Goal: Task Accomplishment & Management: Complete application form

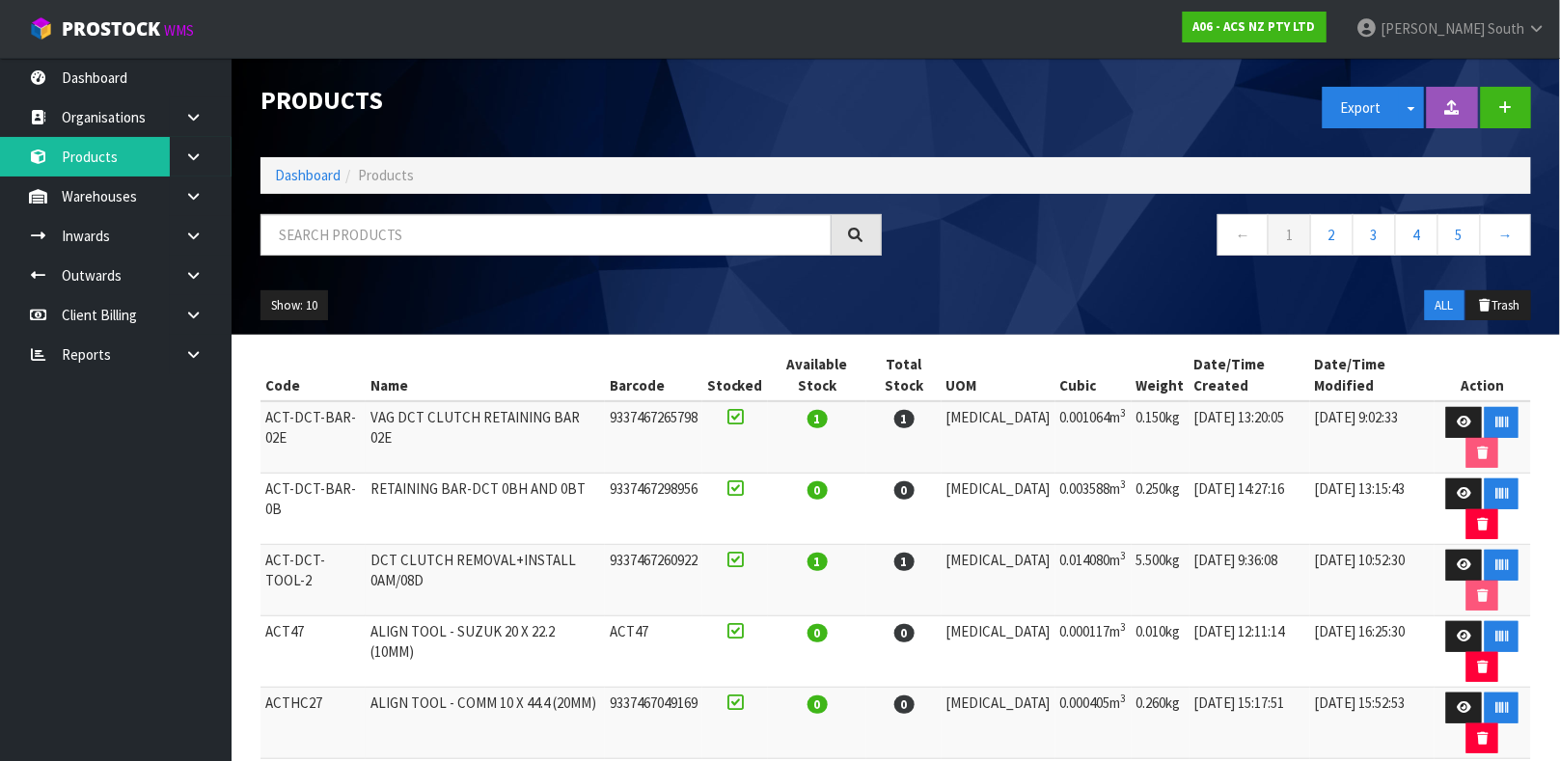
click at [1298, 8] on div "A06 - ACS NZ PTY LTD" at bounding box center [1254, 27] width 173 height 54
click at [1292, 23] on strong "A06 - ACS NZ PTY LTD" at bounding box center [1254, 26] width 122 height 16
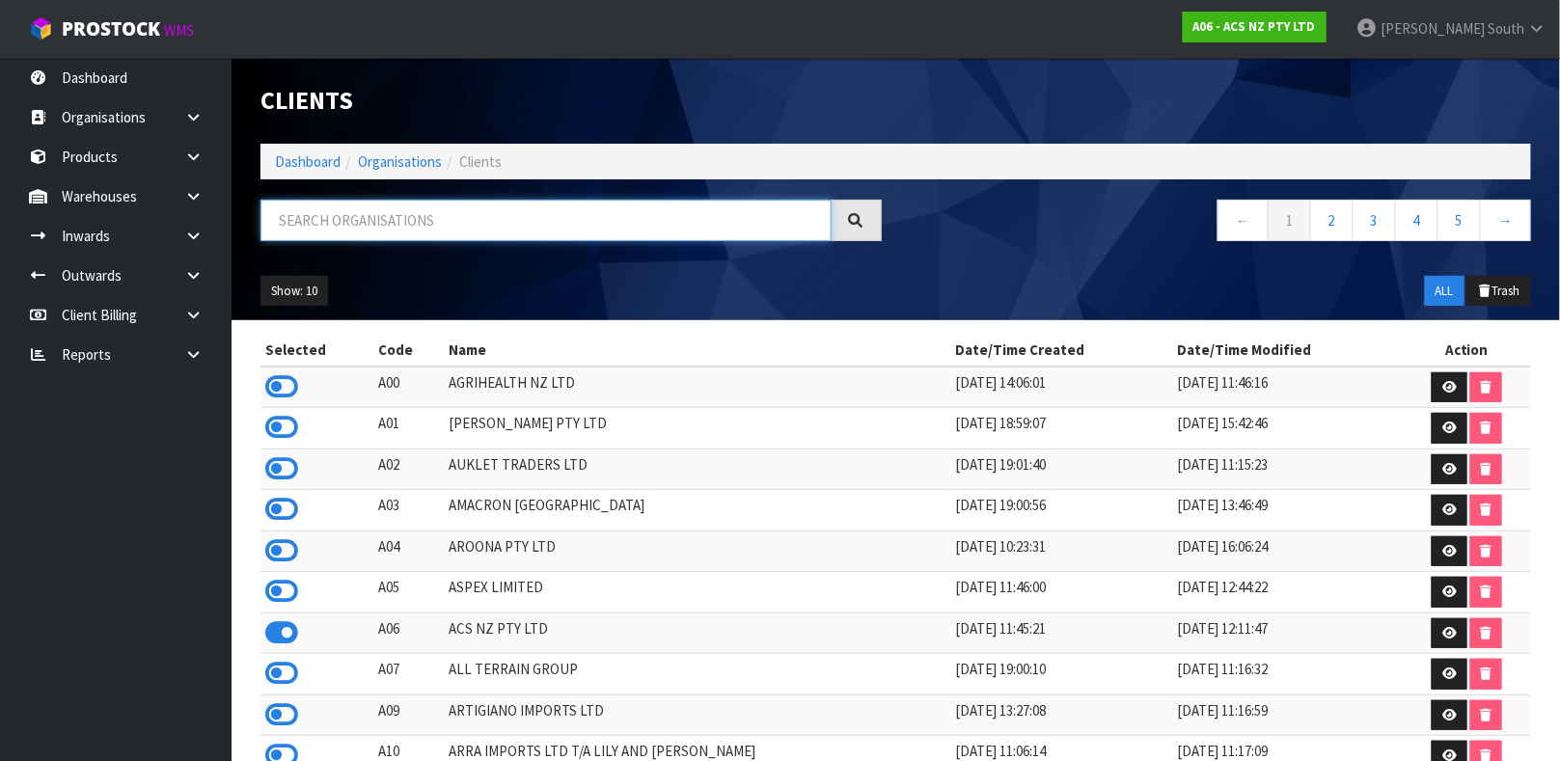
click at [580, 234] on input "text" at bounding box center [545, 220] width 571 height 41
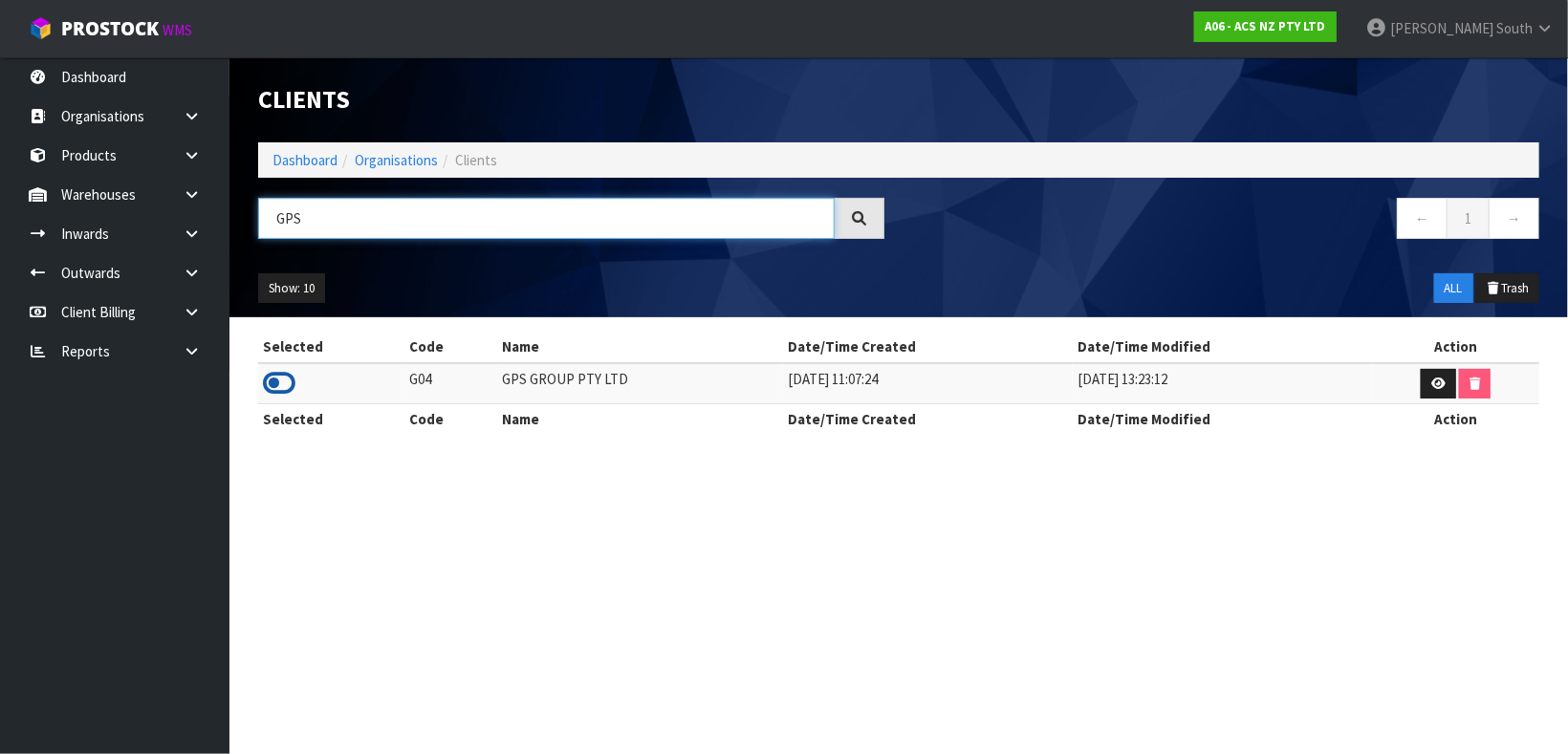
type input "GPS"
click at [274, 379] on icon at bounding box center [279, 382] width 33 height 29
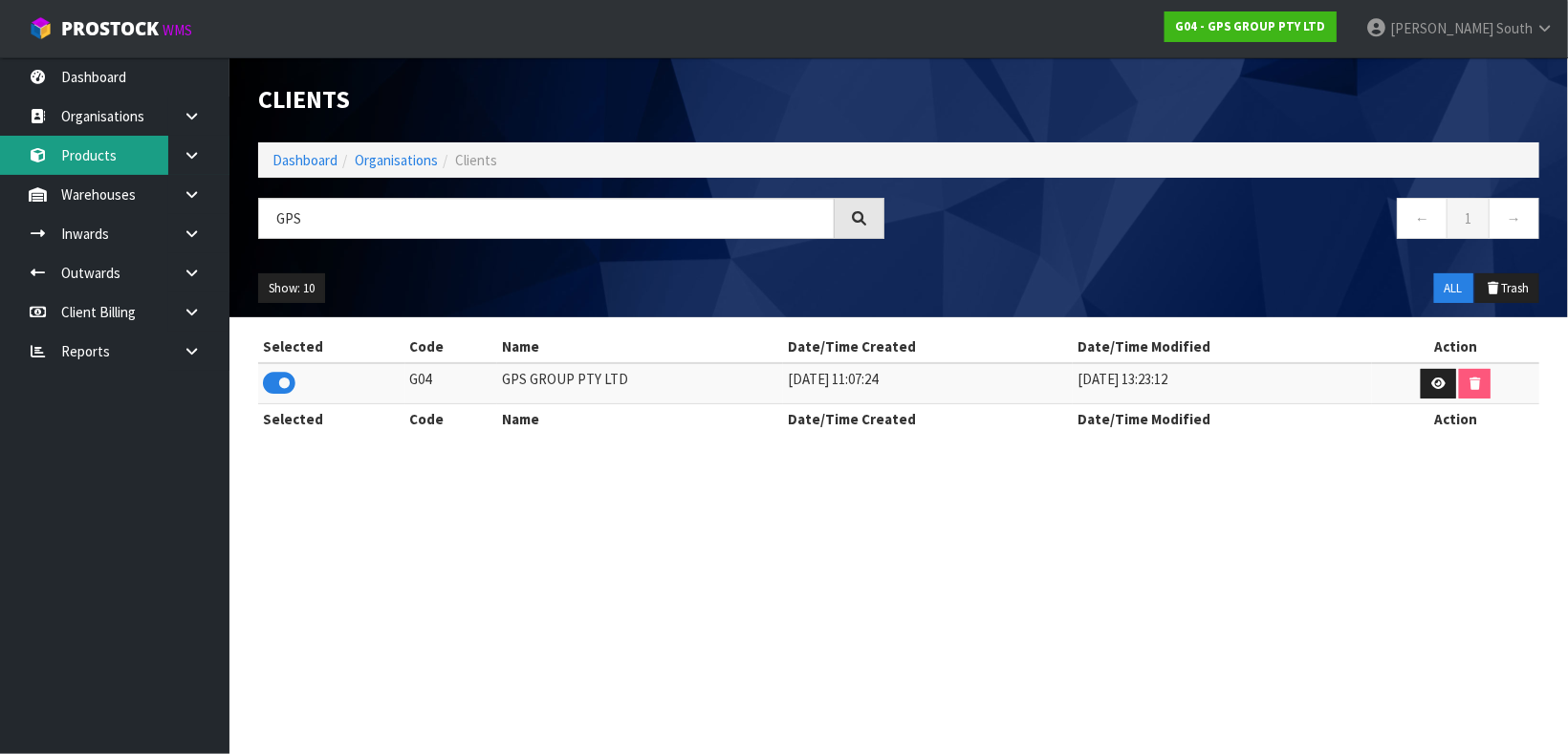
click at [101, 152] on link "Products" at bounding box center [114, 156] width 229 height 40
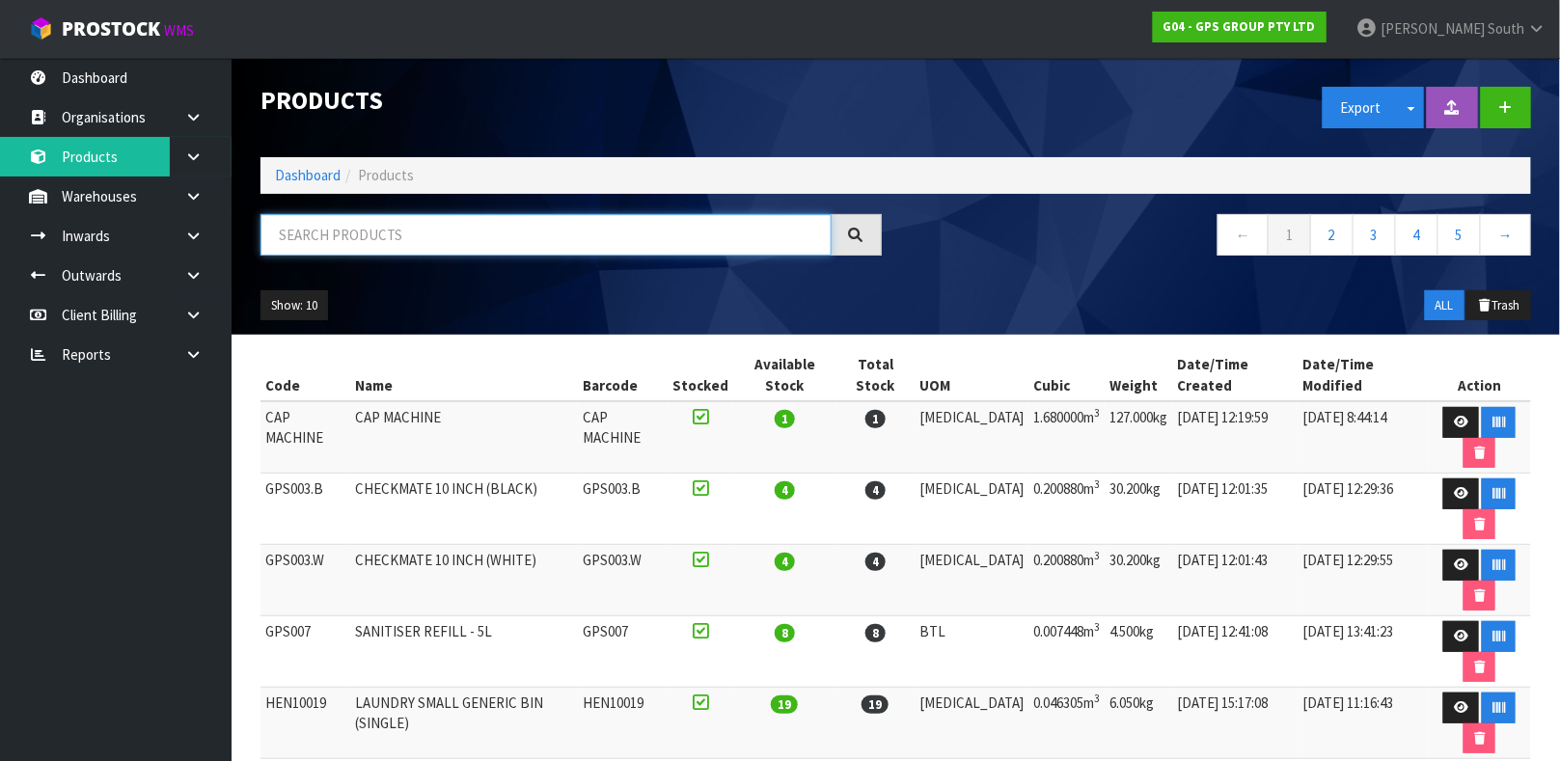
click at [290, 231] on input "text" at bounding box center [545, 234] width 571 height 41
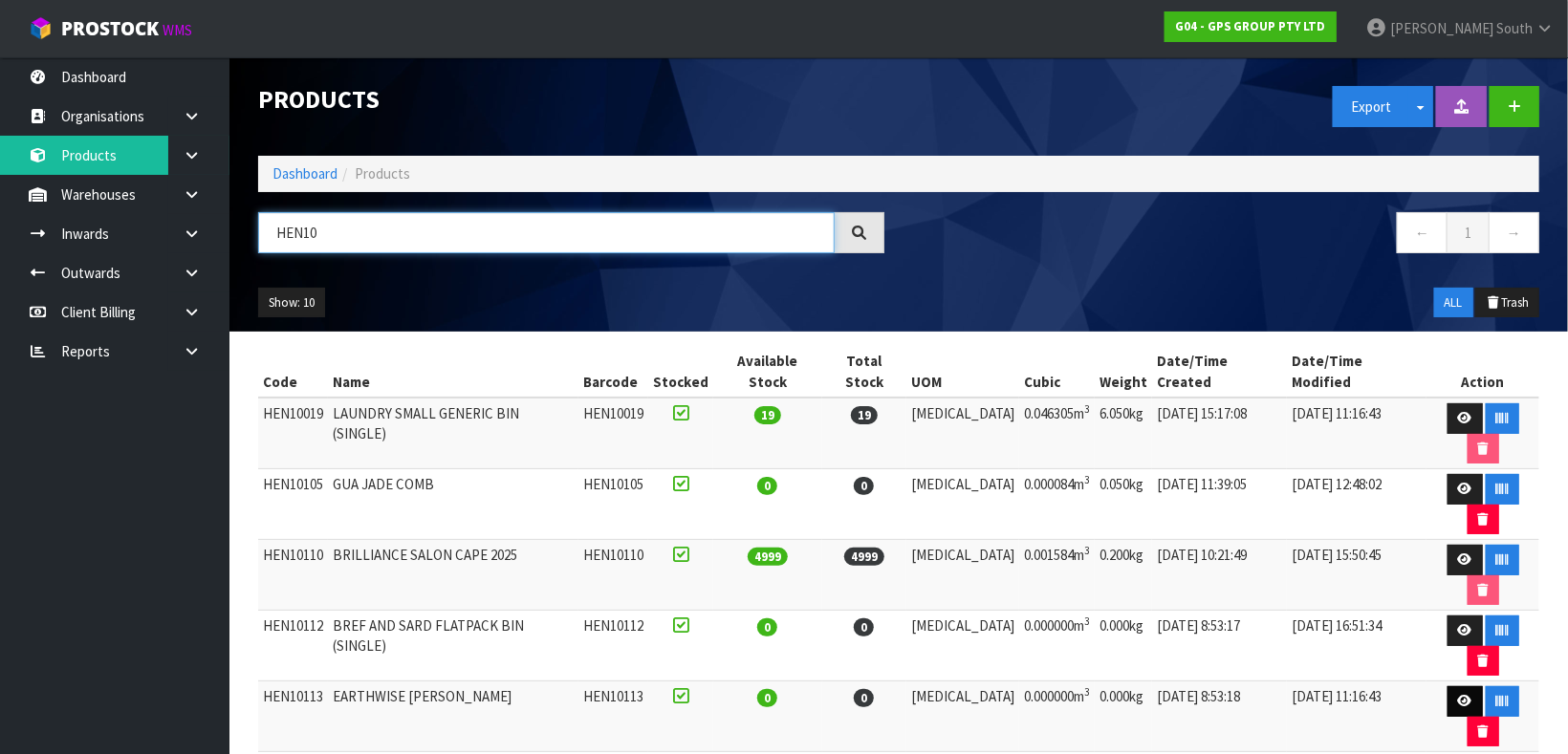
type input "HEN10"
click at [1458, 695] on icon at bounding box center [1465, 700] width 14 height 13
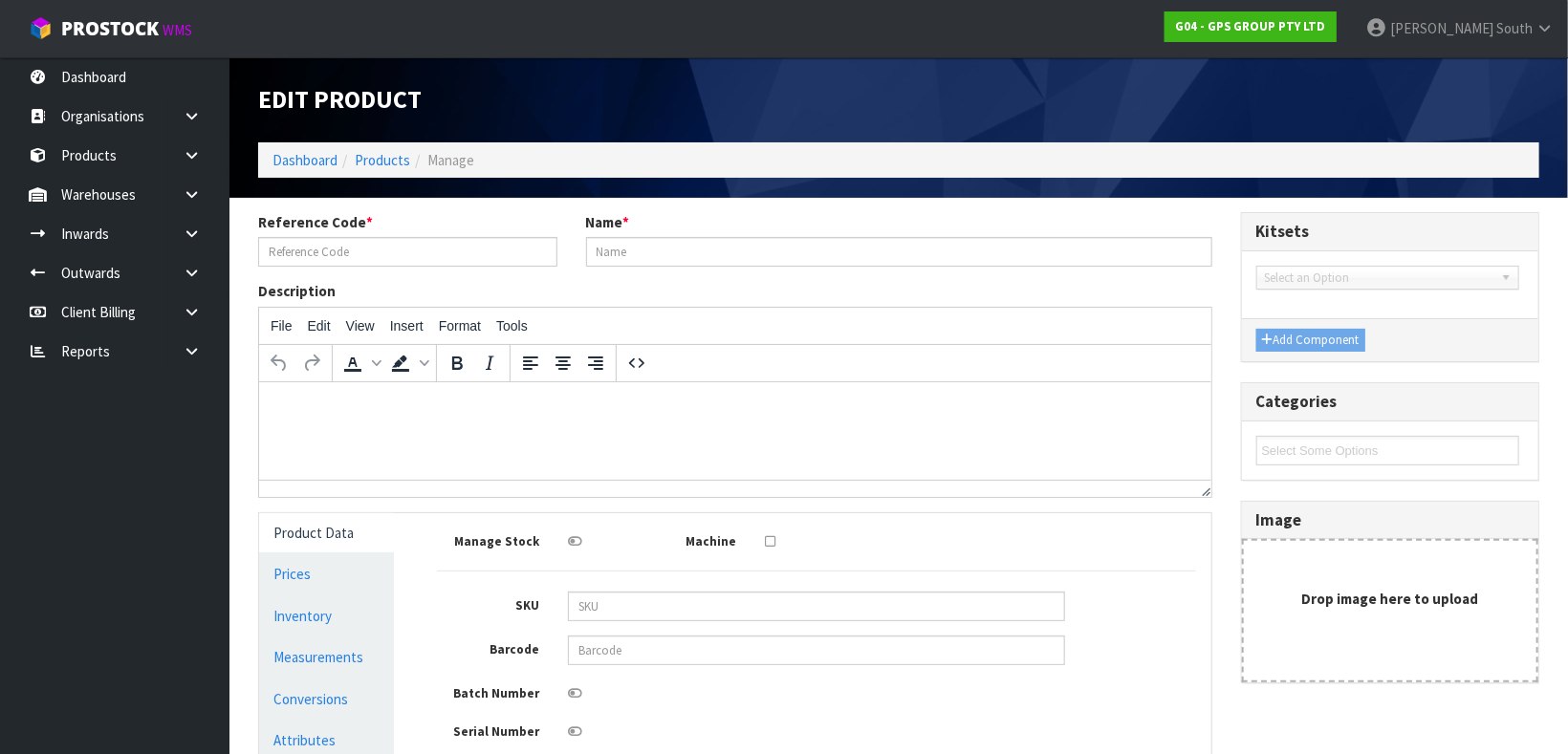
type input "HEN10113"
type input "EARTHWISE [PERSON_NAME]"
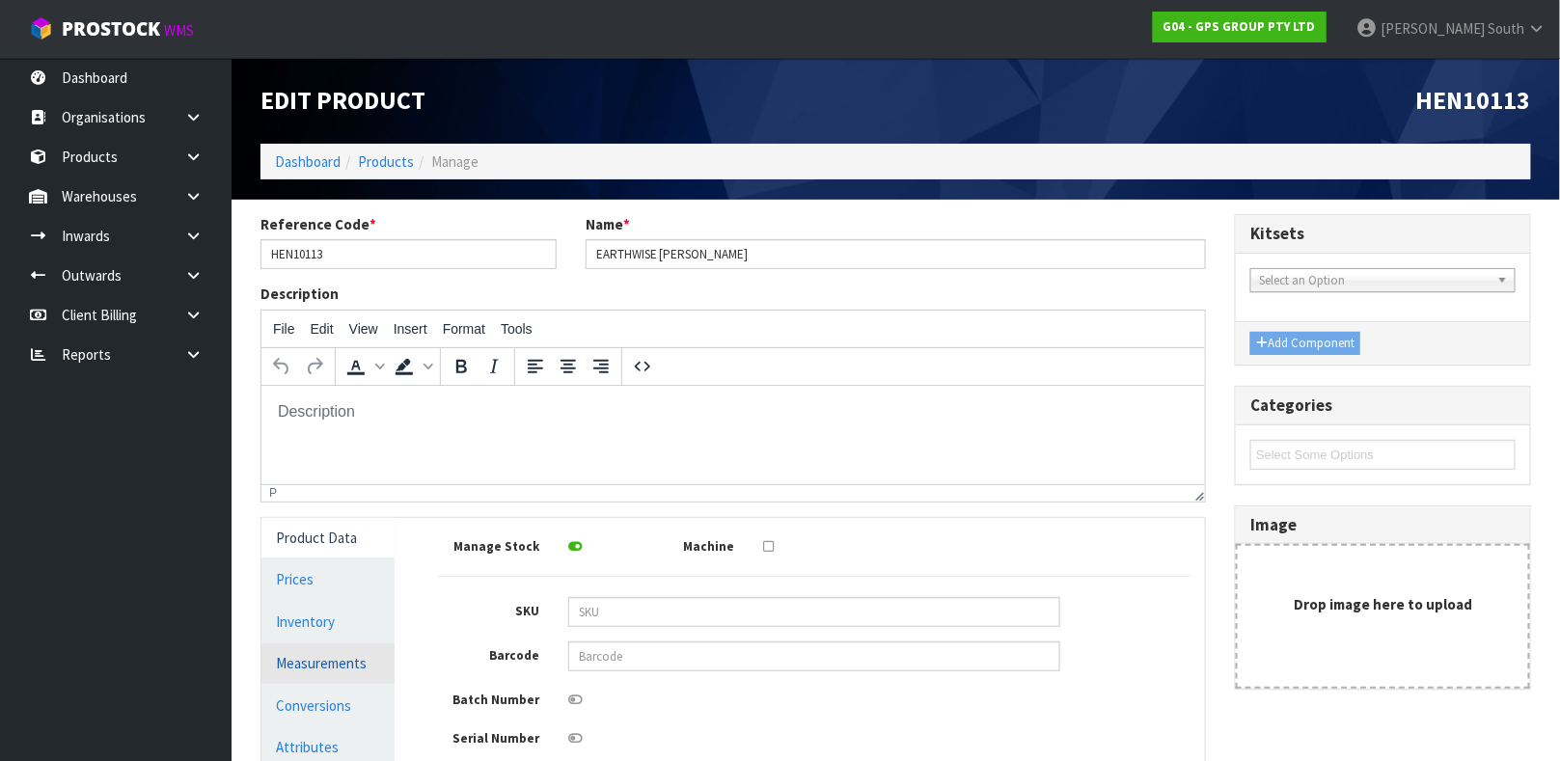
click at [304, 665] on link "Measurements" at bounding box center [327, 663] width 133 height 40
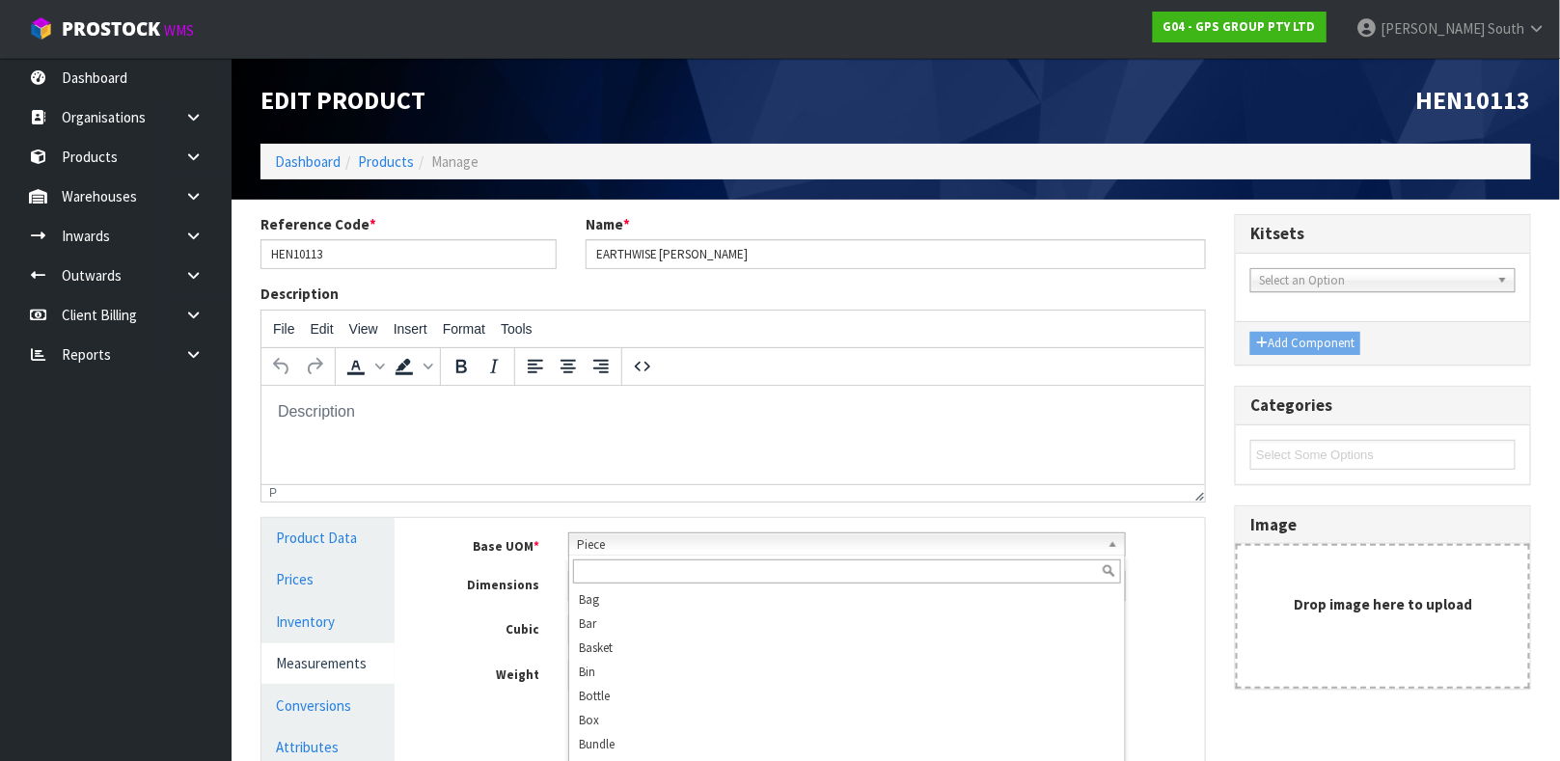
scroll to position [369, 0]
click at [622, 545] on span "Piece" at bounding box center [838, 544] width 523 height 23
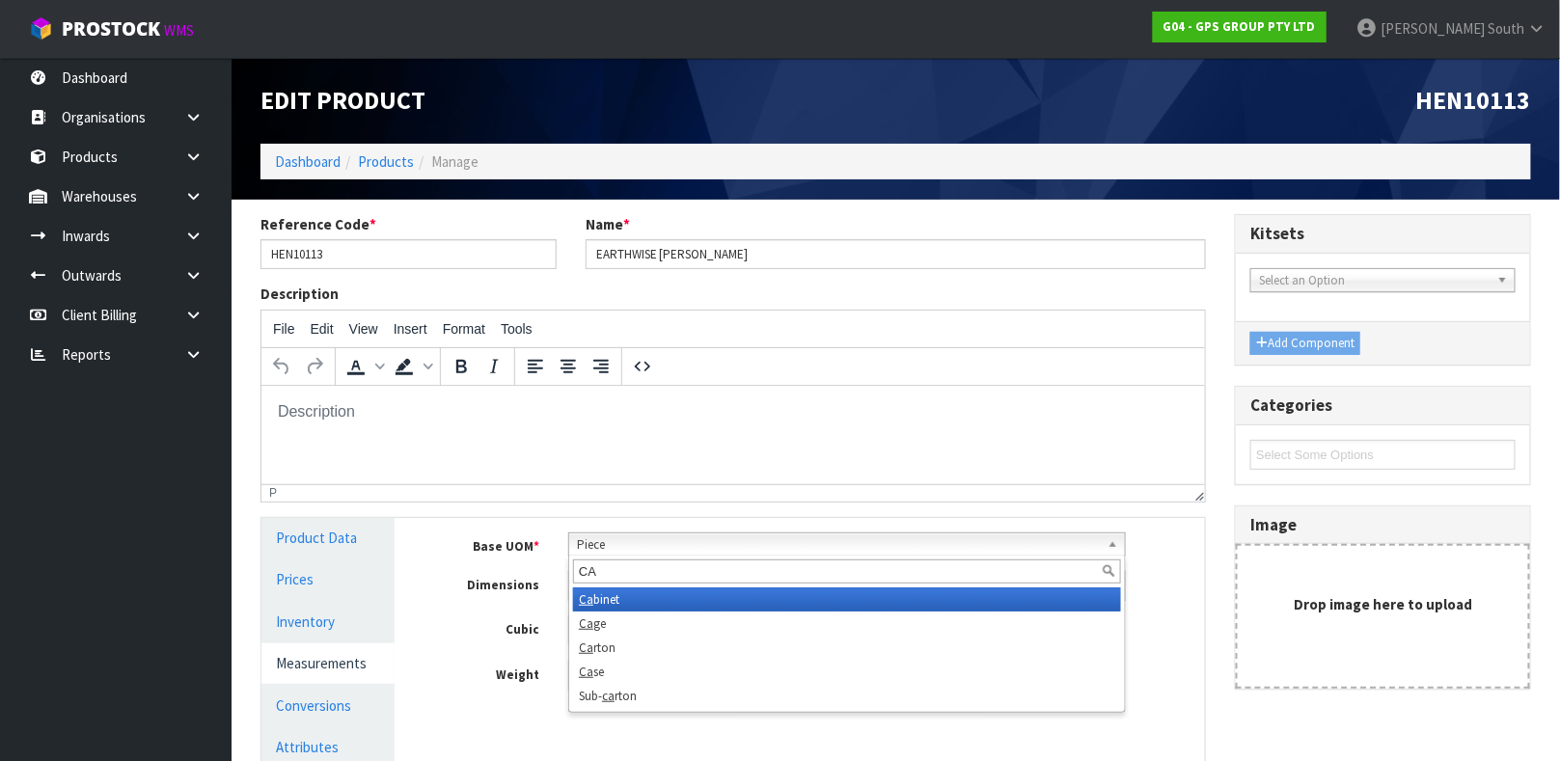
scroll to position [0, 0]
type input "CAR"
click at [617, 598] on li "Car ton" at bounding box center [847, 599] width 548 height 24
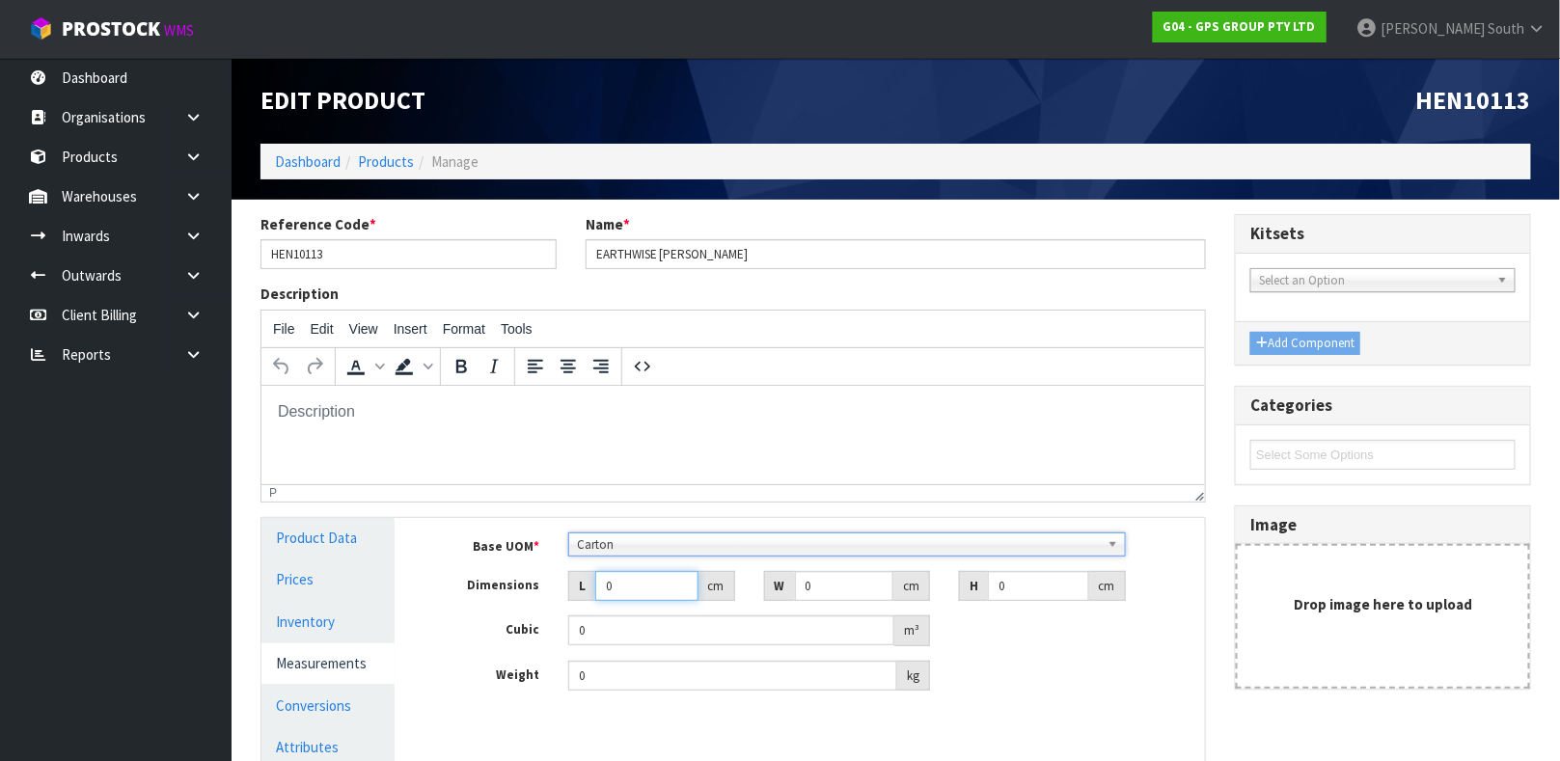
click at [621, 582] on input "0" at bounding box center [646, 586] width 103 height 30
type input "1"
type input "0.000001"
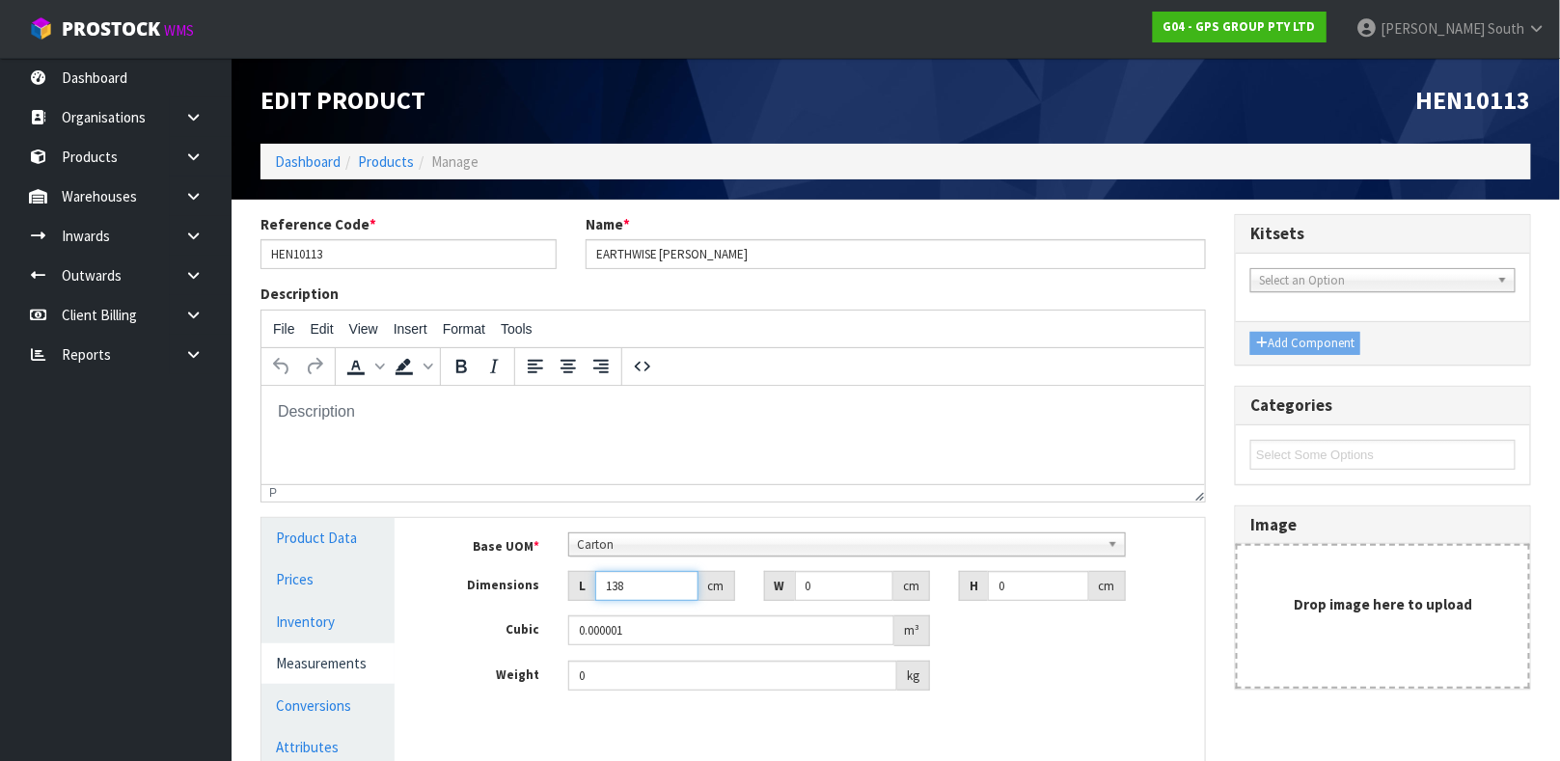
type input "138"
type input "68"
type input "8"
type input "0.075072"
type input "8"
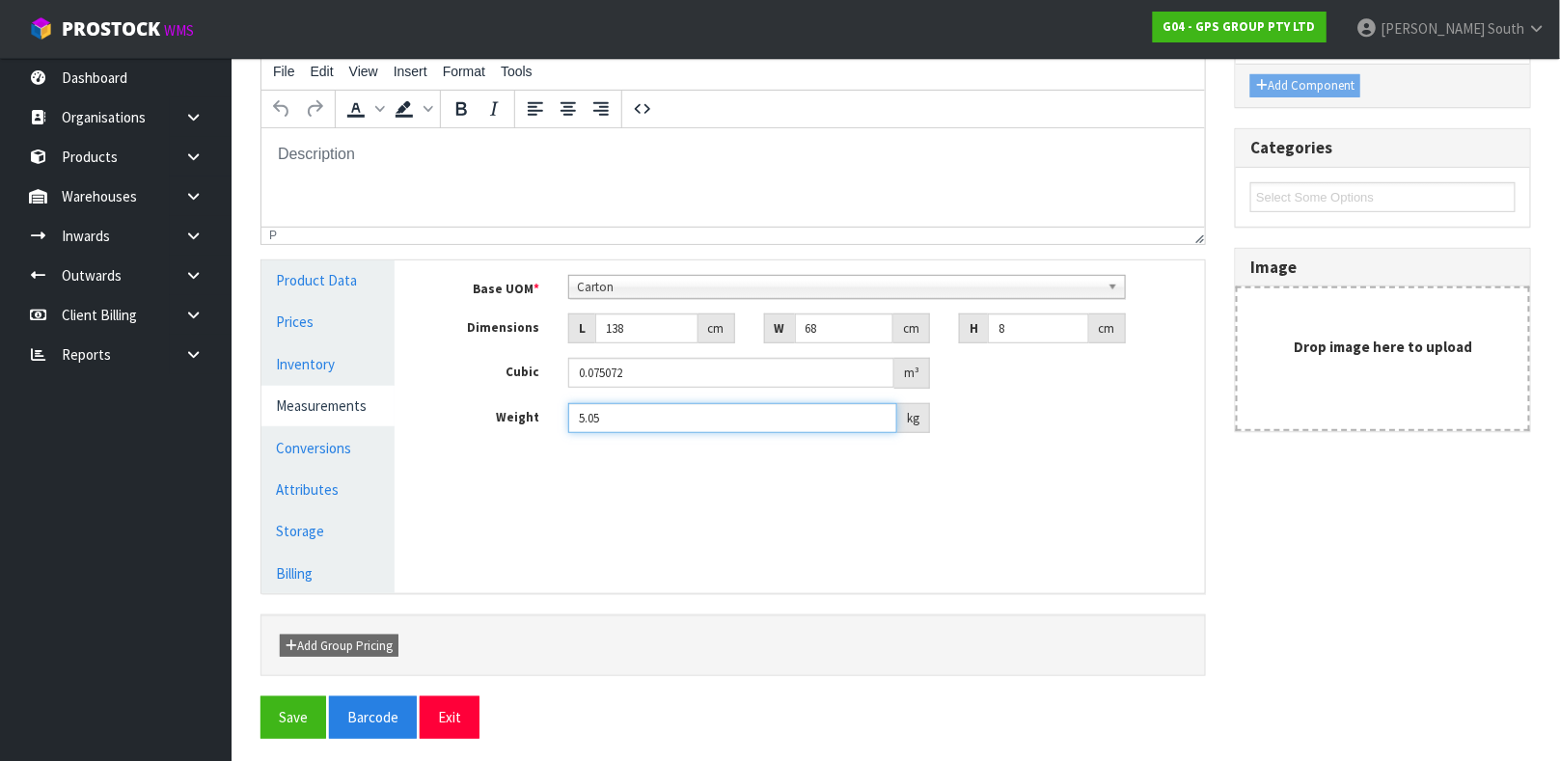
scroll to position [263, 0]
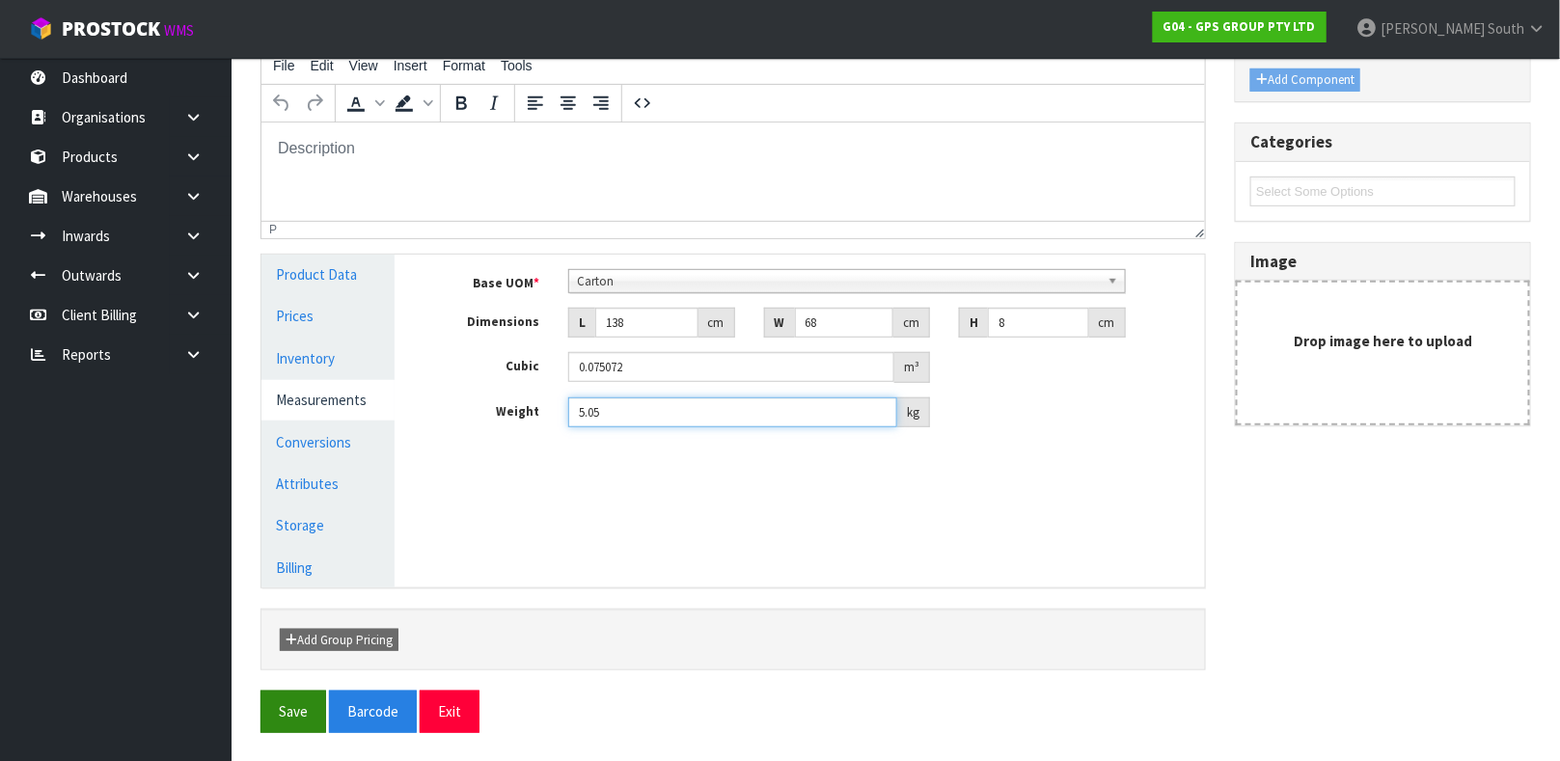
type input "5.05"
click at [293, 712] on button "Save" at bounding box center [293, 711] width 66 height 41
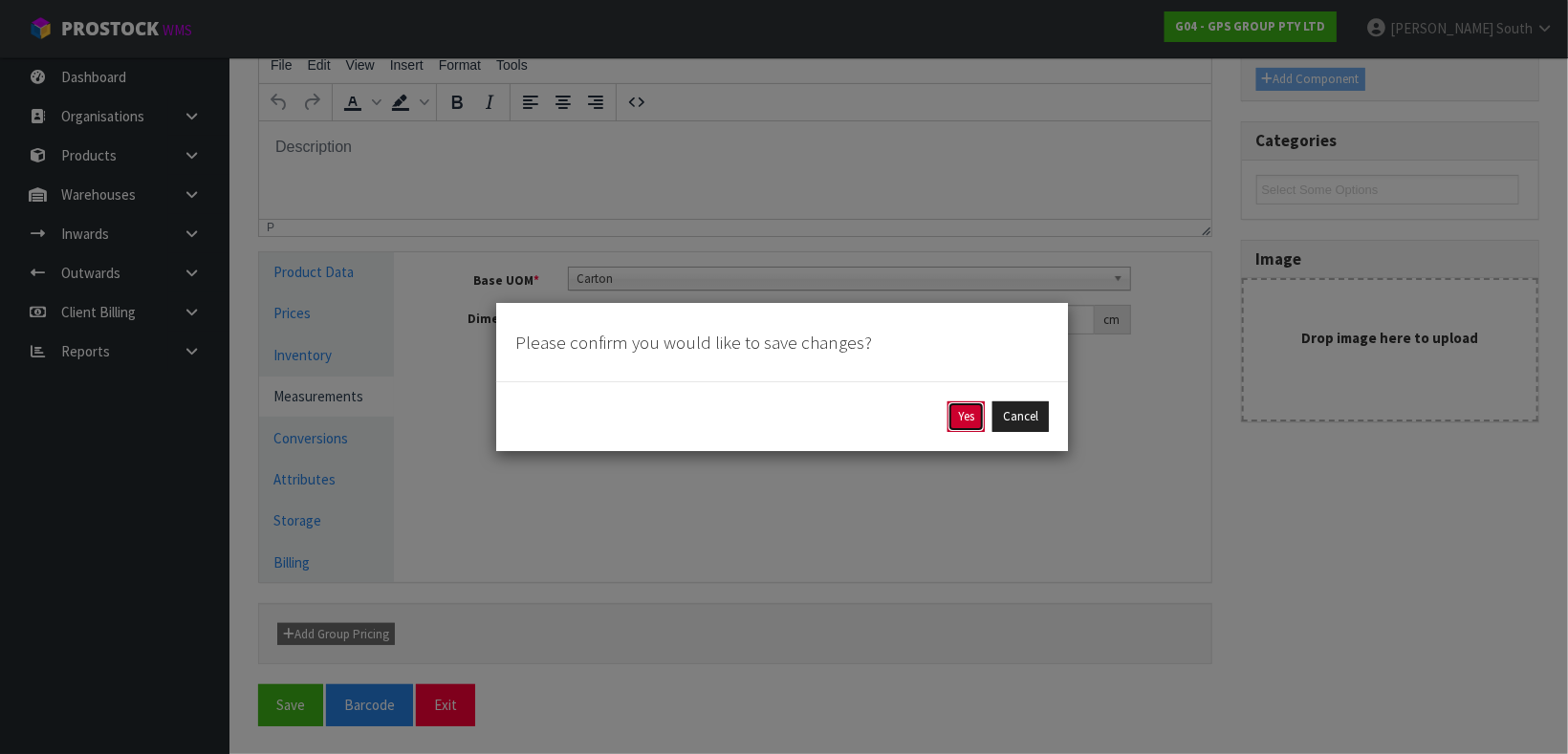
click at [968, 412] on button "Yes" at bounding box center [966, 416] width 38 height 31
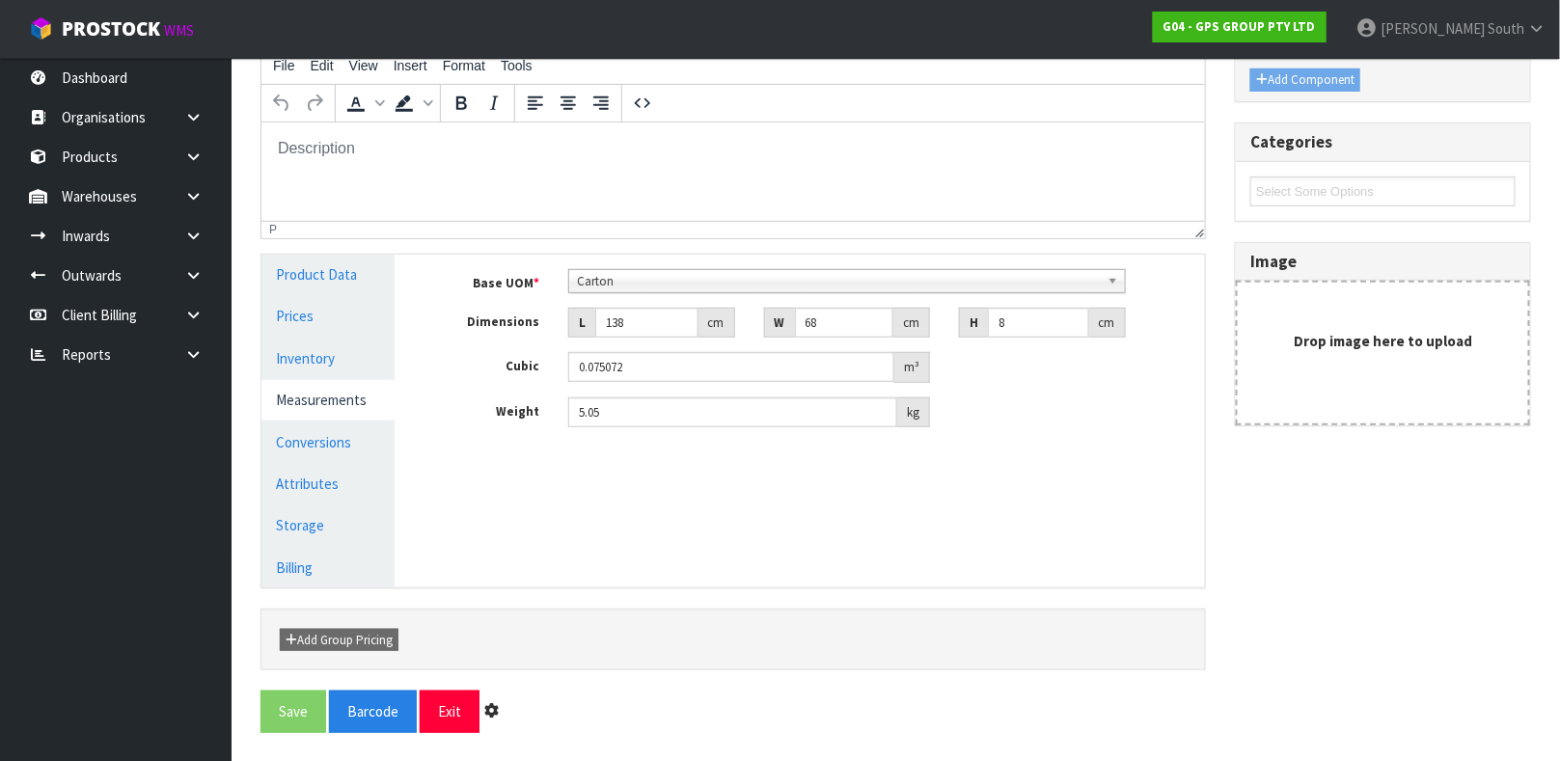
scroll to position [0, 0]
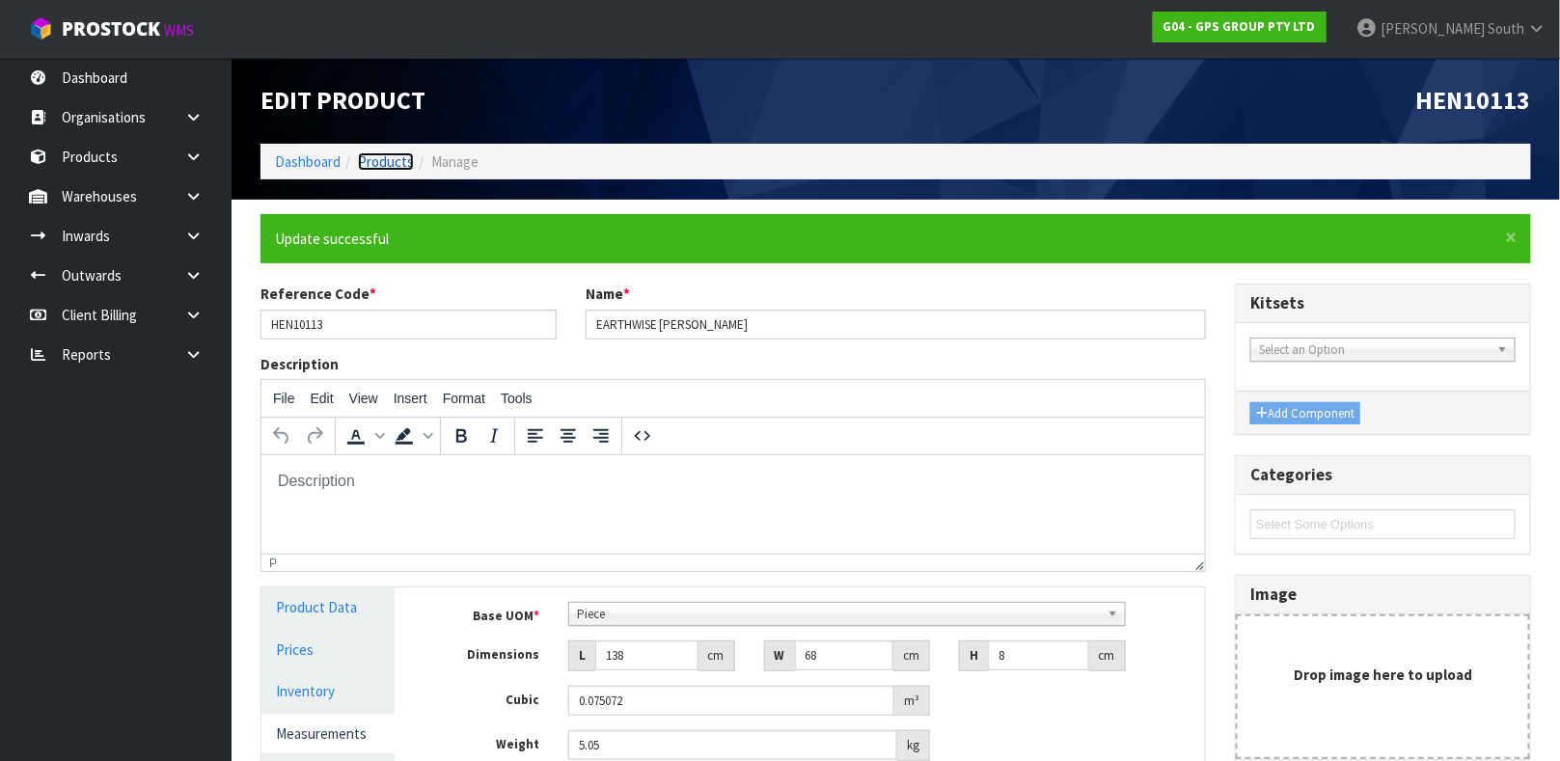
click at [384, 162] on link "Products" at bounding box center [386, 161] width 56 height 18
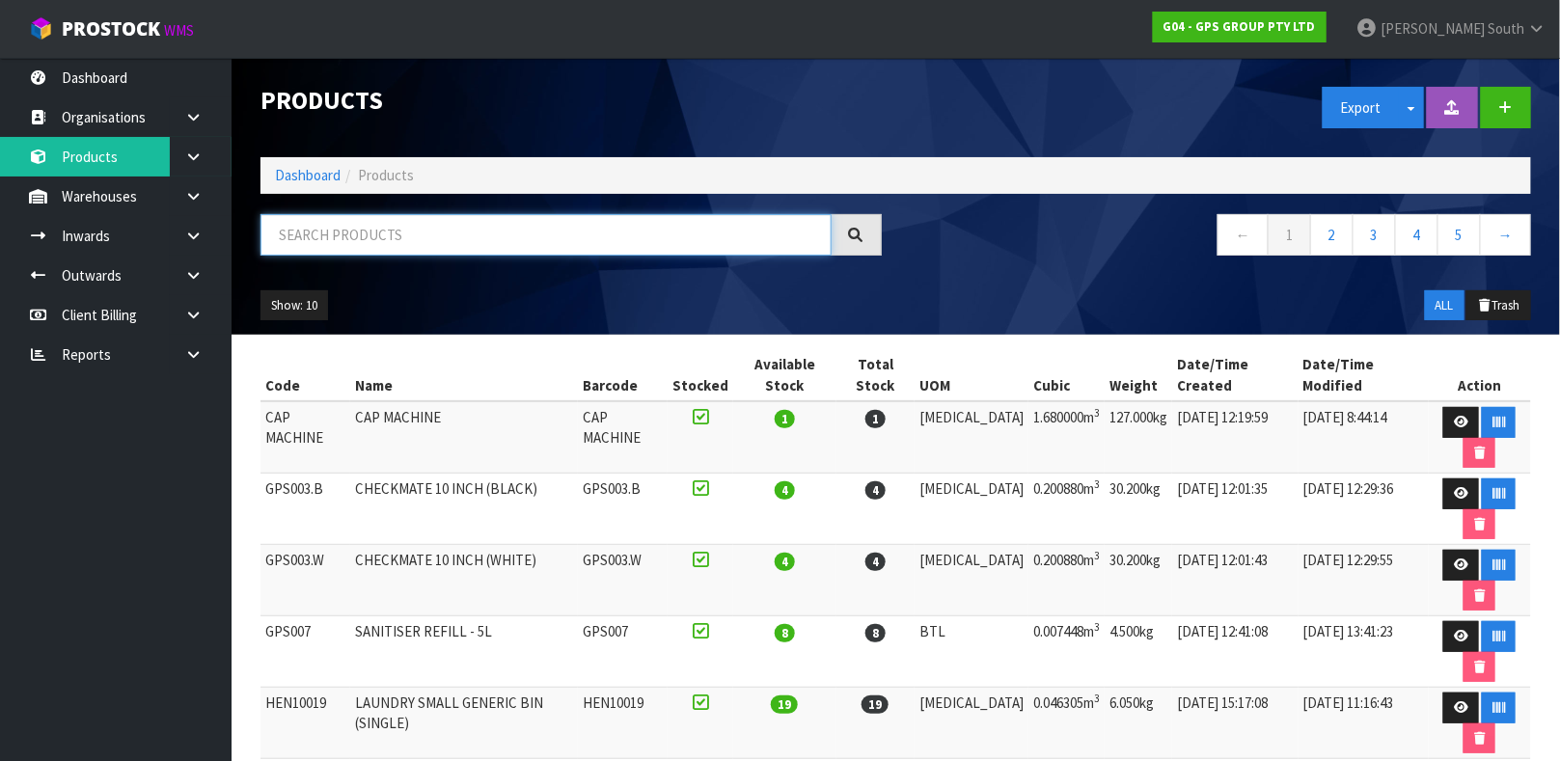
click at [379, 231] on input "text" at bounding box center [545, 234] width 571 height 41
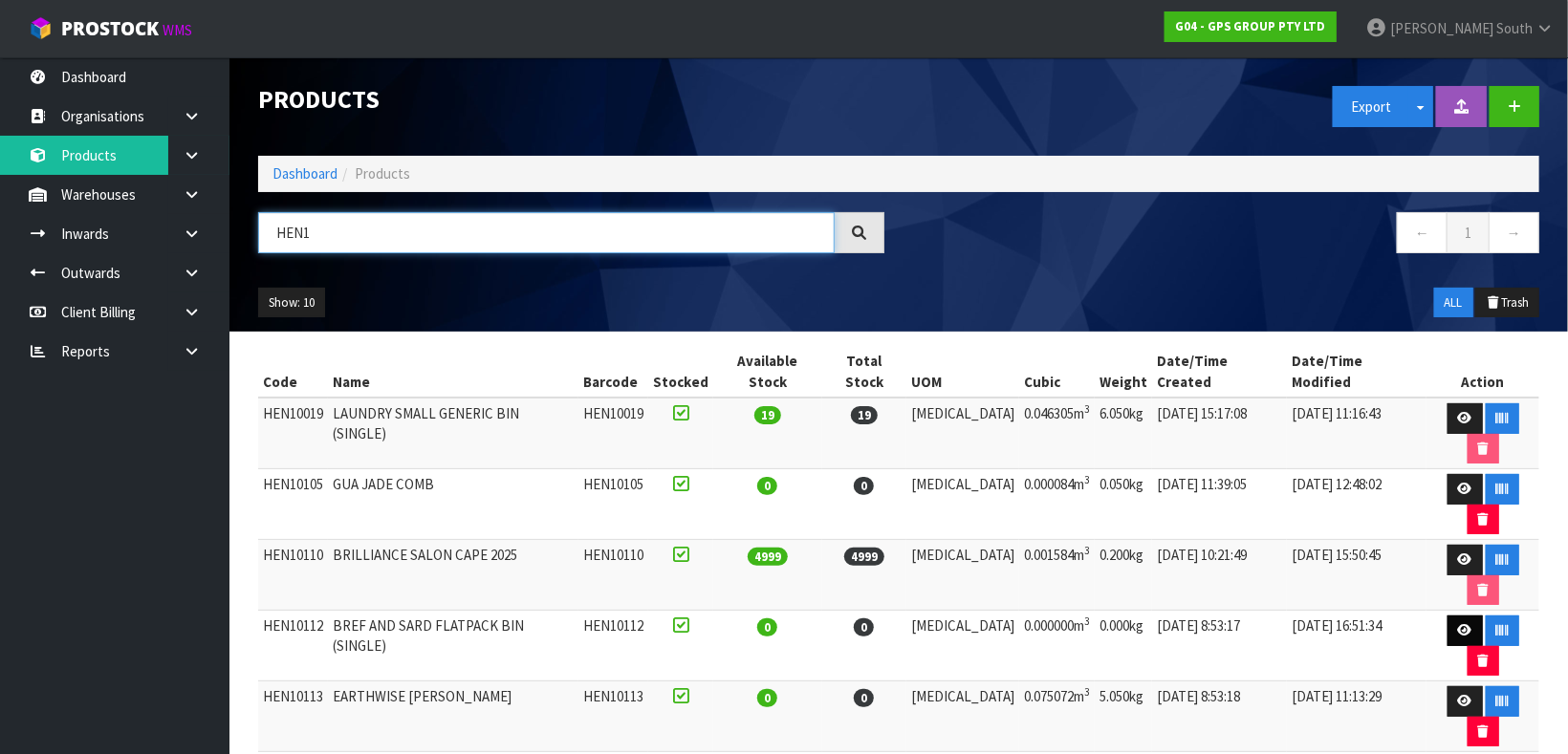
type input "HEN1"
click at [1447, 615] on link at bounding box center [1465, 630] width 36 height 31
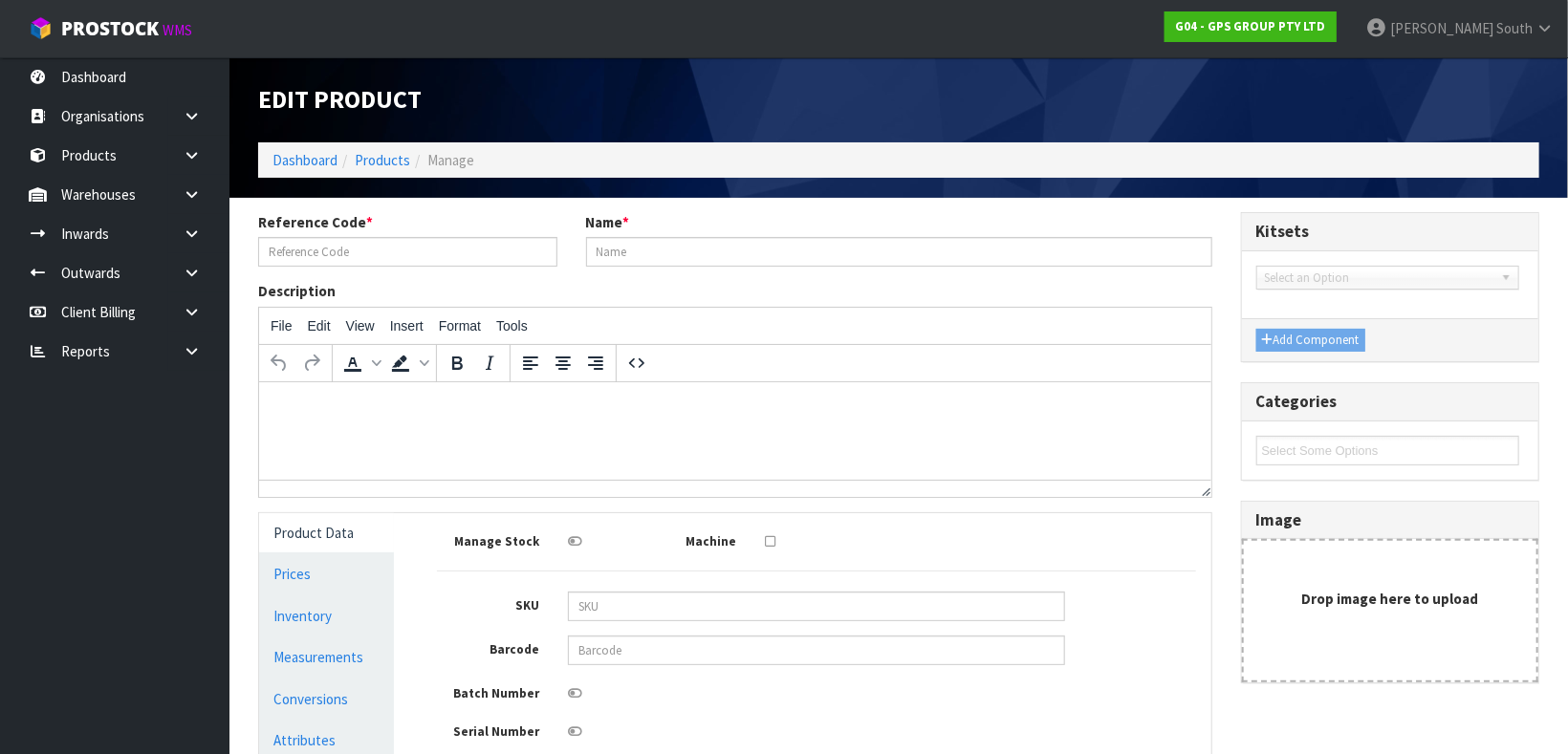
type input "HEN10112"
type input "BREF AND SARD FLATPACK BIN (SINGLE)"
type input "0"
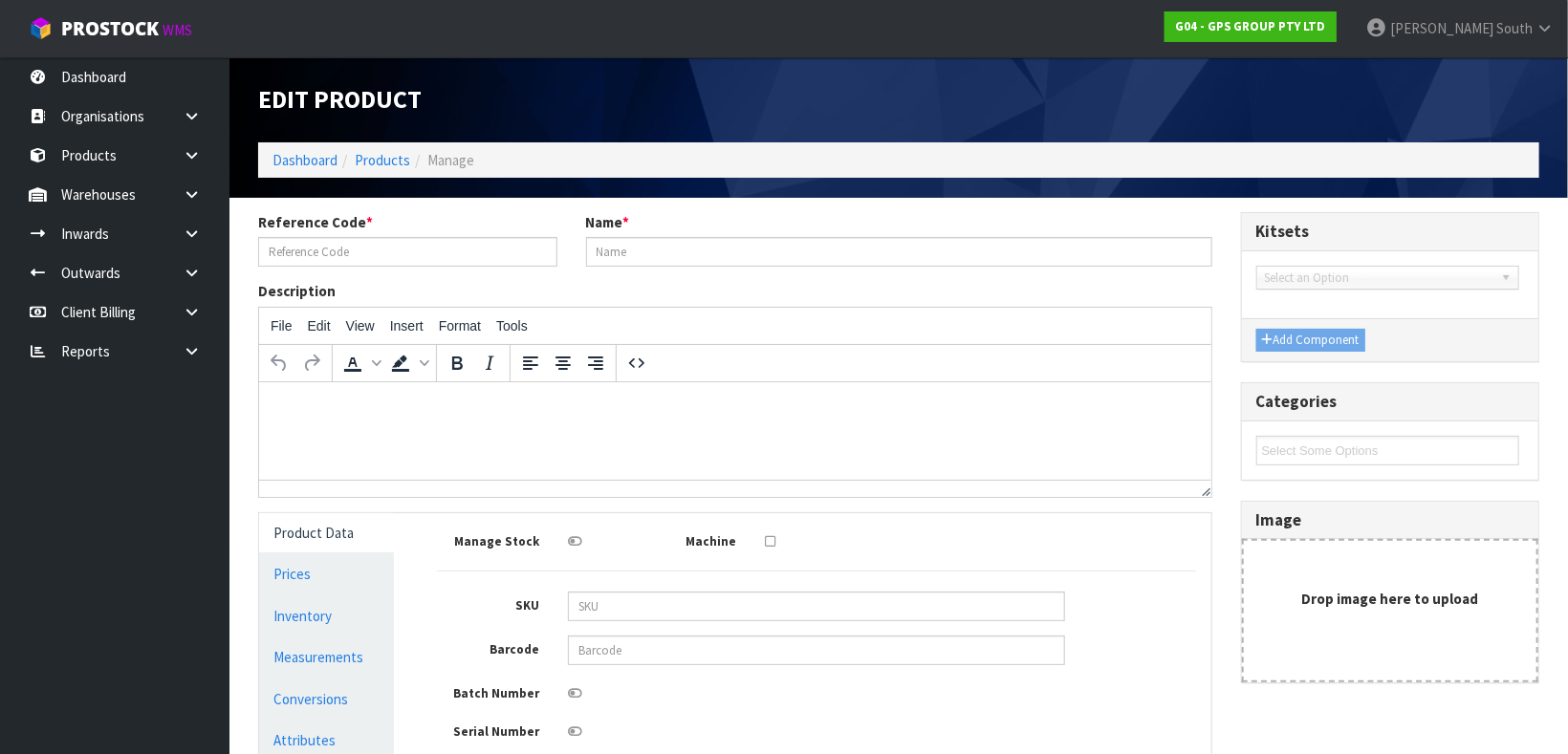
type input "0"
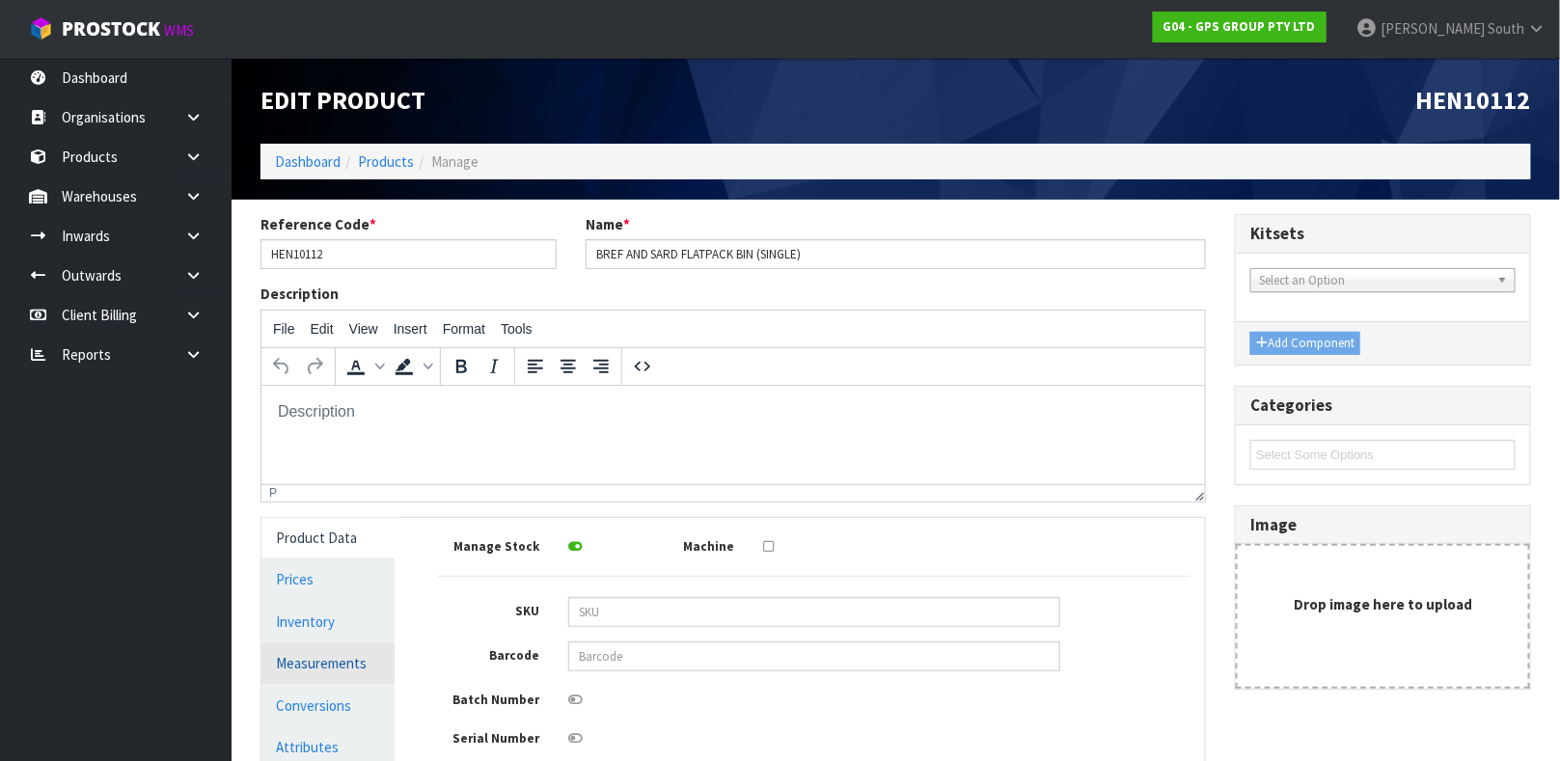
click at [350, 665] on link "Measurements" at bounding box center [327, 663] width 133 height 40
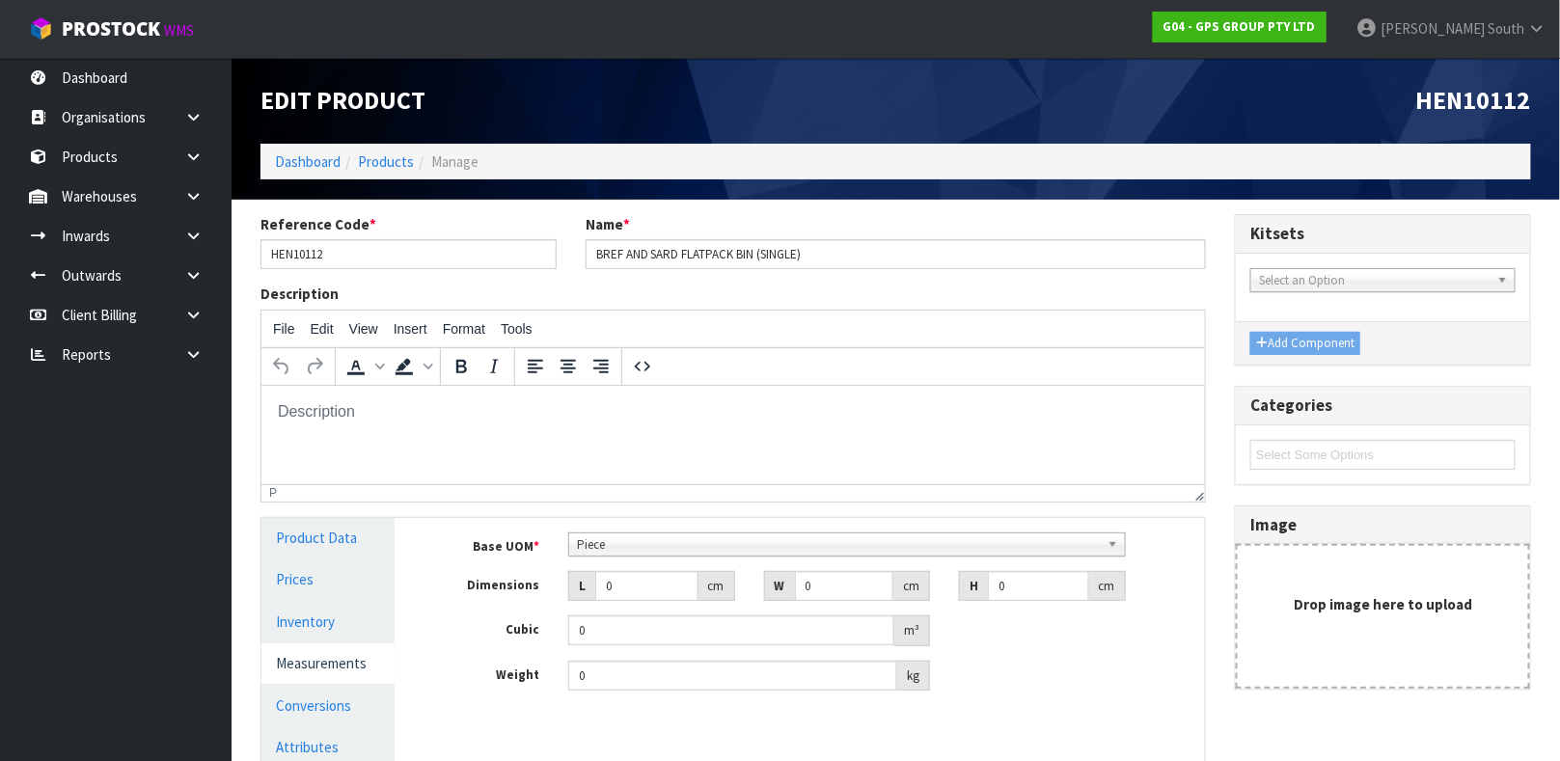
scroll to position [369, 0]
click at [623, 549] on span "Piece" at bounding box center [838, 544] width 523 height 23
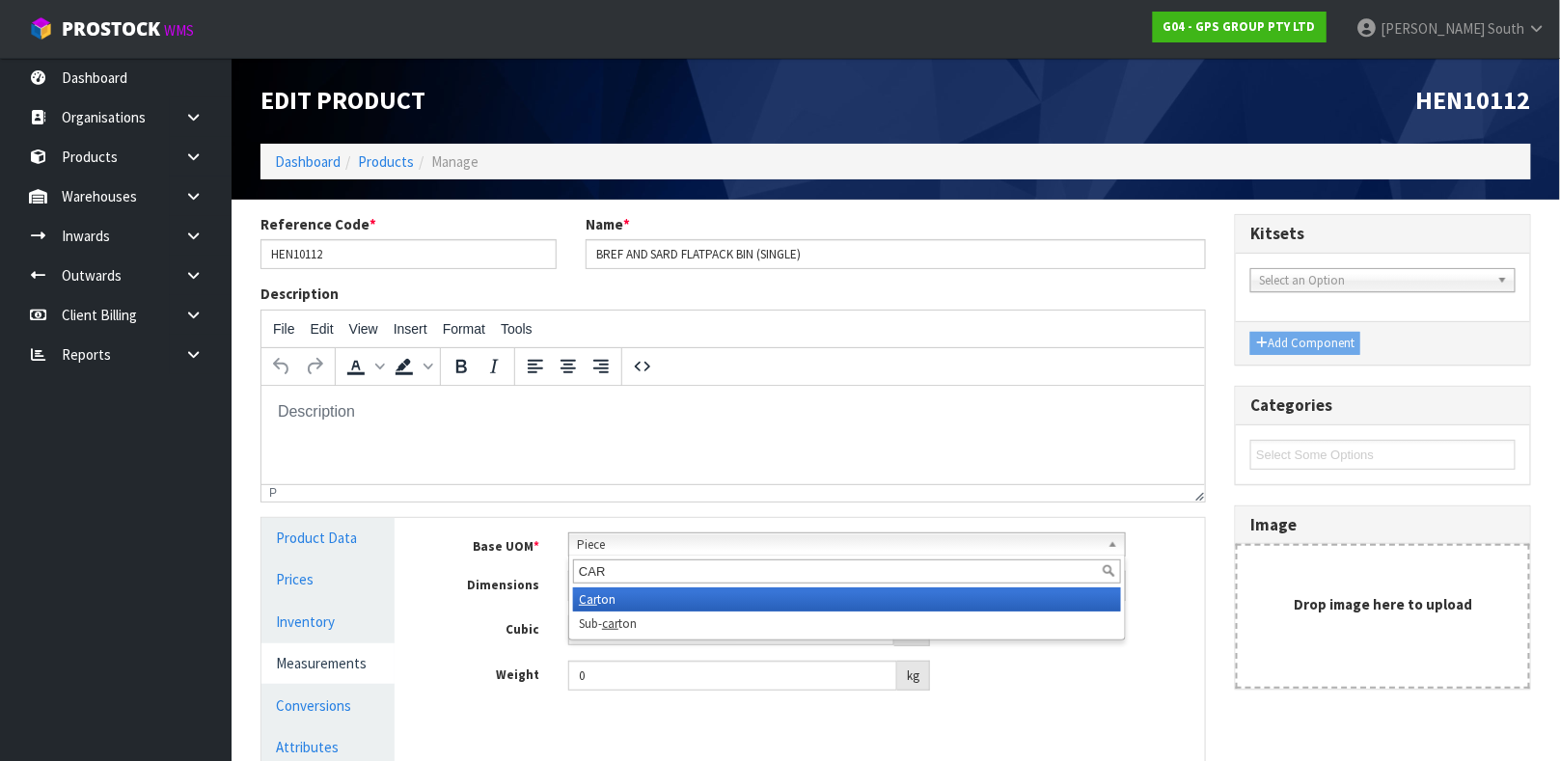
type input "CAR"
click at [607, 592] on li "Car ton" at bounding box center [847, 599] width 548 height 24
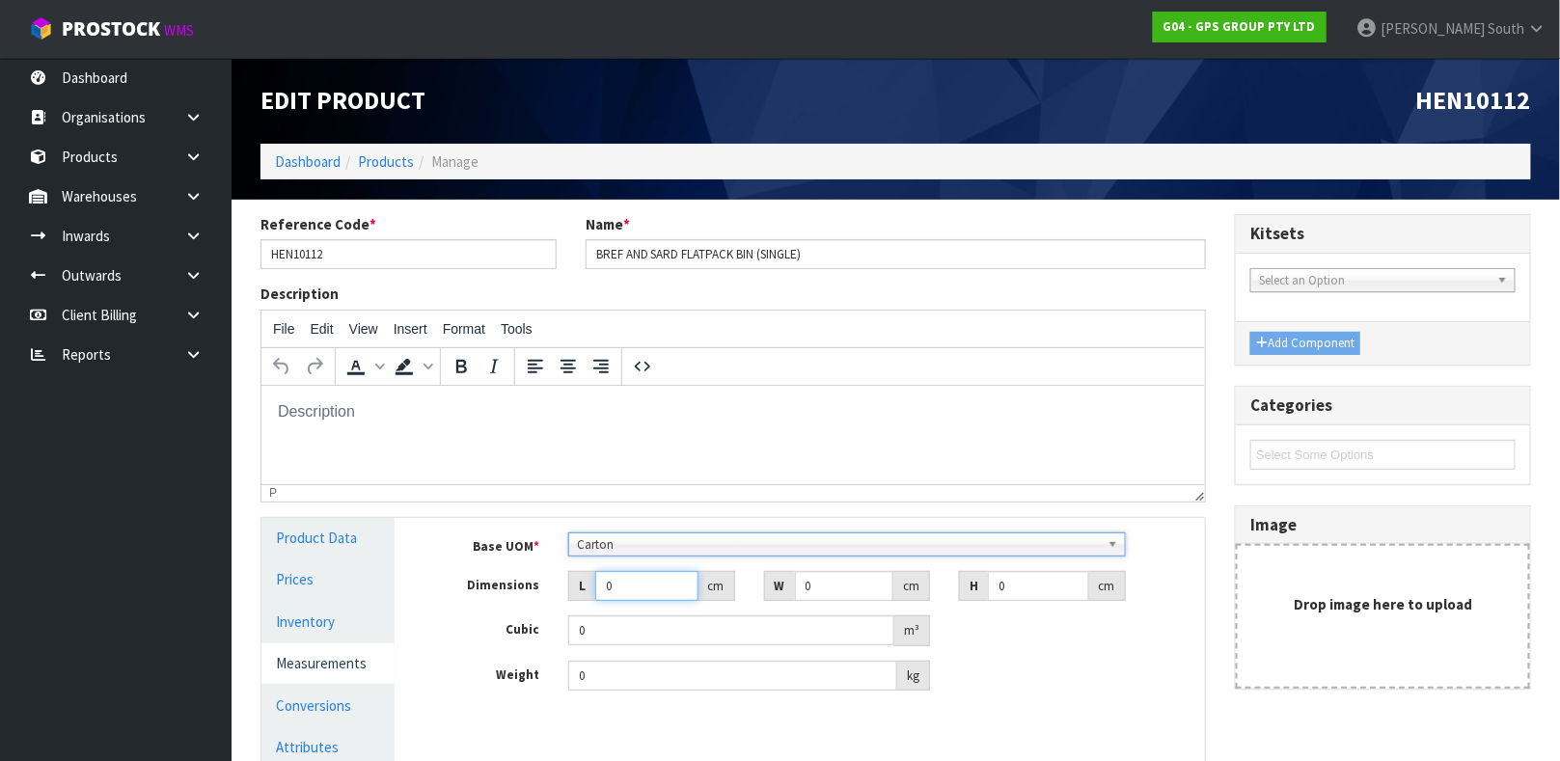
click at [610, 579] on input "0" at bounding box center [646, 586] width 103 height 30
type input "1"
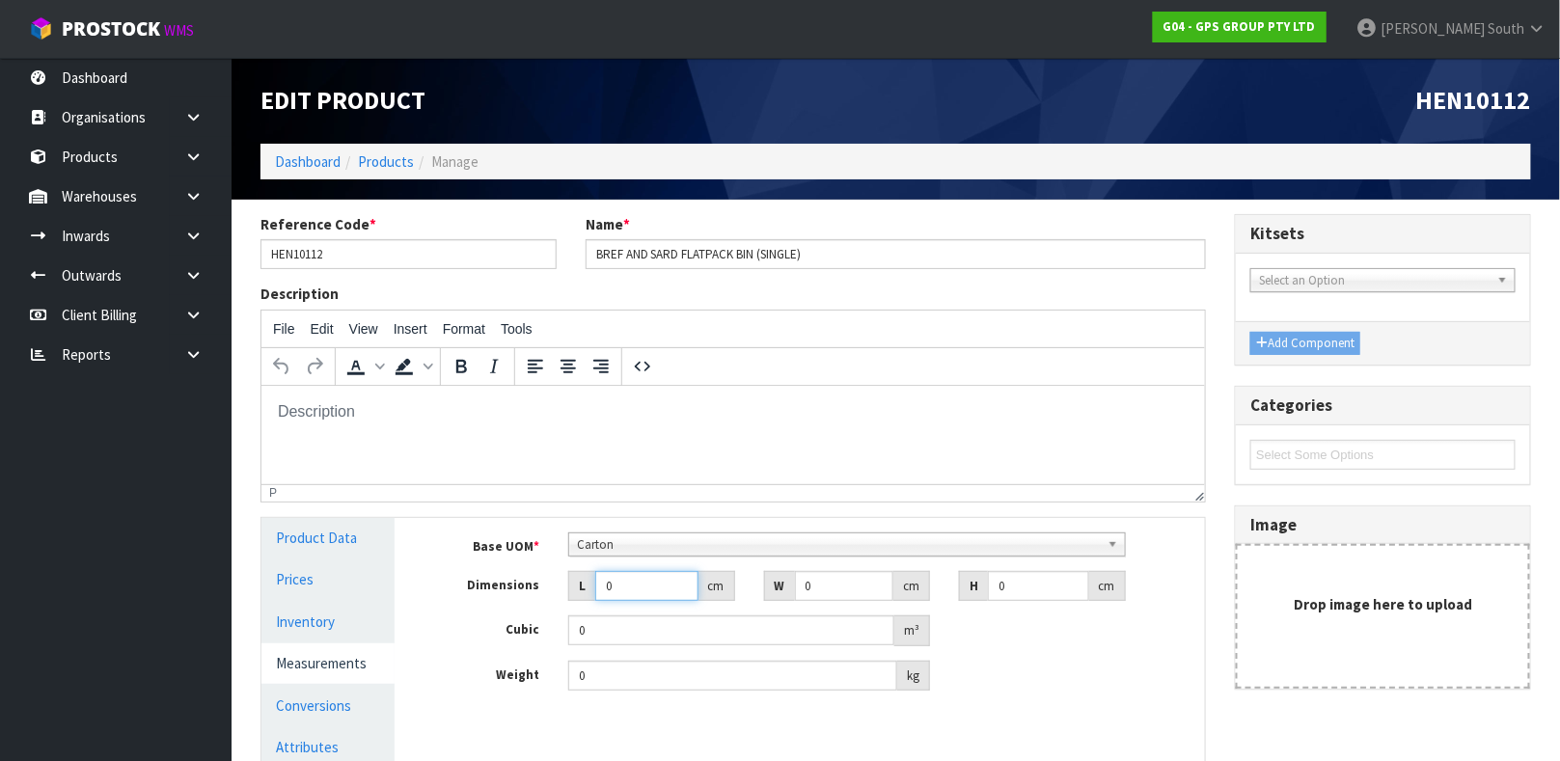
type input "0.000001"
type input "129"
type input "48"
type input "6"
type input "0.037152"
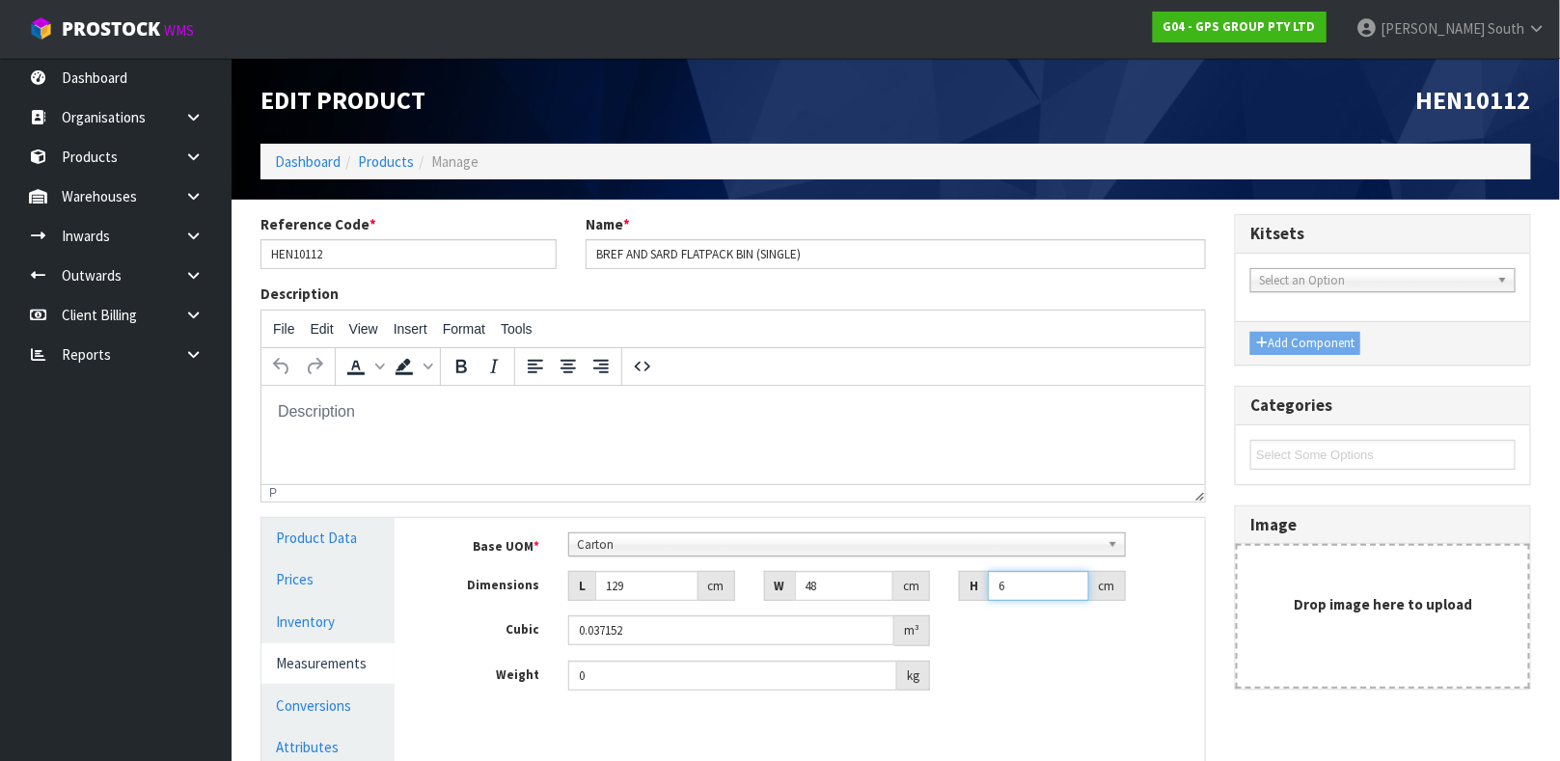
type input "6"
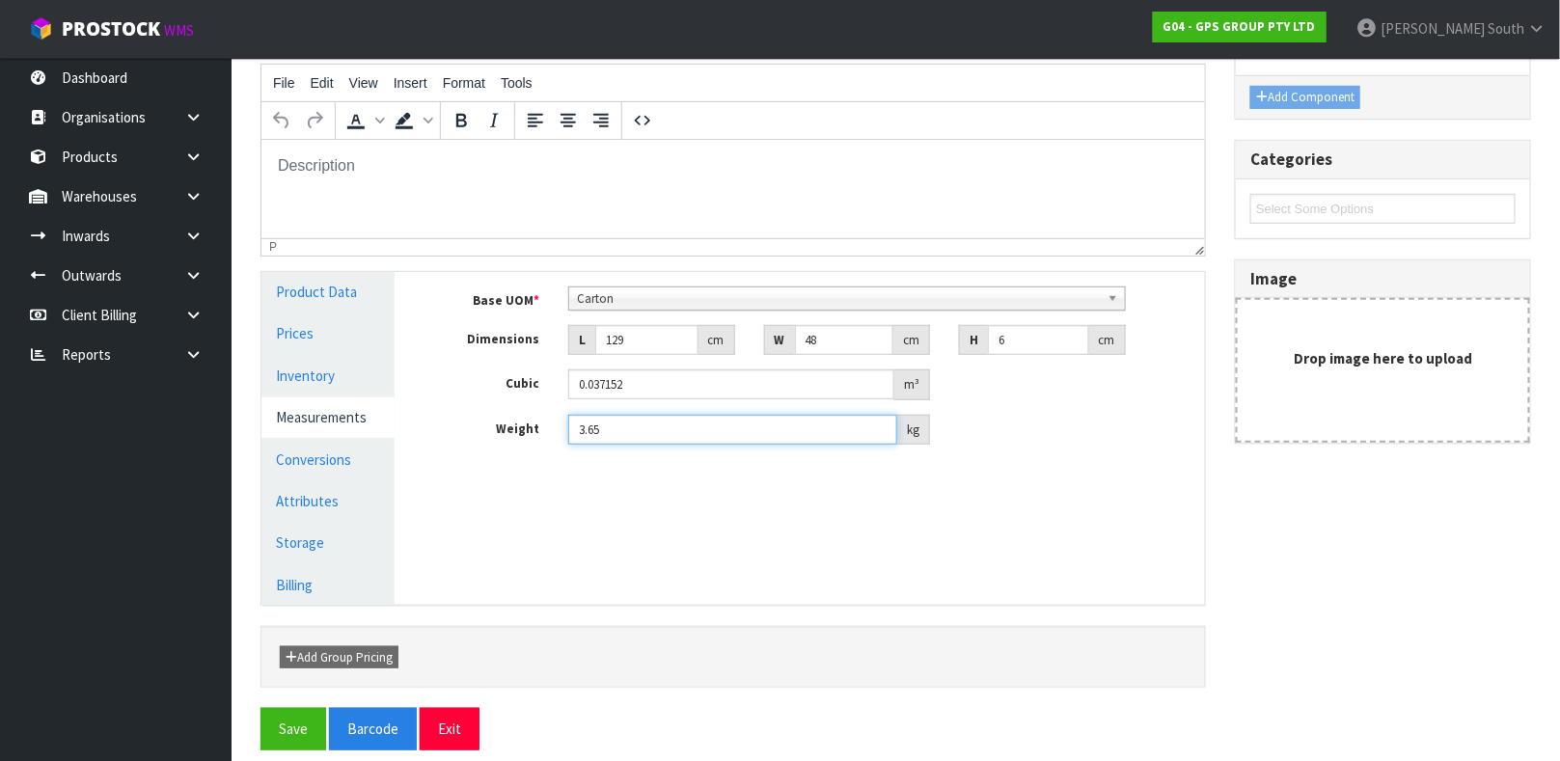
scroll to position [263, 0]
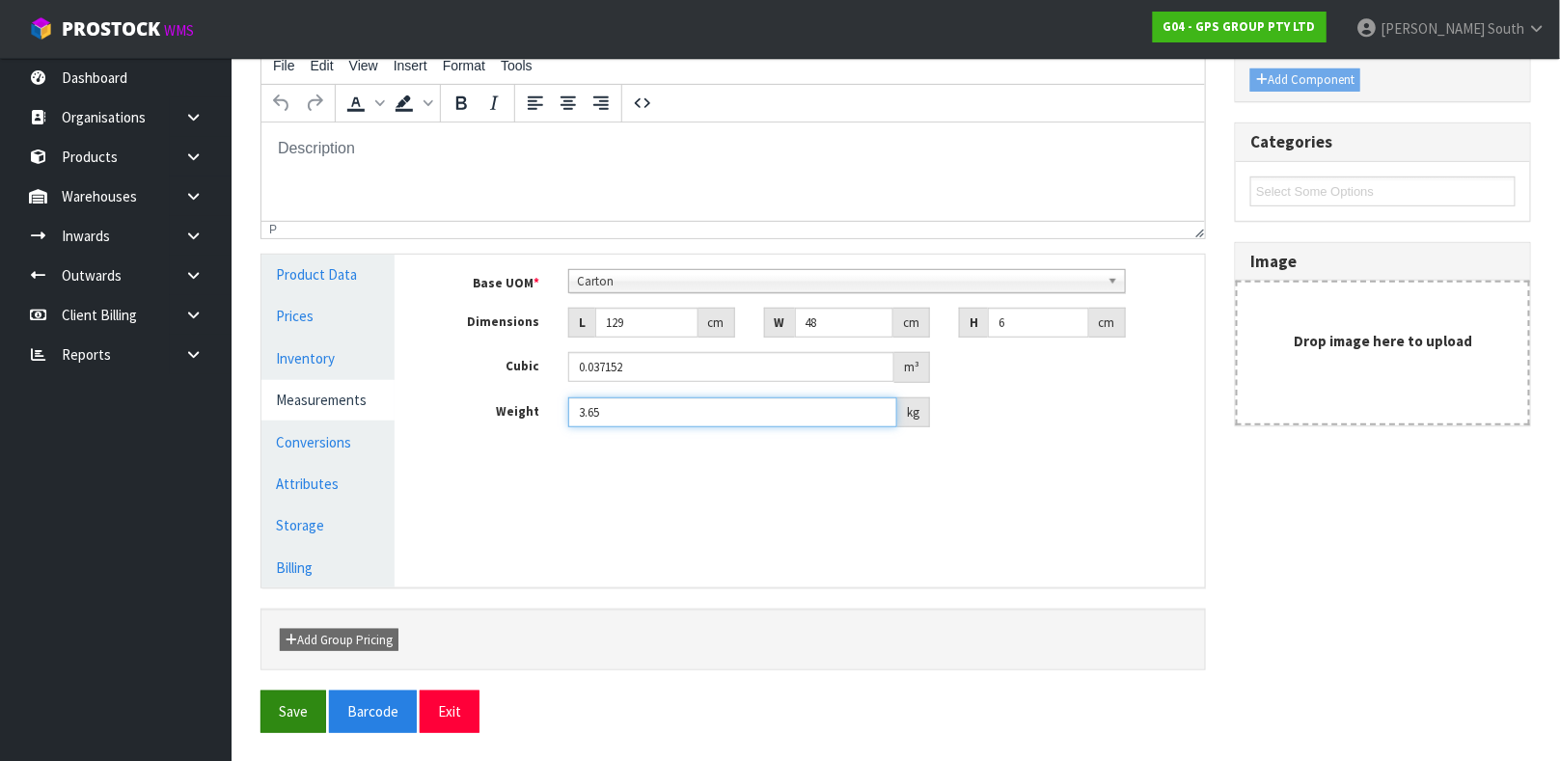
type input "3.65"
click at [283, 701] on button "Save" at bounding box center [293, 711] width 66 height 41
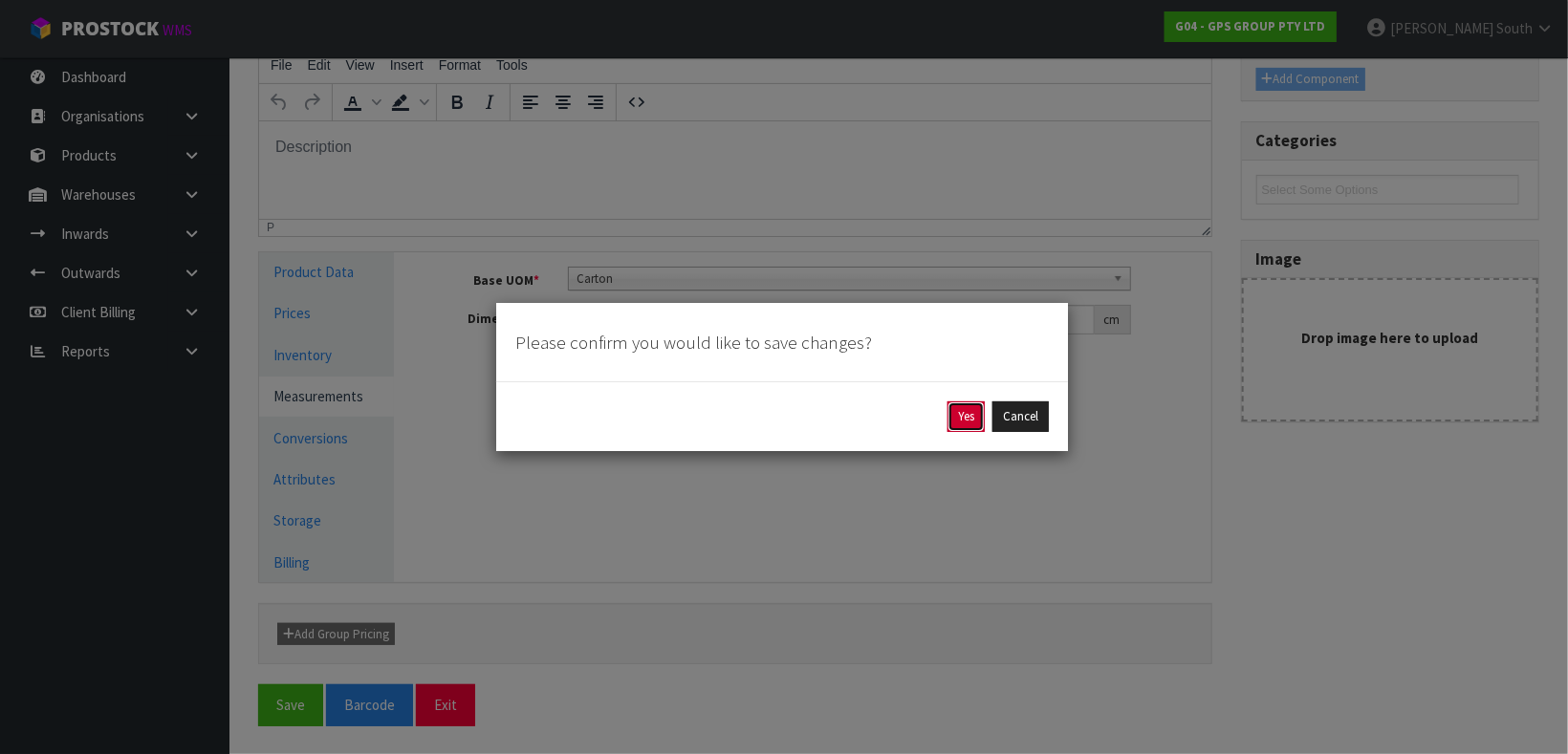
click at [952, 412] on button "Yes" at bounding box center [966, 416] width 38 height 31
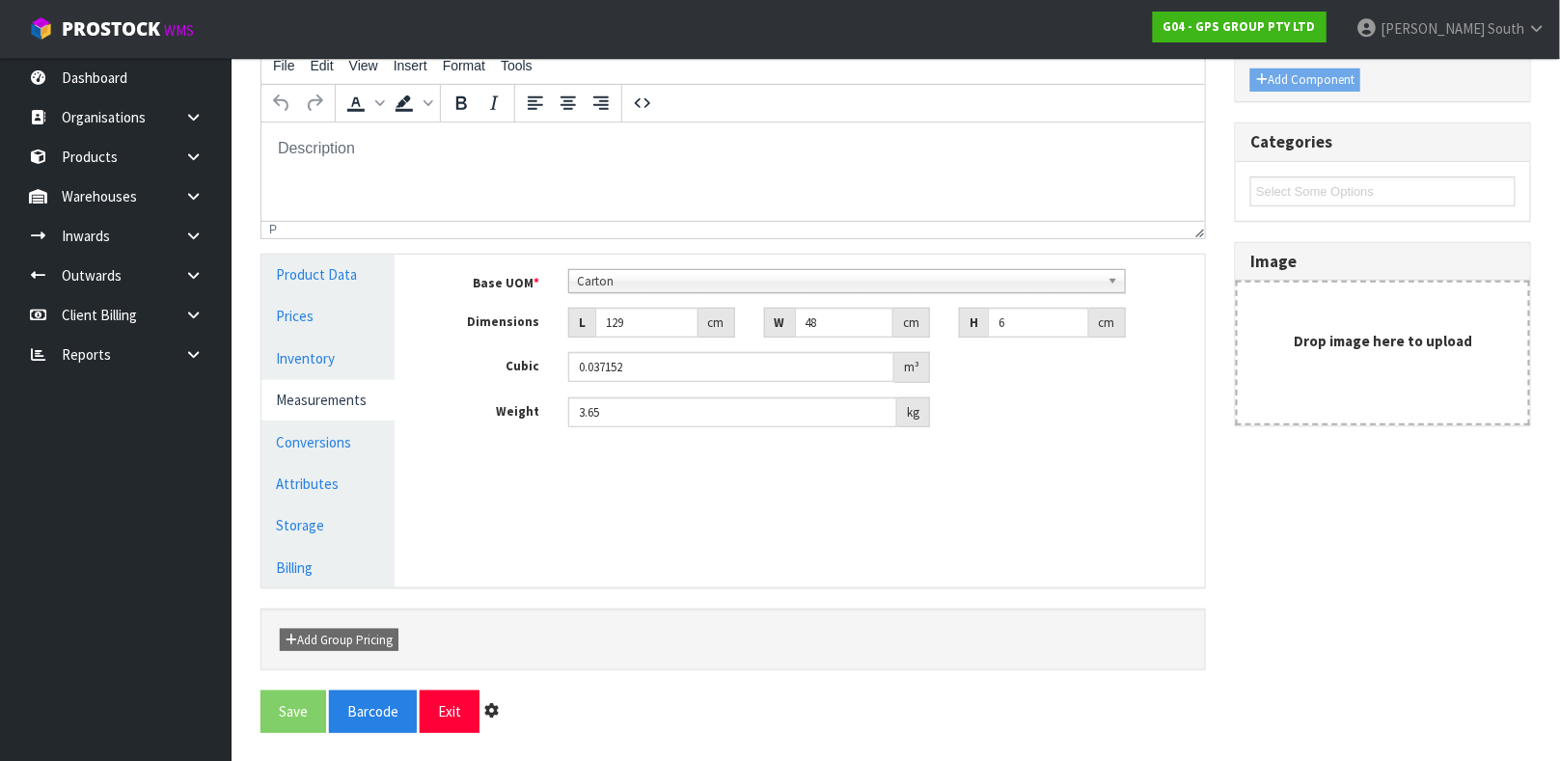
scroll to position [0, 0]
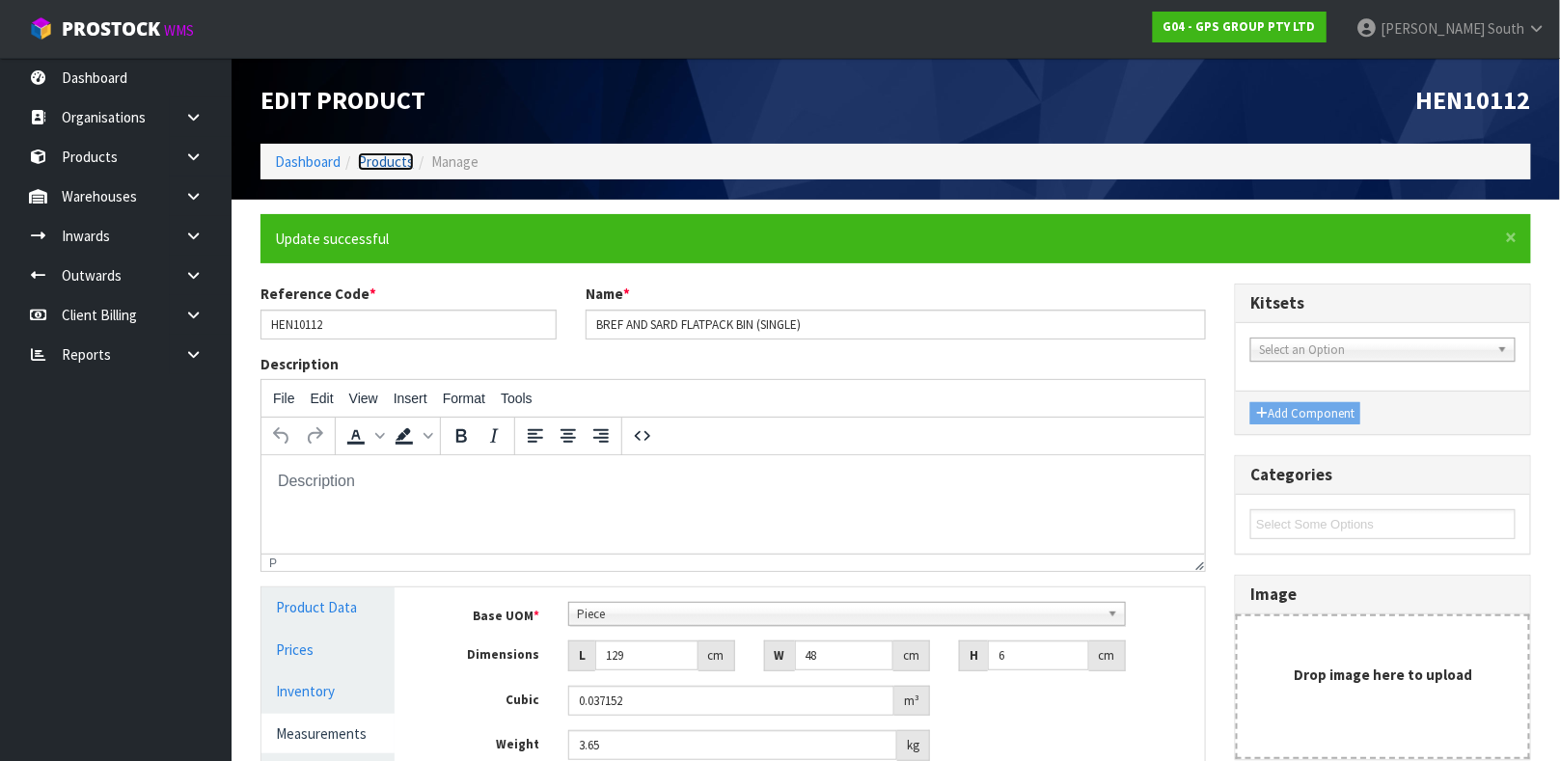
click at [391, 158] on link "Products" at bounding box center [386, 161] width 56 height 18
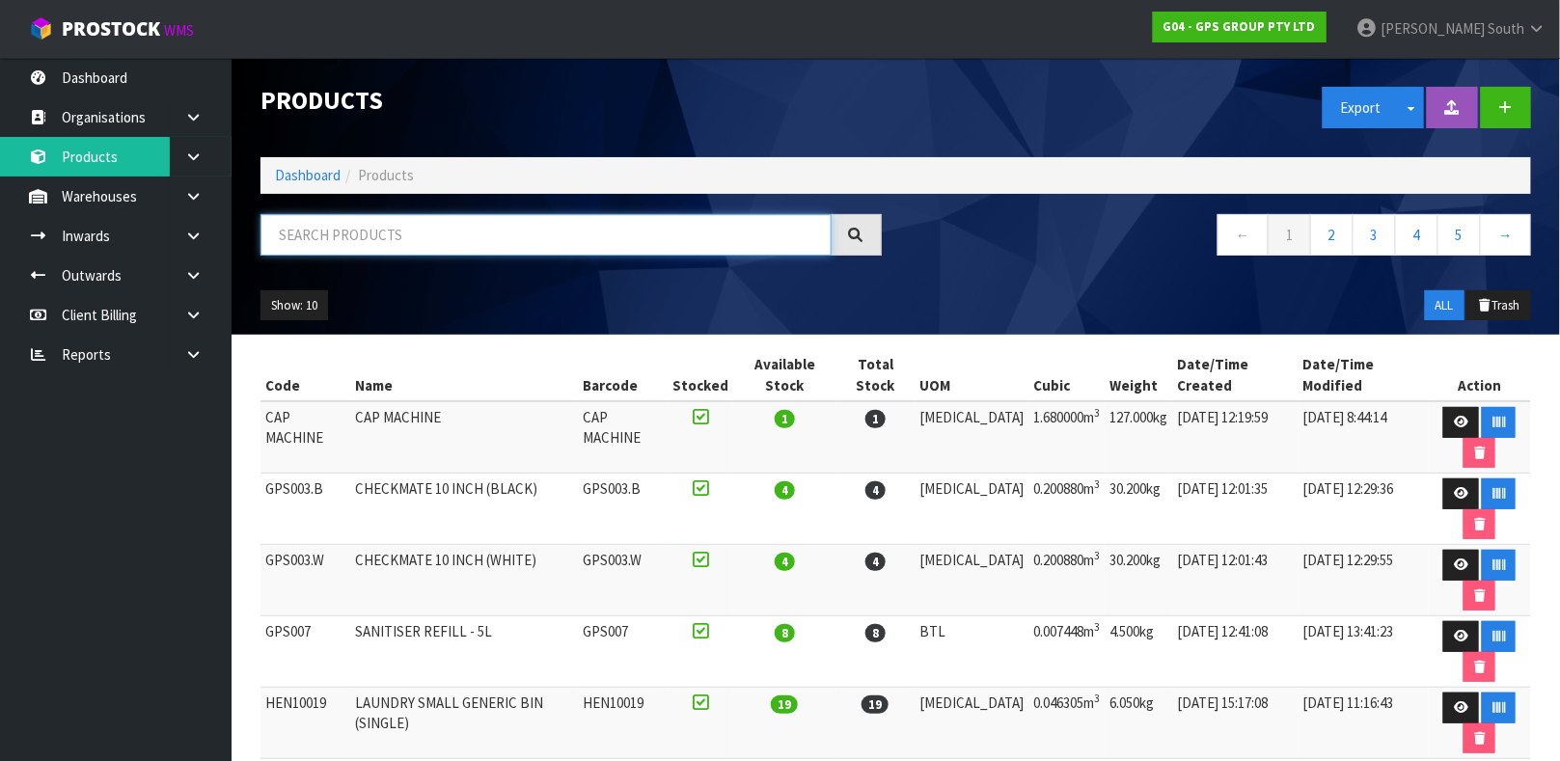
click at [380, 226] on input "text" at bounding box center [545, 234] width 571 height 41
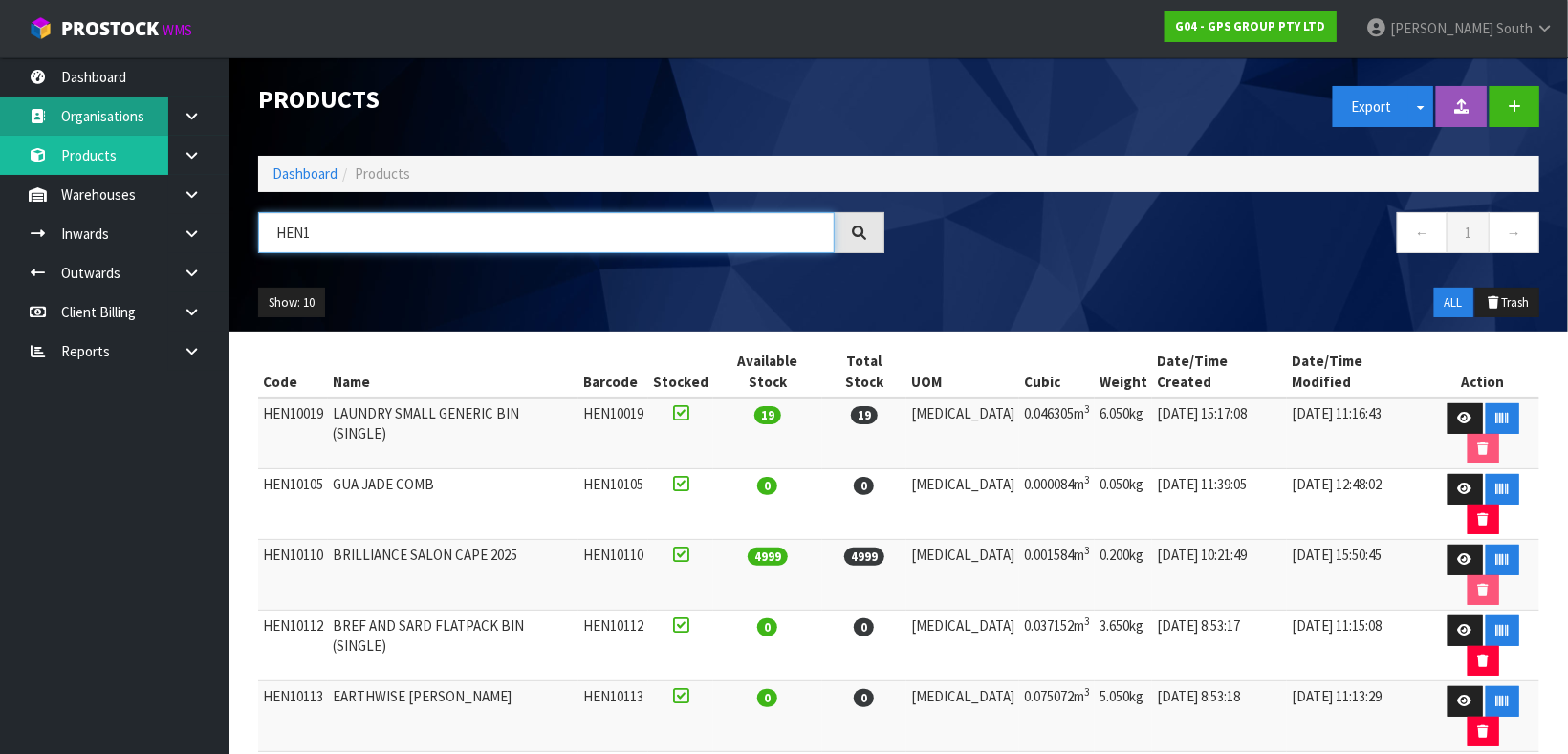
type input "HEN1"
click at [94, 96] on link "Organisations" at bounding box center [114, 116] width 229 height 40
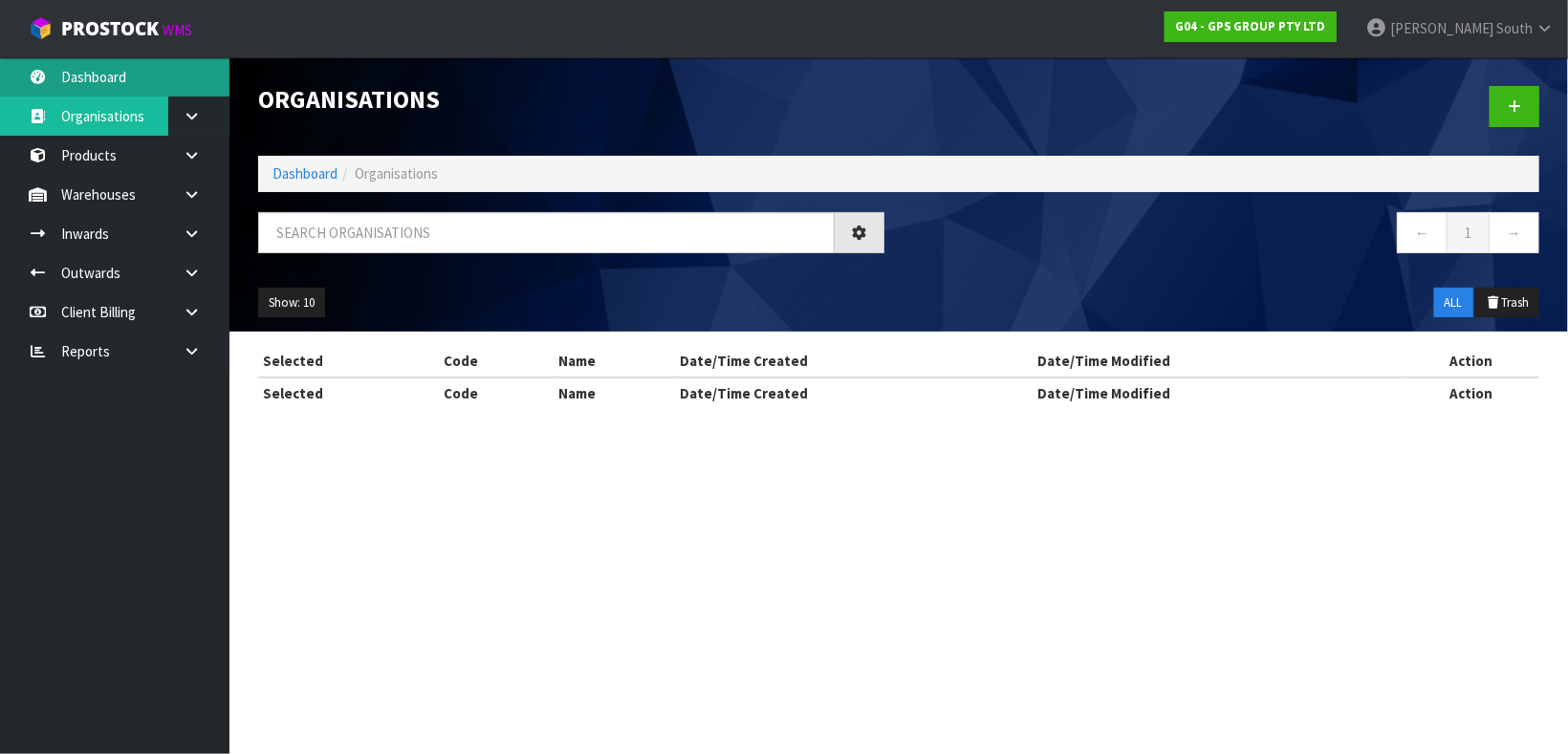
click at [145, 79] on div "Organisations Dashboard Organisations ← 1 → Show: 10 5 10 25 50 ALL Trash Selec…" at bounding box center [784, 221] width 1568 height 443
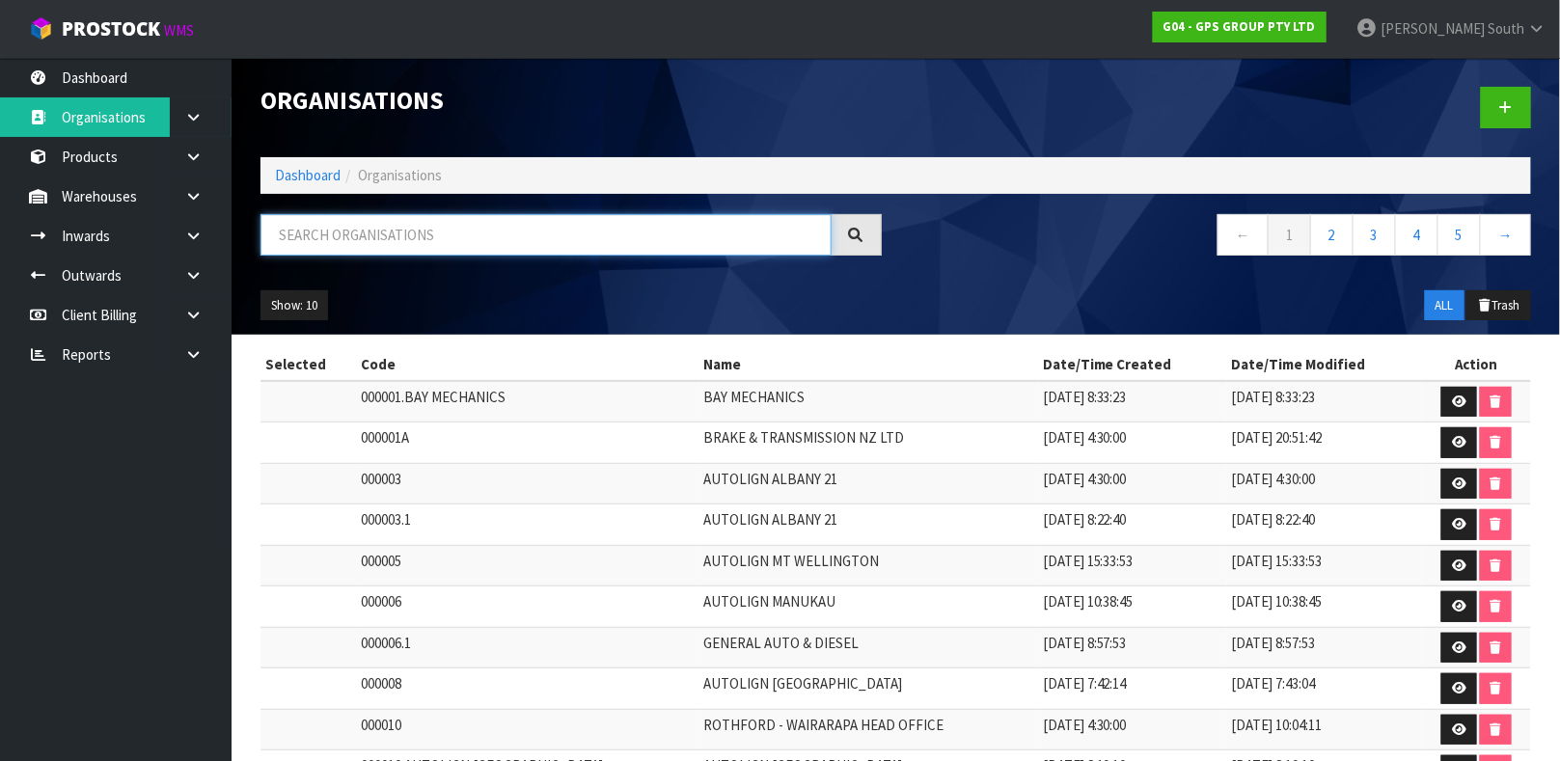
click at [323, 226] on input "text" at bounding box center [545, 234] width 571 height 41
click at [113, 71] on link "Dashboard" at bounding box center [115, 78] width 231 height 40
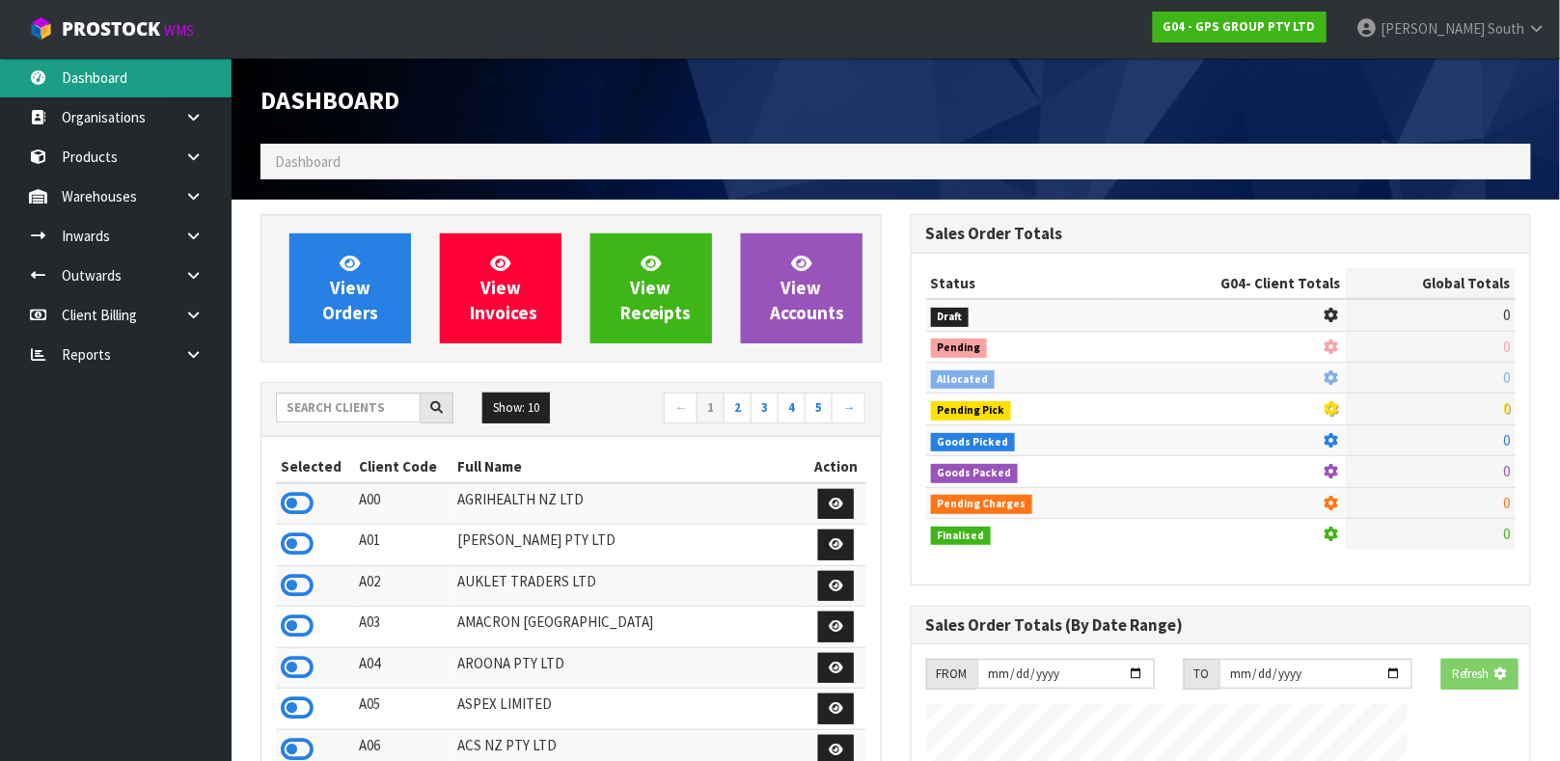
click at [113, 71] on div "Dashboard Dashboard View Orders View Invoices View Receipts View Accounts 5 10" at bounding box center [780, 718] width 1560 height 1437
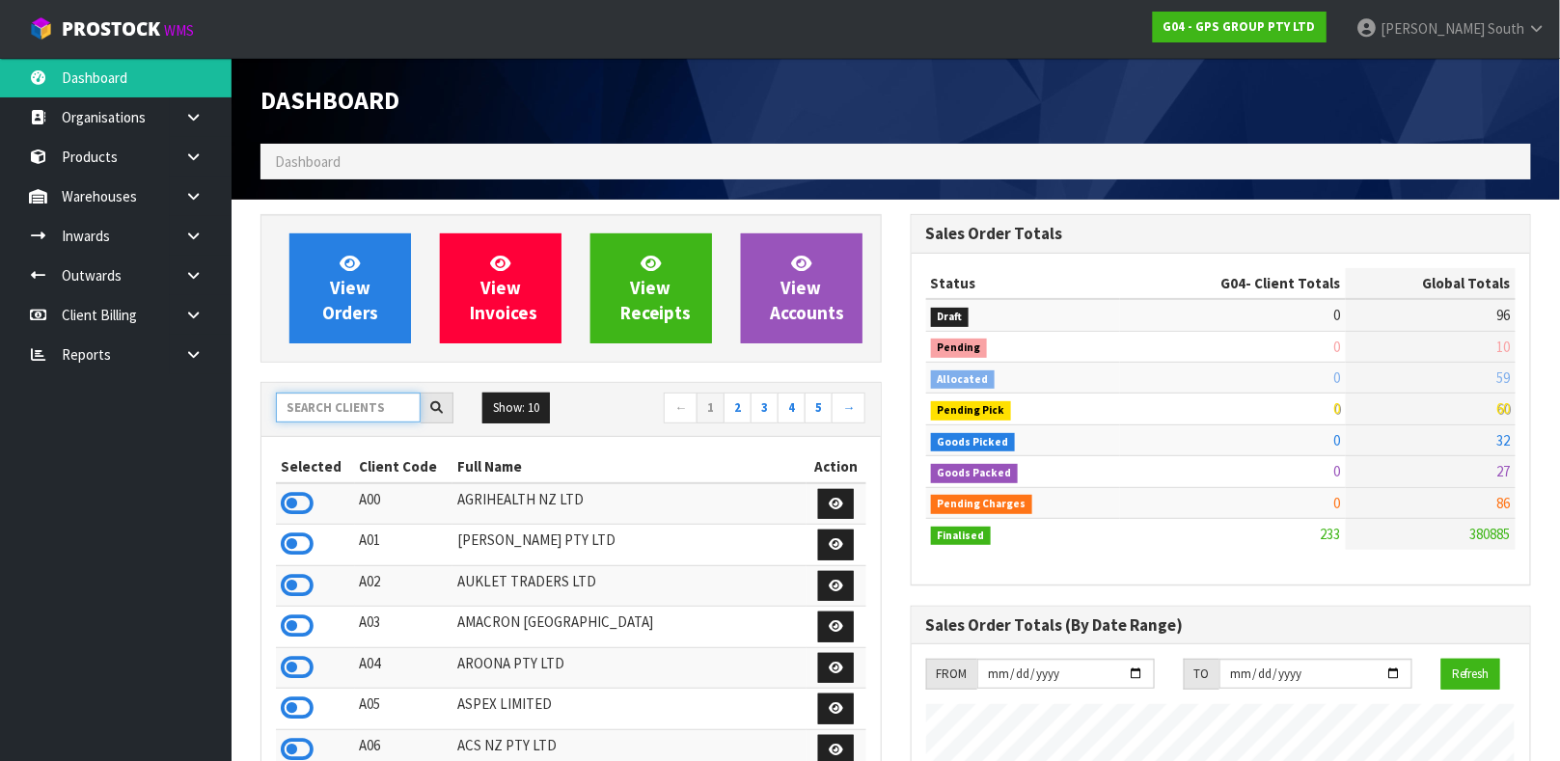
click at [293, 418] on input "text" at bounding box center [348, 408] width 145 height 30
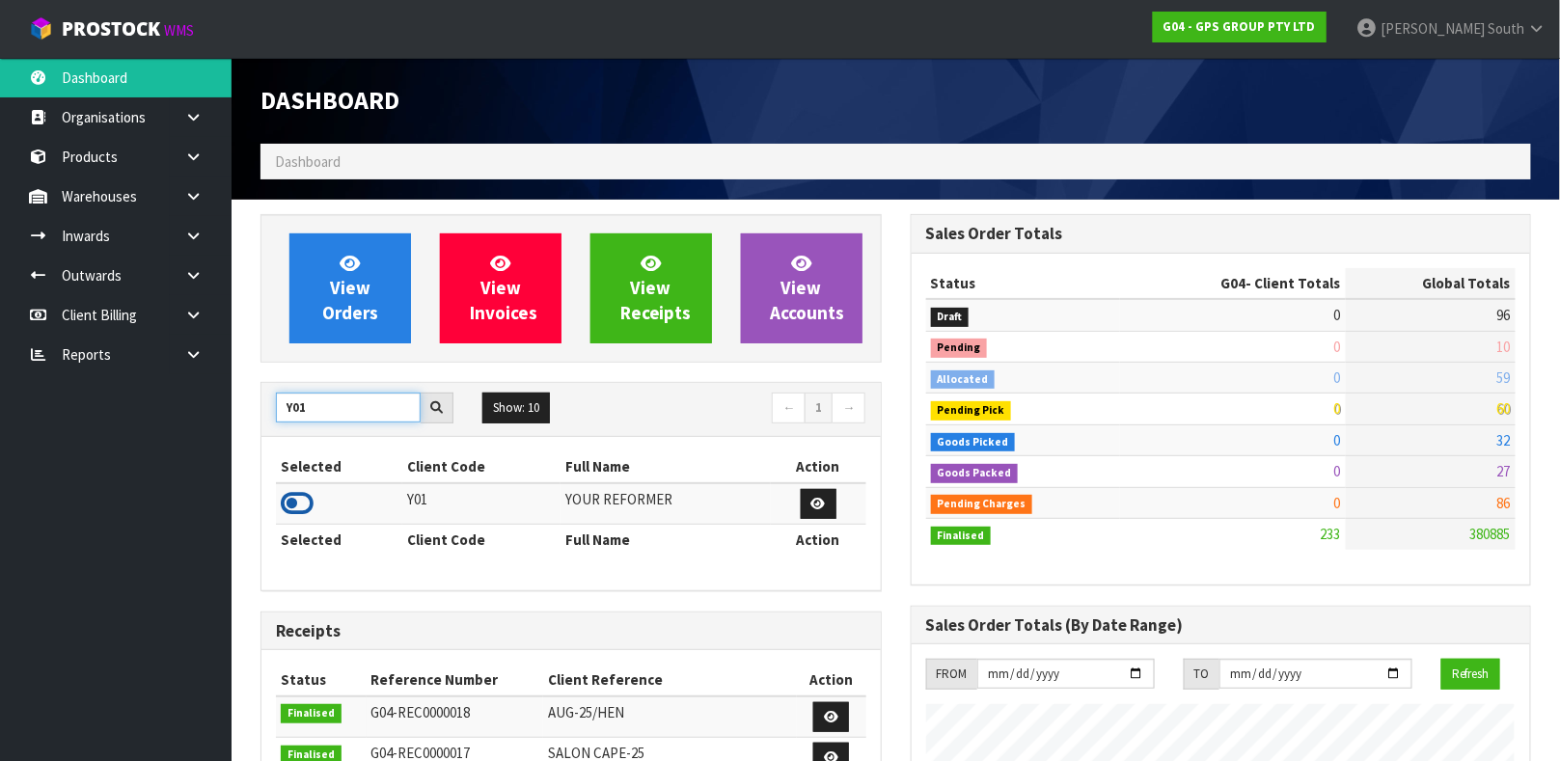
type input "Y01"
click at [296, 511] on icon at bounding box center [297, 503] width 33 height 29
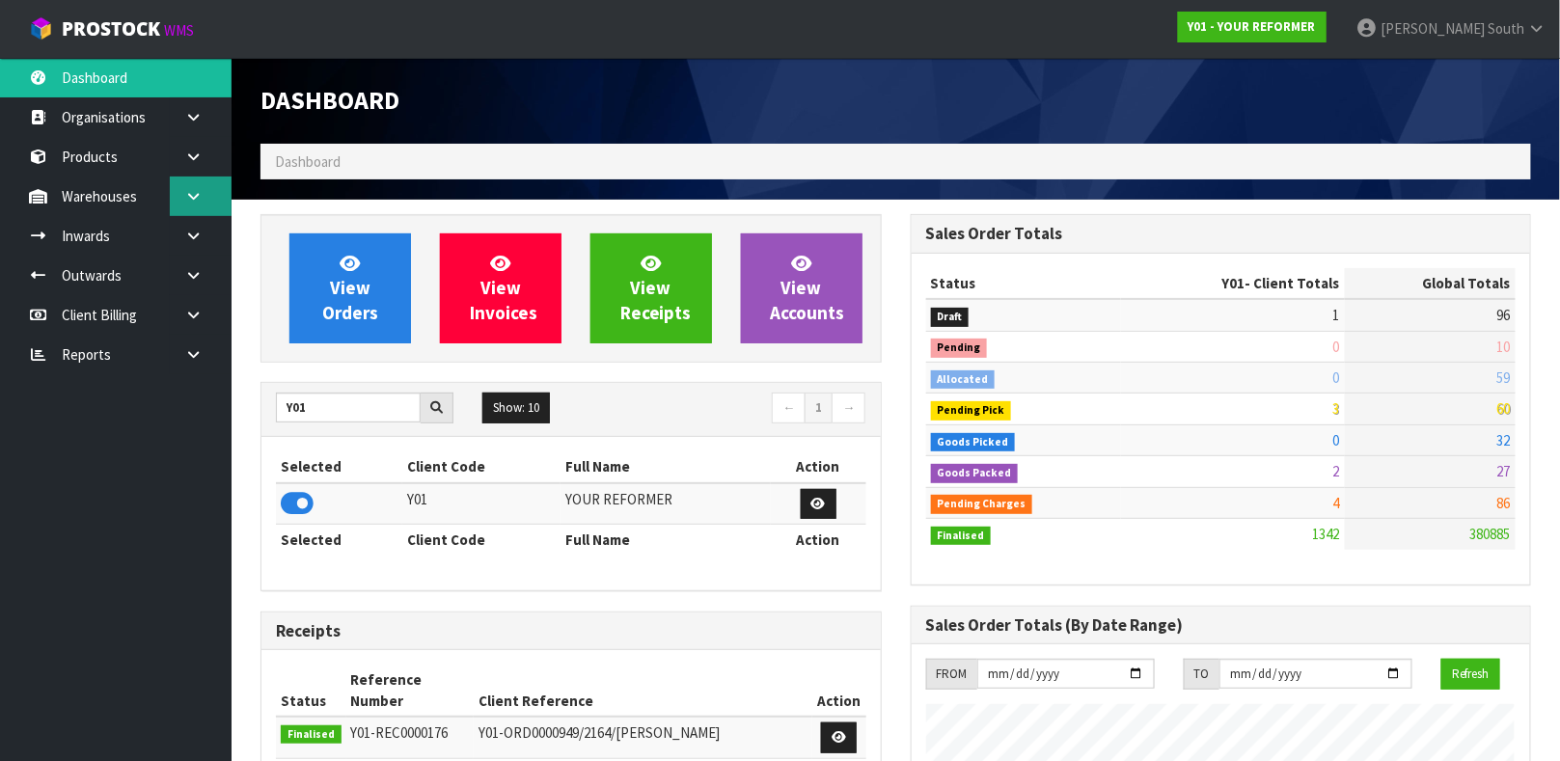
scroll to position [1463, 649]
click at [198, 200] on icon at bounding box center [193, 196] width 18 height 14
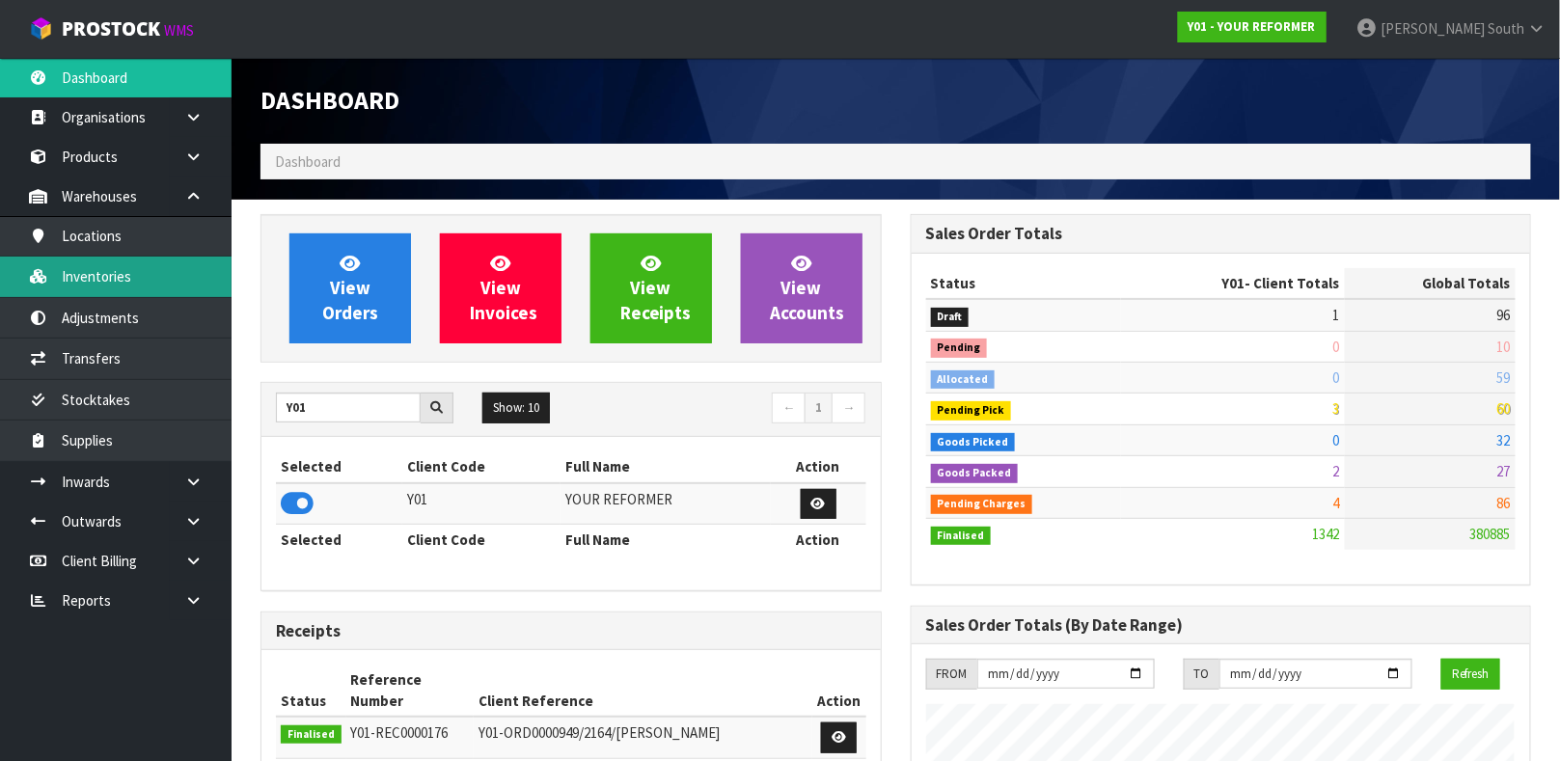
click at [142, 275] on link "Inventories" at bounding box center [115, 277] width 231 height 40
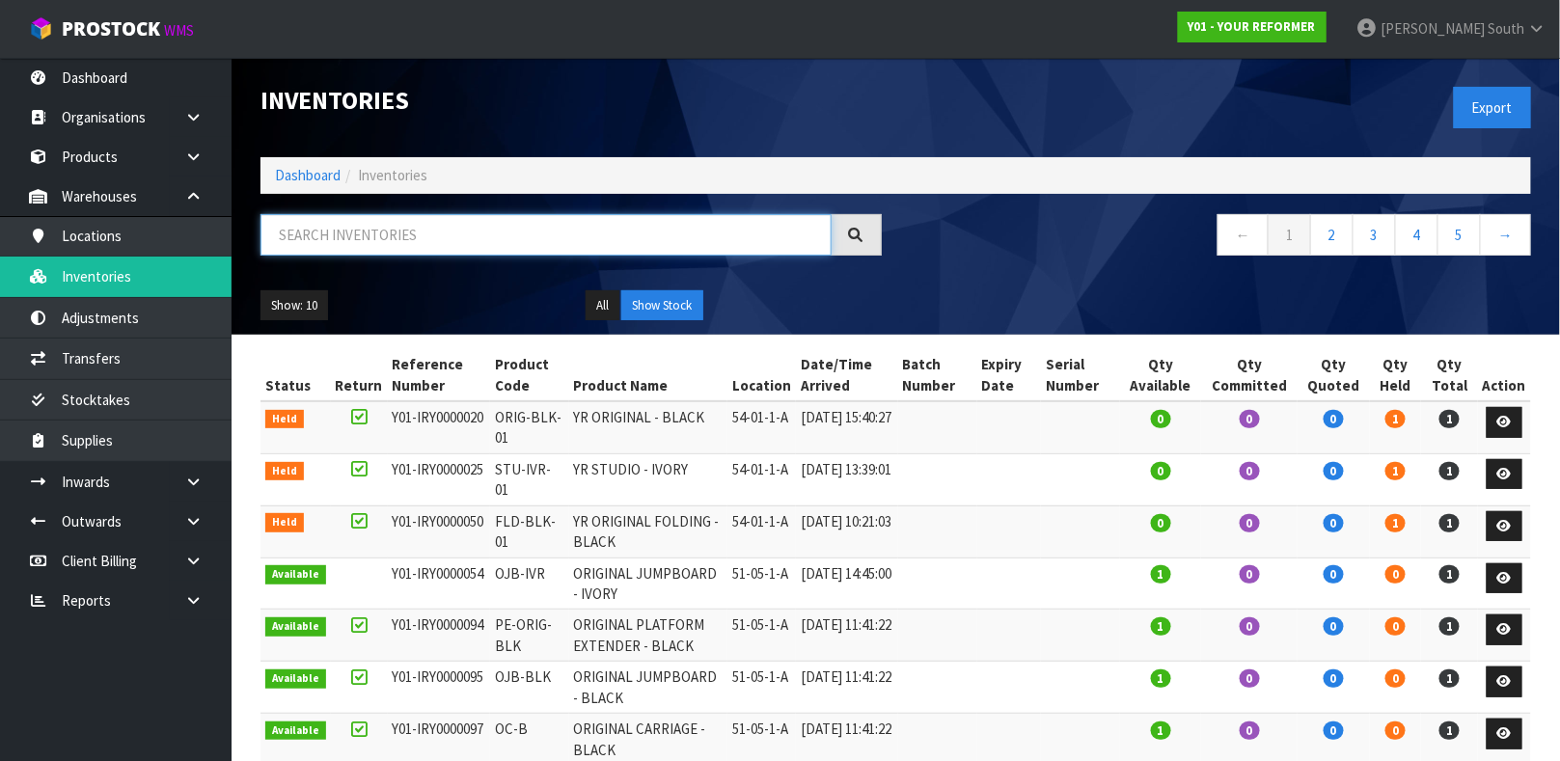
click at [294, 223] on input "text" at bounding box center [545, 234] width 571 height 41
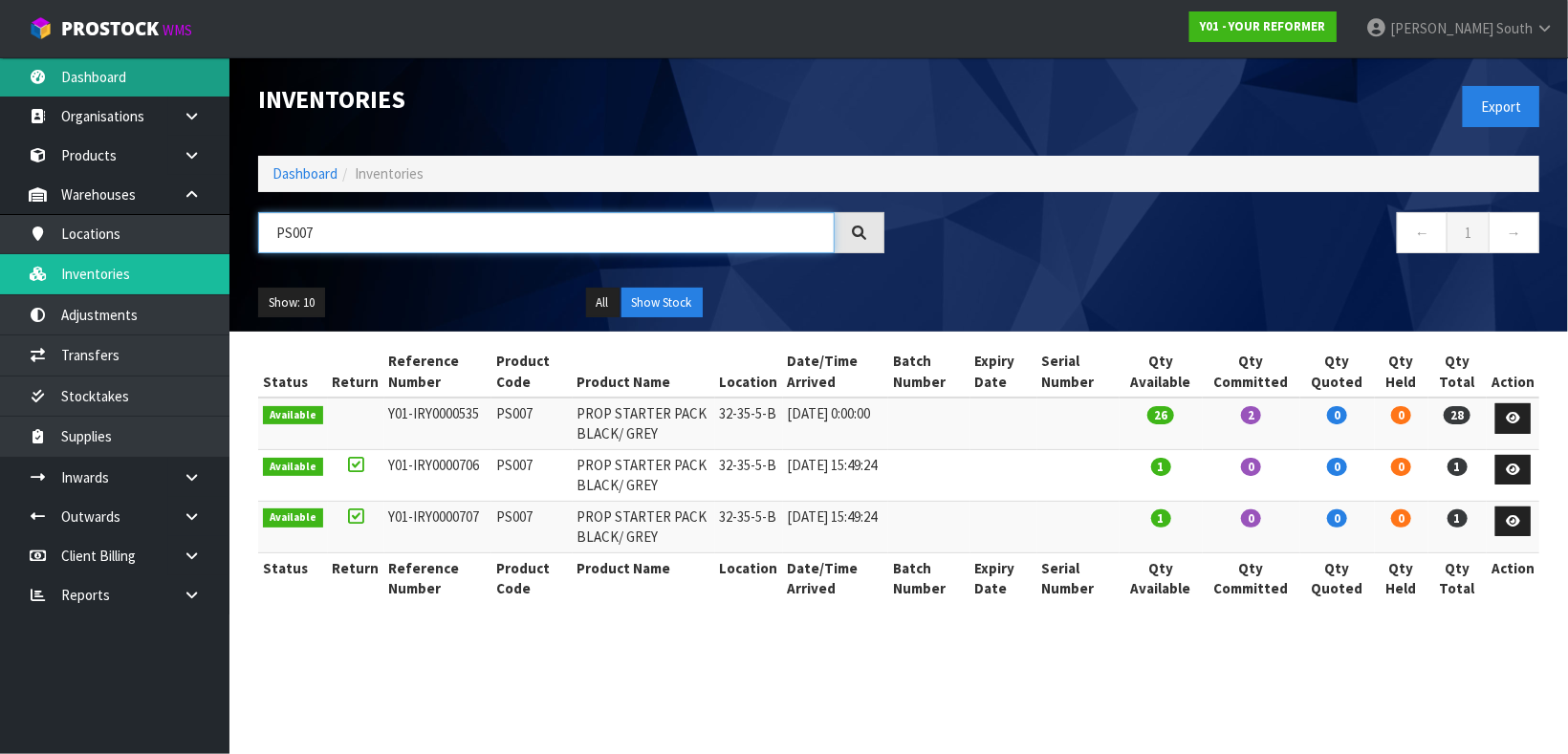
type input "PS007"
click at [142, 76] on link "Dashboard" at bounding box center [114, 77] width 229 height 40
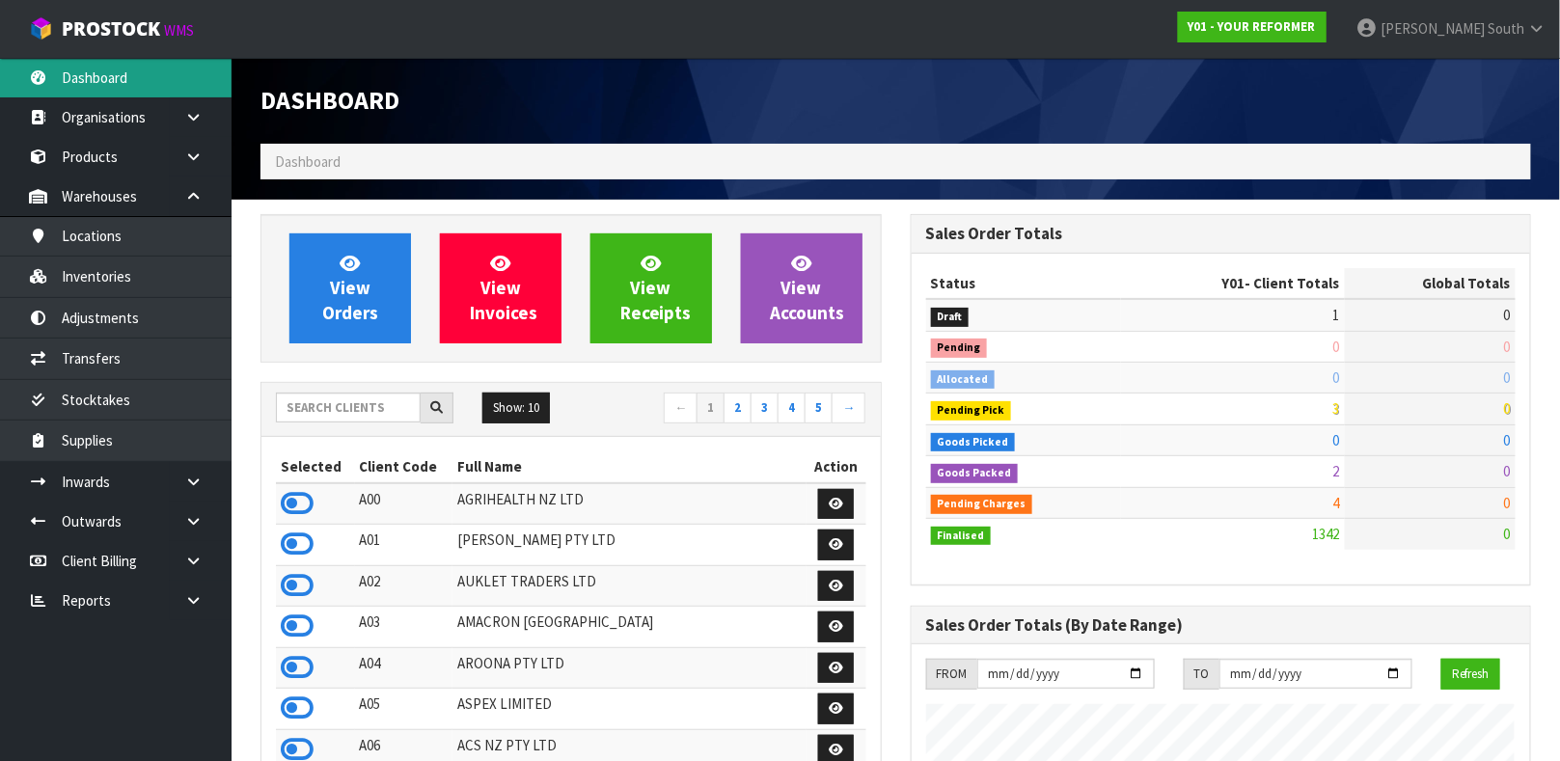
scroll to position [1463, 649]
click at [286, 417] on input "text" at bounding box center [348, 408] width 145 height 30
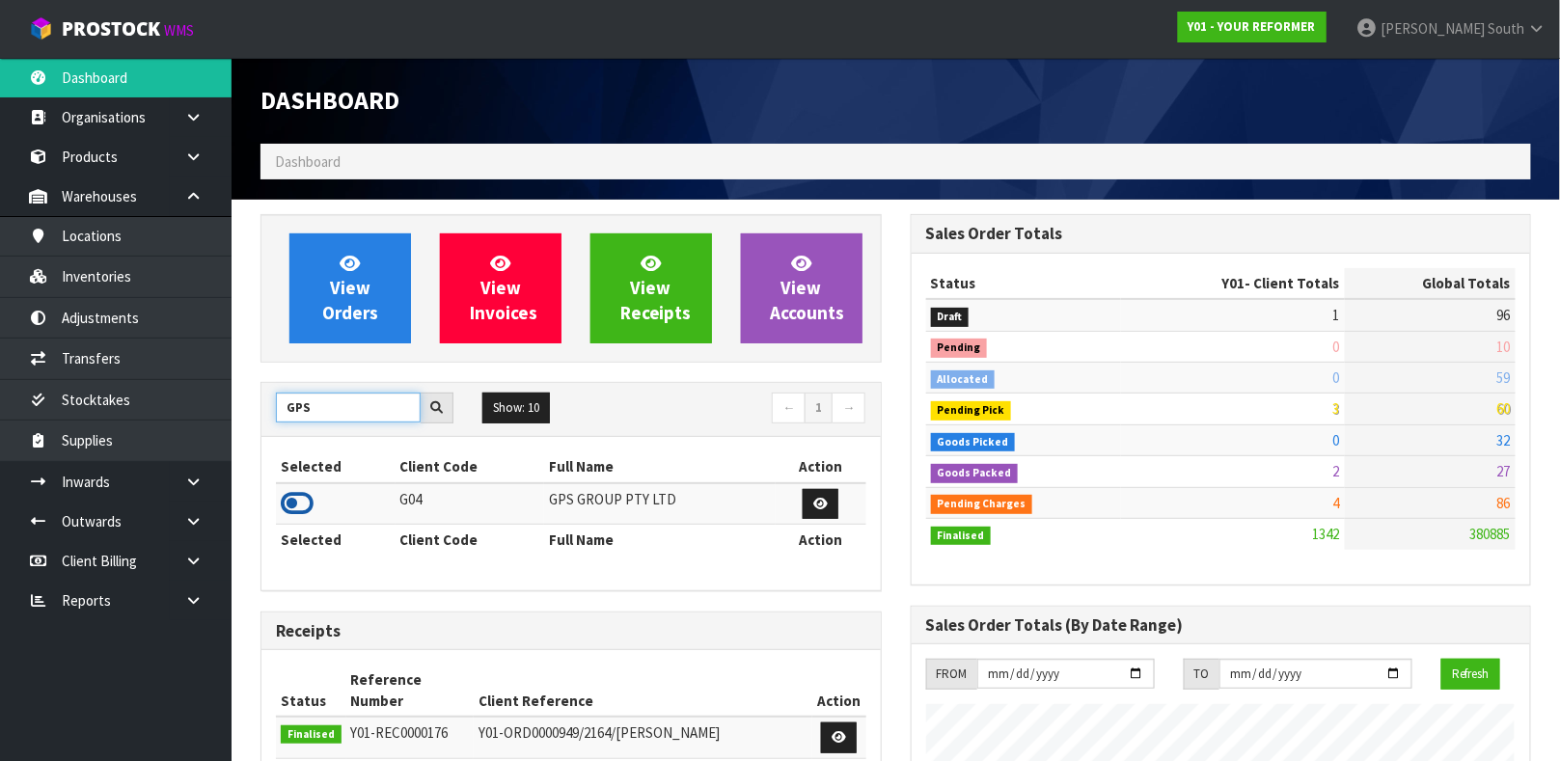
type input "GPS"
click at [303, 501] on icon at bounding box center [297, 503] width 33 height 29
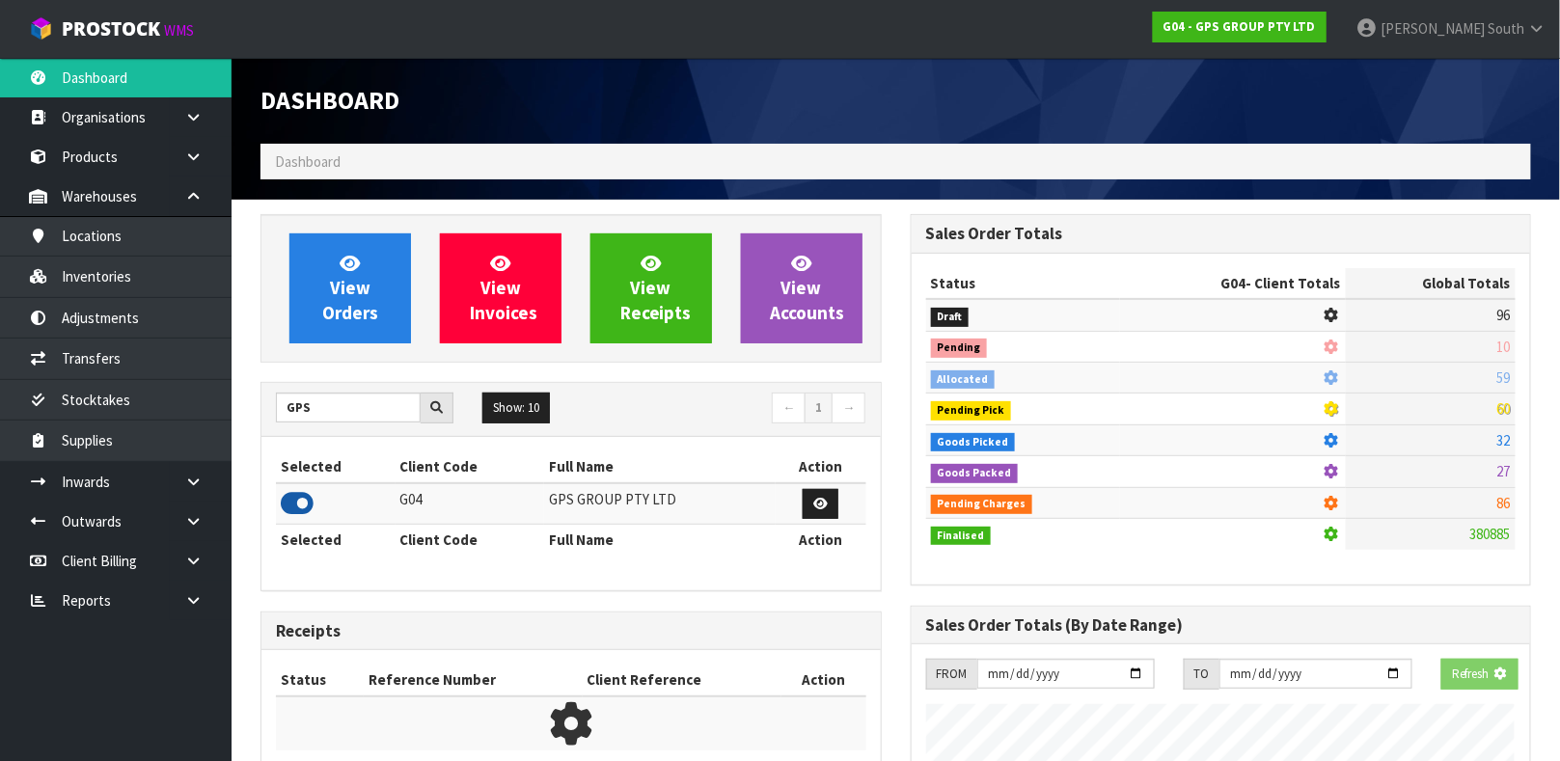
scroll to position [963261, 963792]
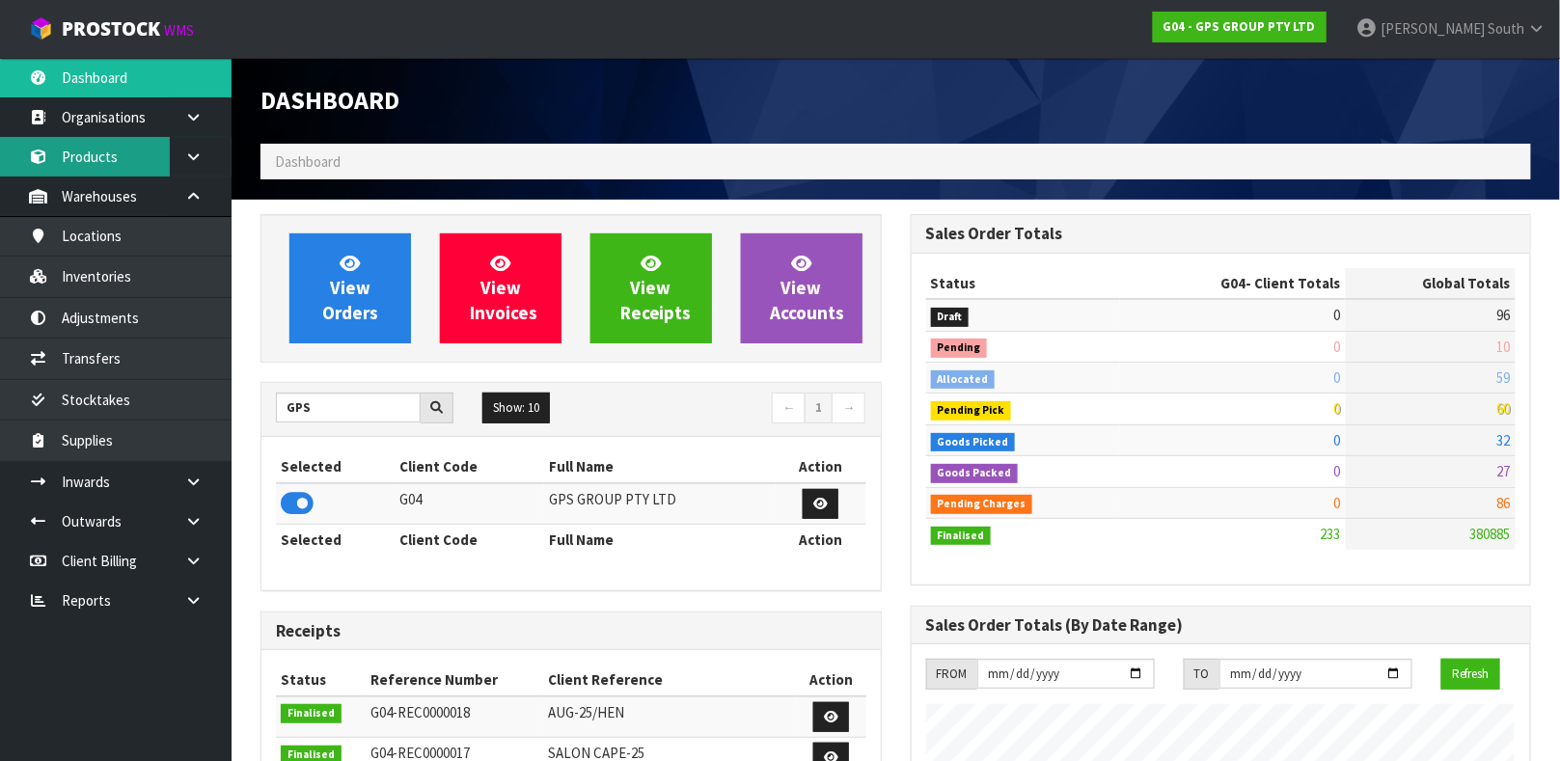
click at [111, 144] on link "Products" at bounding box center [115, 157] width 231 height 40
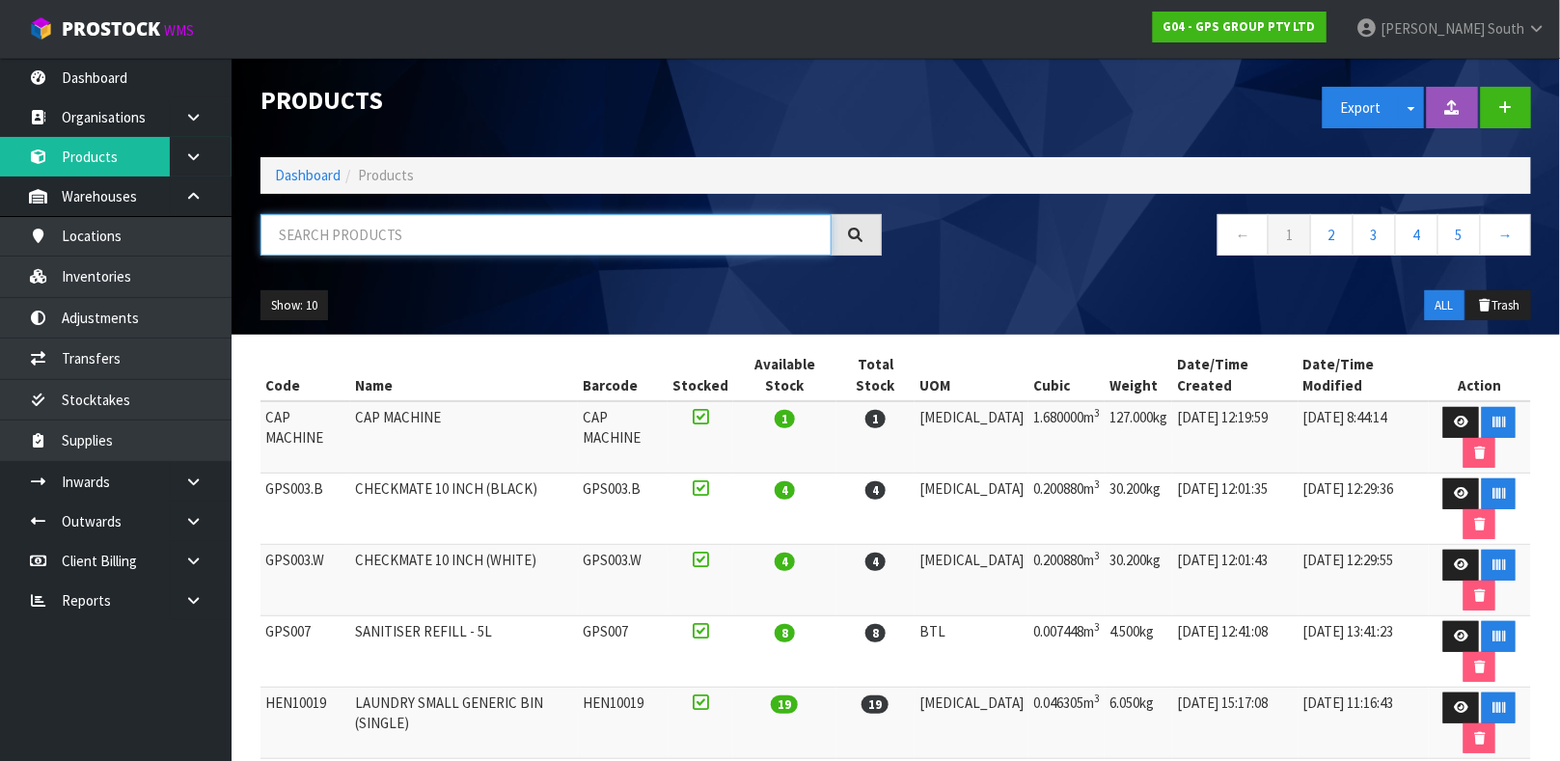
click at [321, 240] on input "text" at bounding box center [545, 234] width 571 height 41
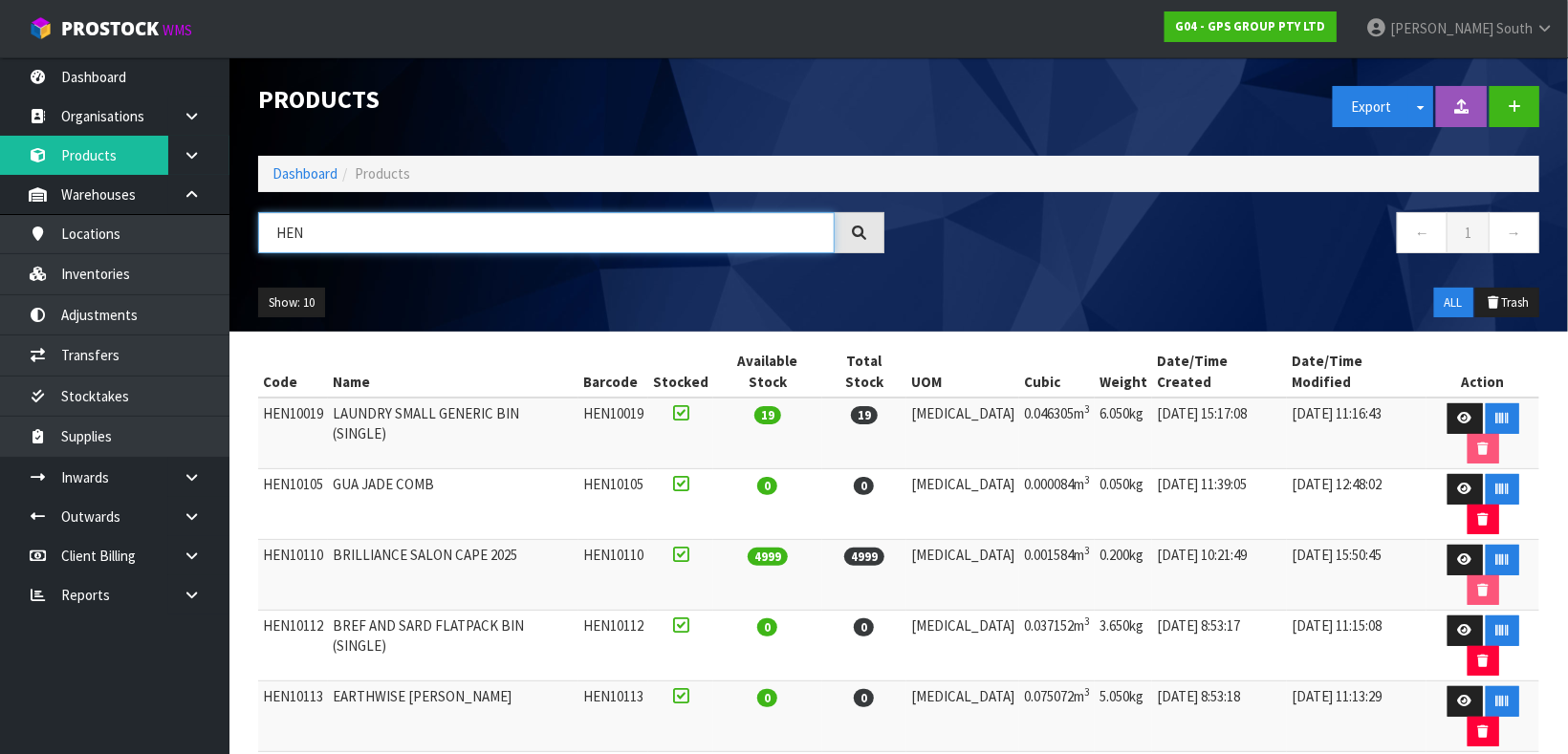
type input "HEN"
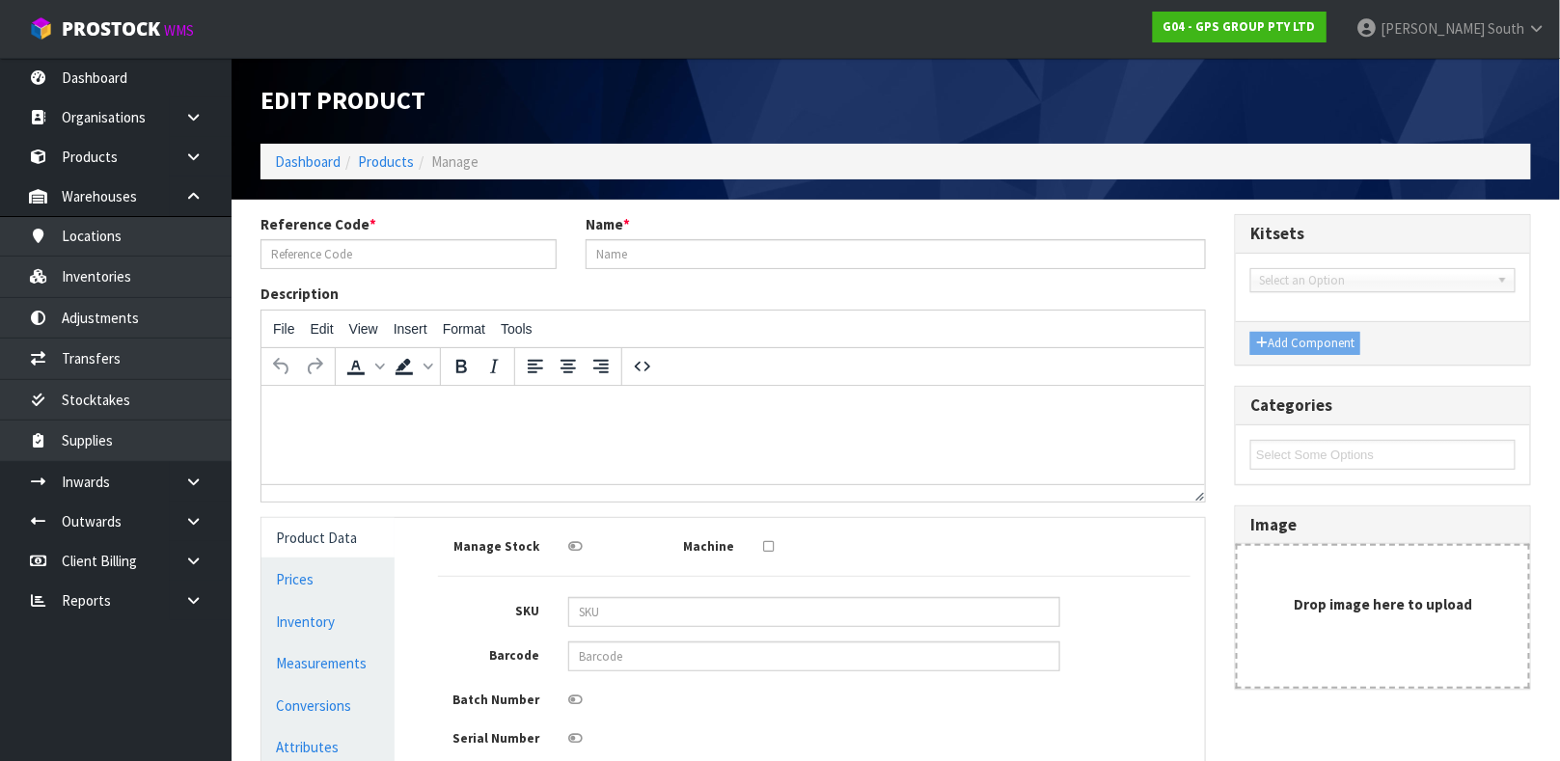
type input "HEN10114"
type input "COLD POWER REDRESS KITS (SINGLE)"
type input "0"
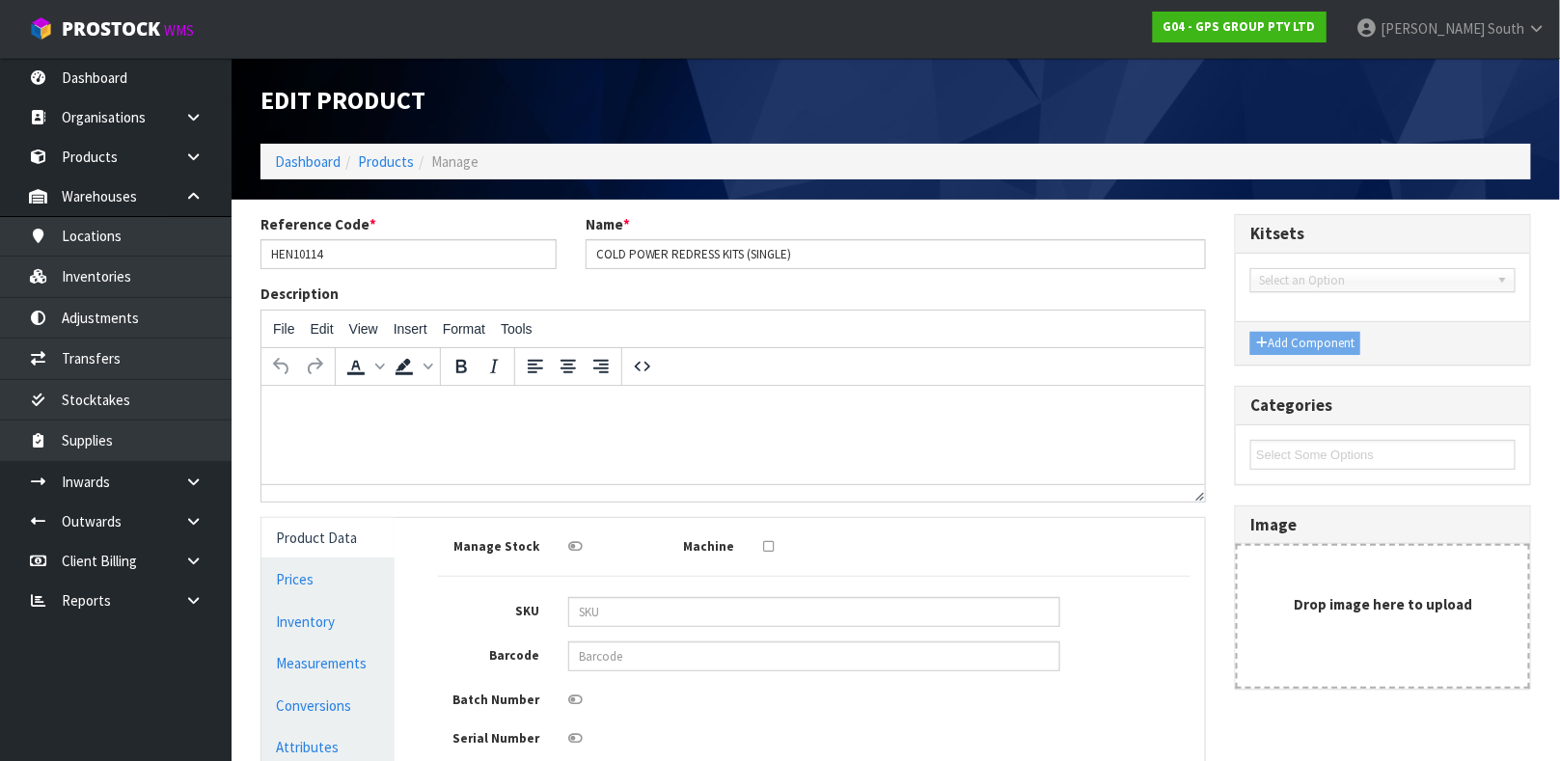
type input "0"
click at [311, 661] on link "Measurements" at bounding box center [327, 663] width 133 height 40
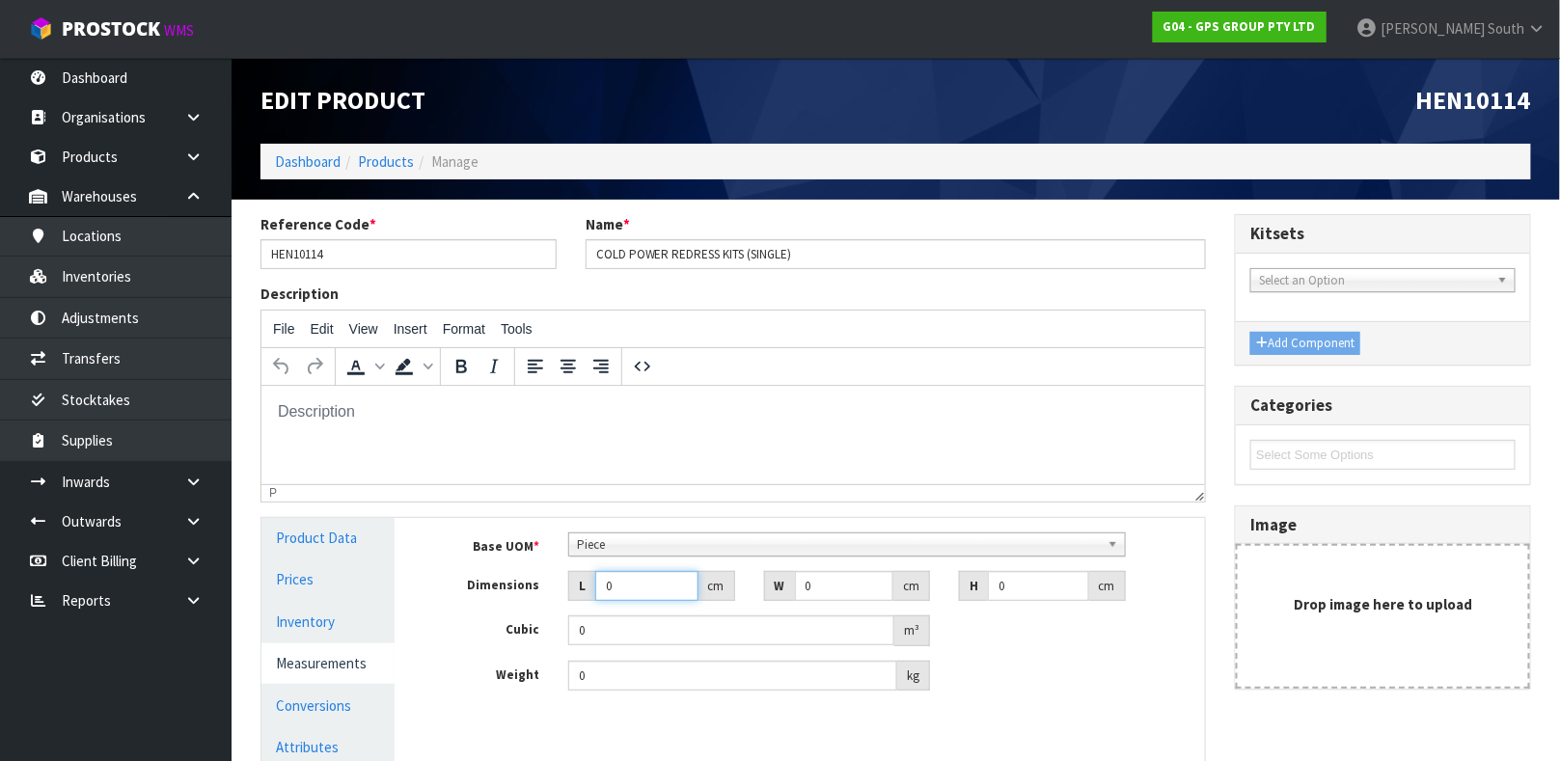
click at [641, 578] on input "0" at bounding box center [646, 586] width 103 height 30
click at [641, 579] on input "0" at bounding box center [646, 586] width 103 height 30
type input "1"
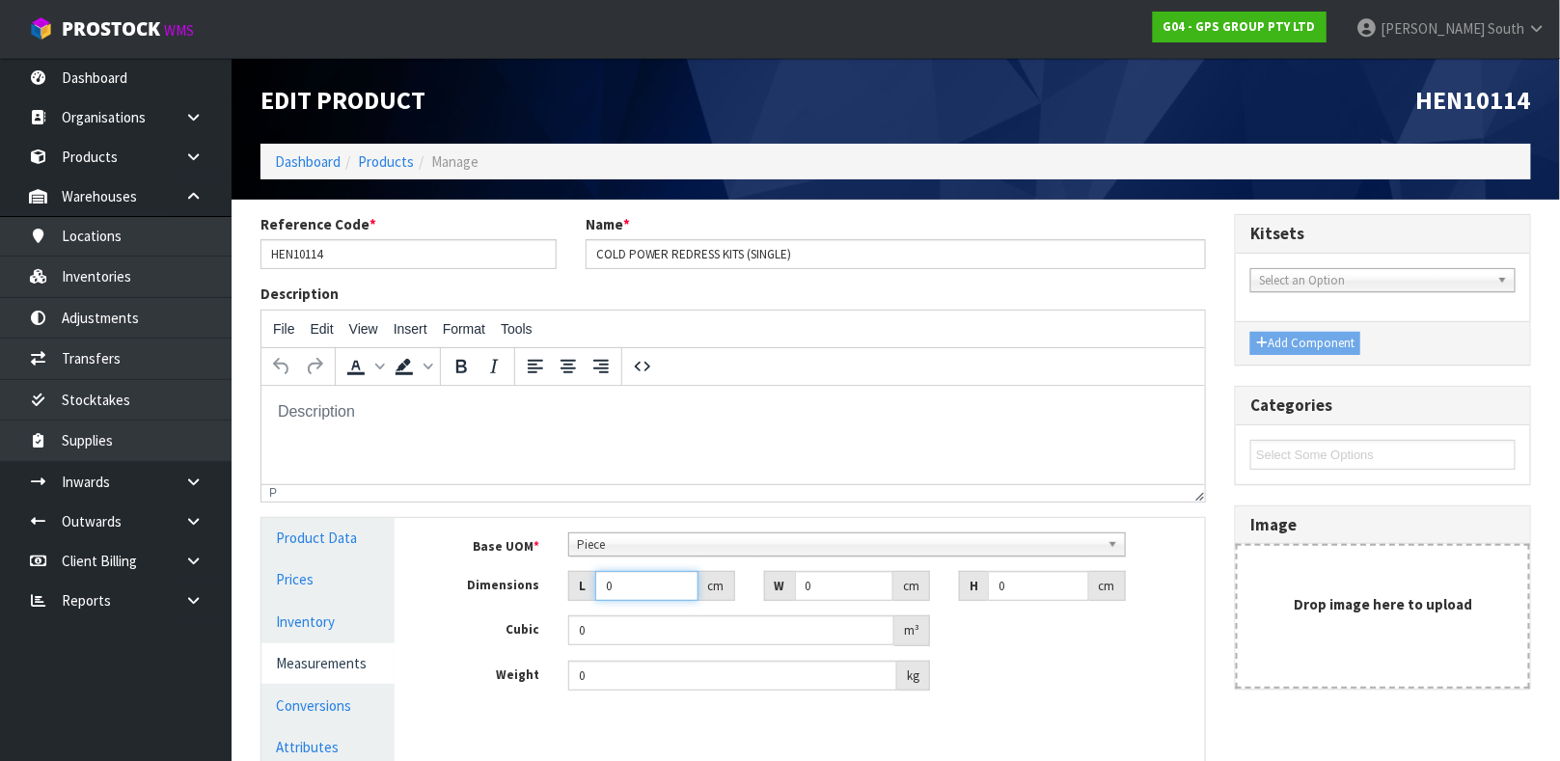
type input "0.000001"
type input "121"
type input "43"
type input "2"
type input "0.010406"
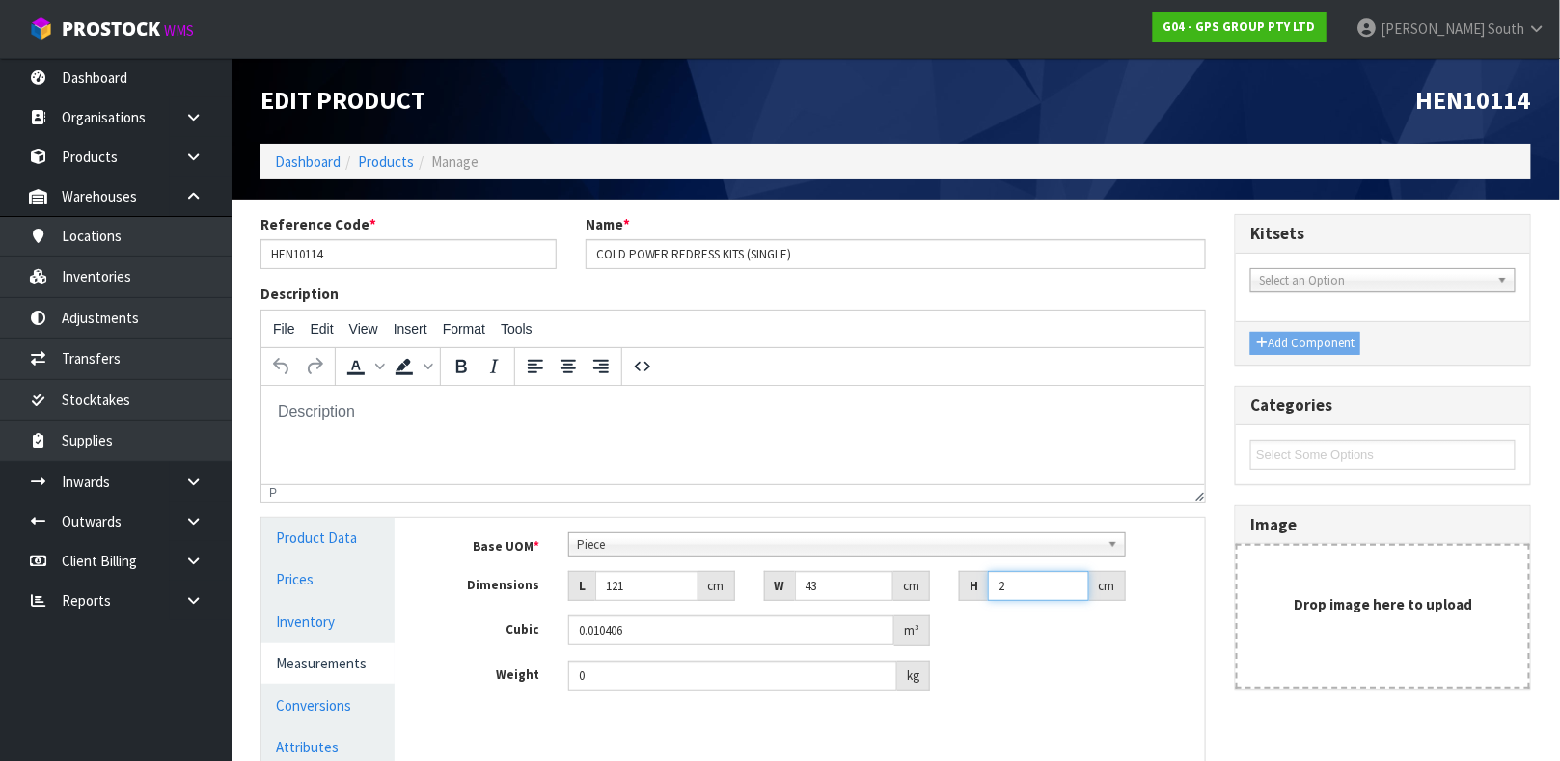
type input "2"
type input "1.15"
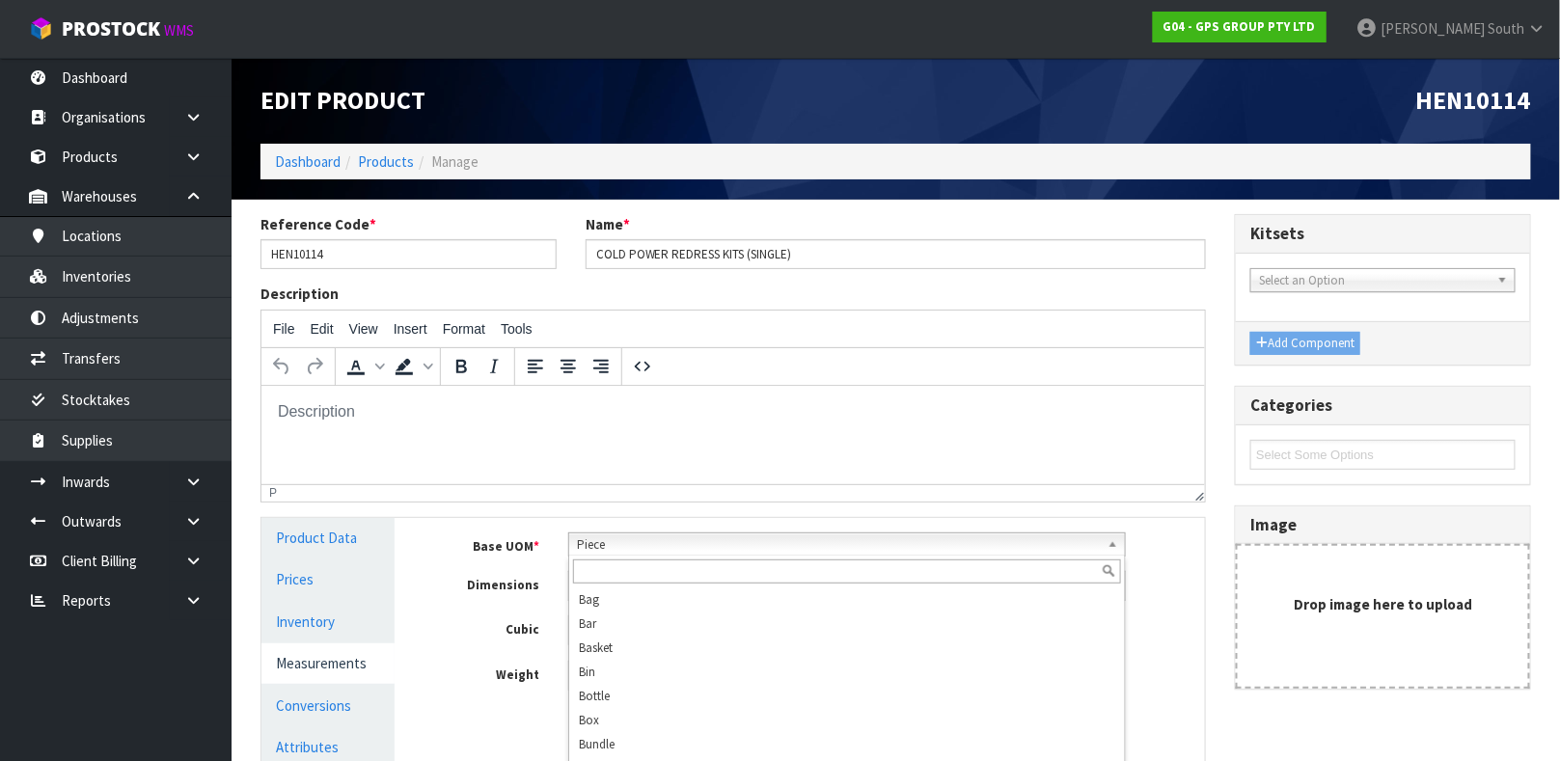
scroll to position [369, 0]
click at [649, 550] on span "Piece" at bounding box center [838, 544] width 523 height 23
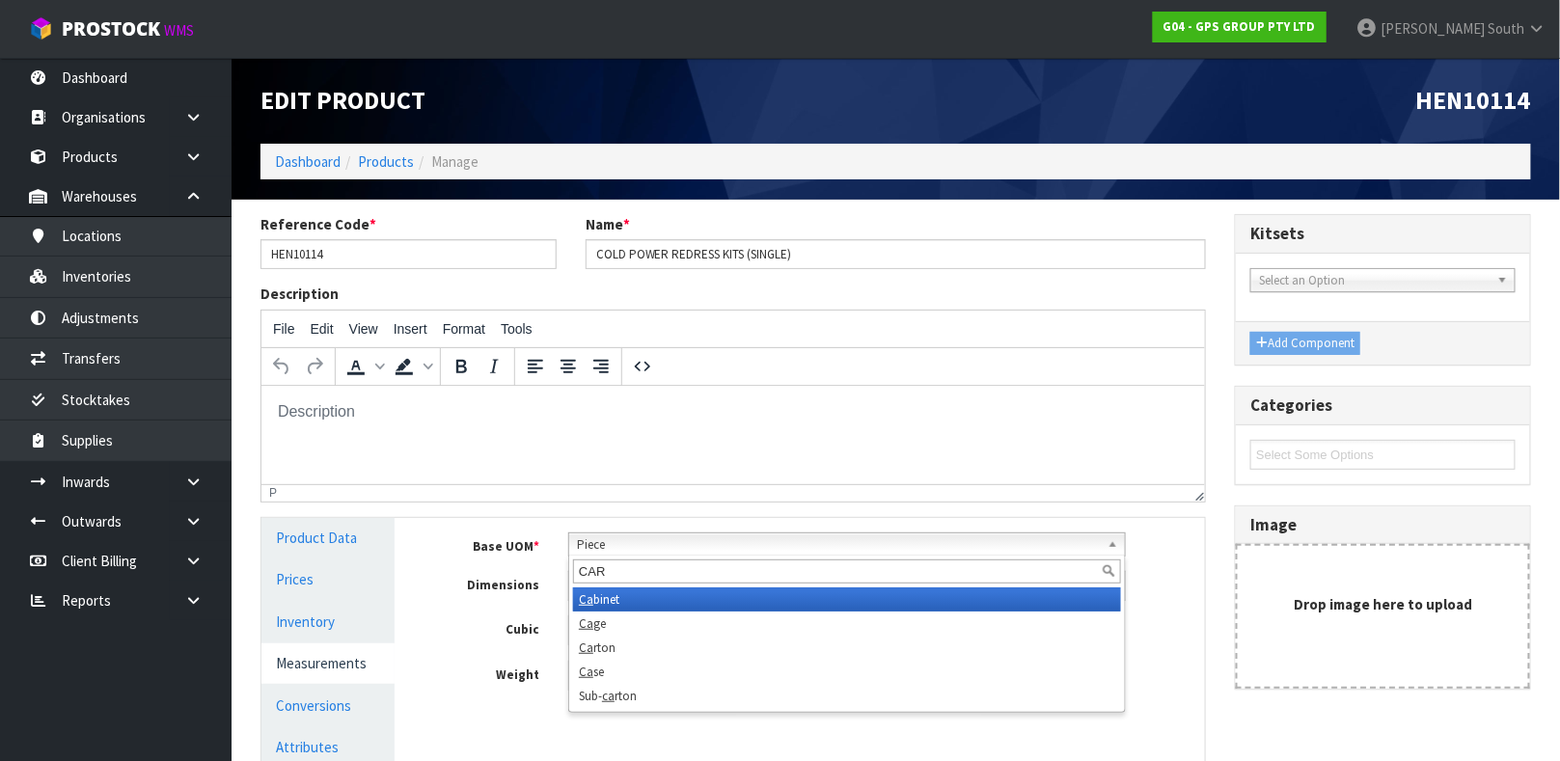
scroll to position [0, 0]
type input "CART"
click at [623, 598] on li "Cart on" at bounding box center [847, 599] width 548 height 24
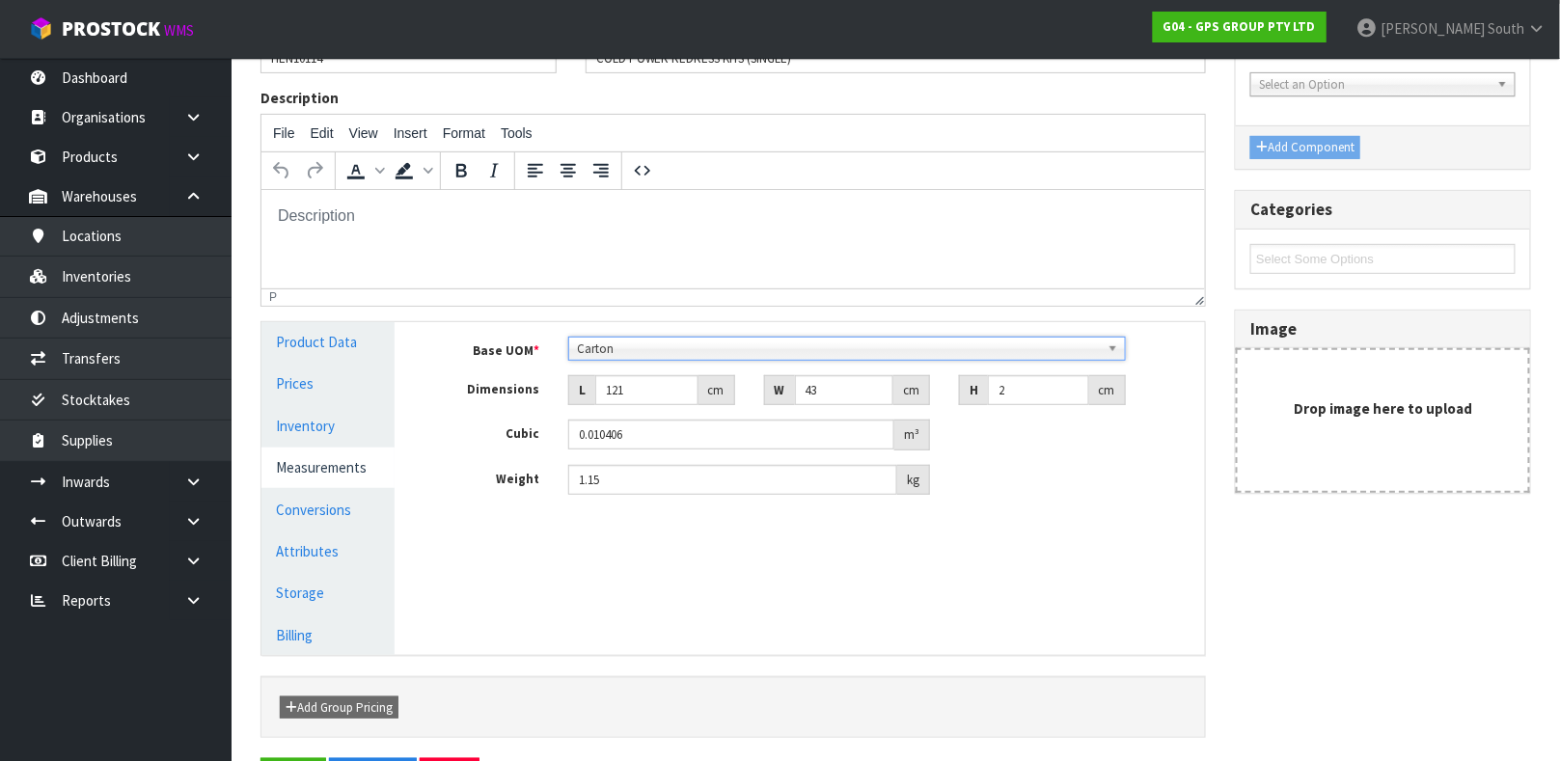
scroll to position [263, 0]
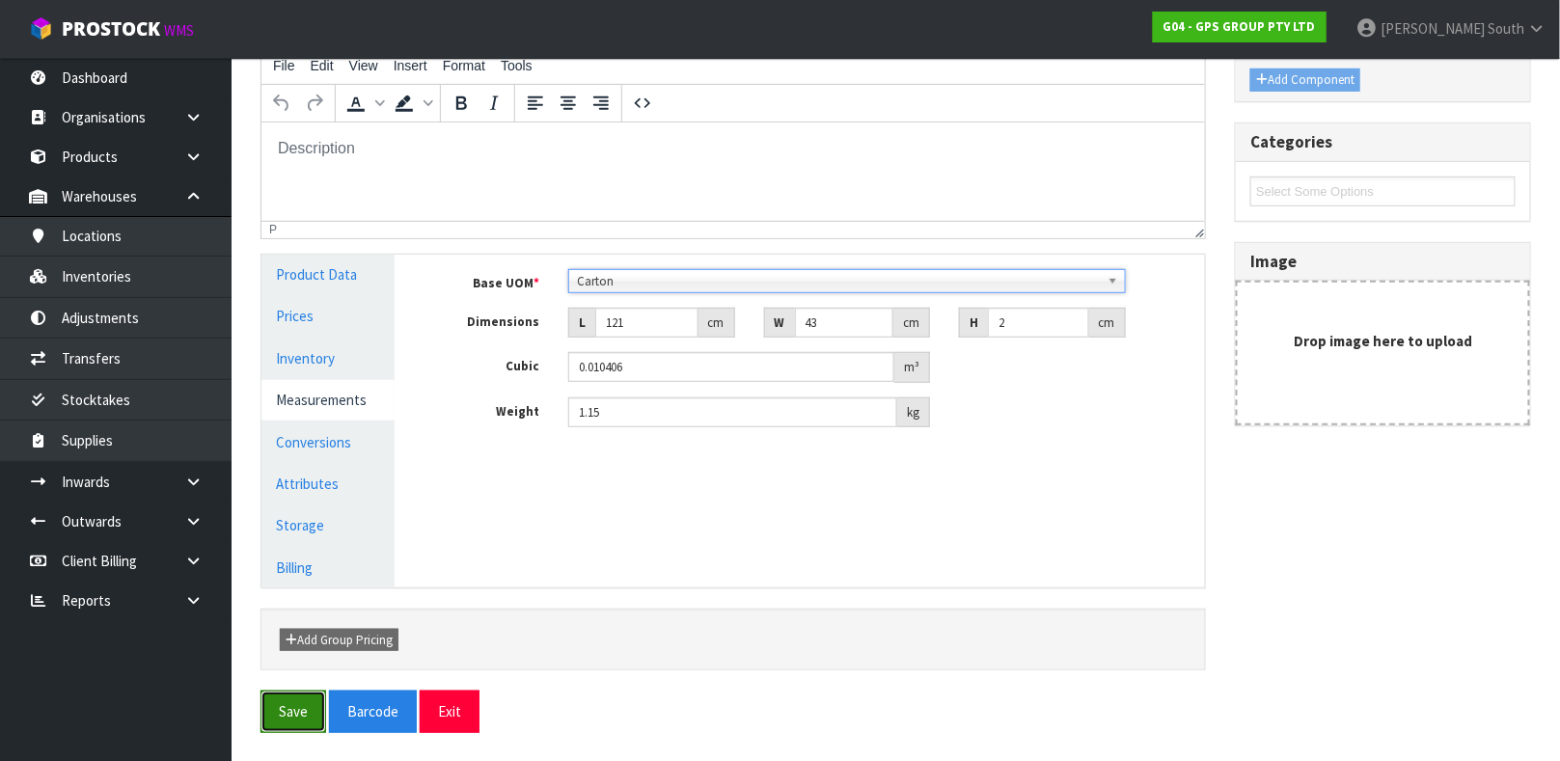
click at [299, 715] on button "Save" at bounding box center [293, 711] width 66 height 41
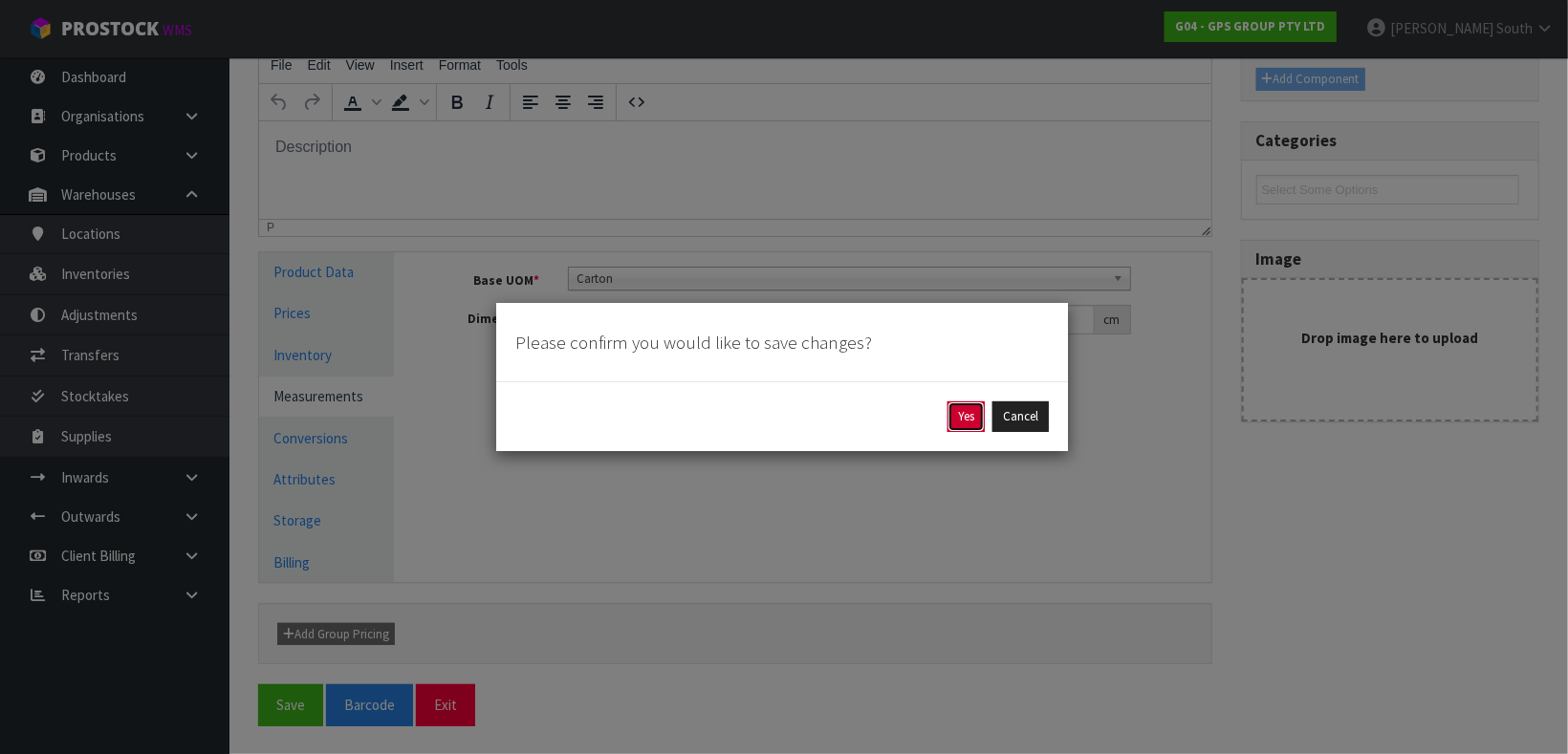
click at [954, 419] on button "Yes" at bounding box center [966, 416] width 38 height 31
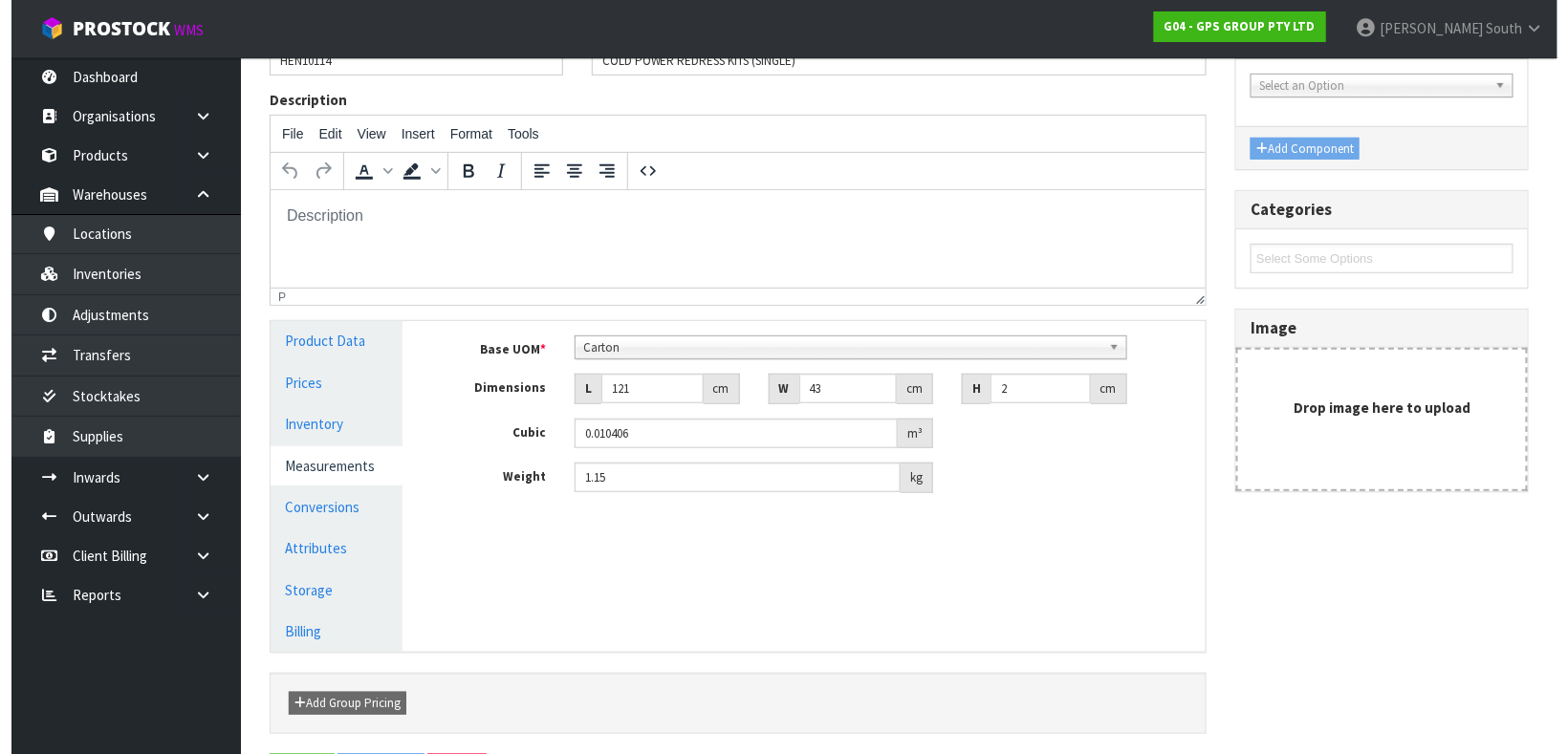
scroll to position [0, 0]
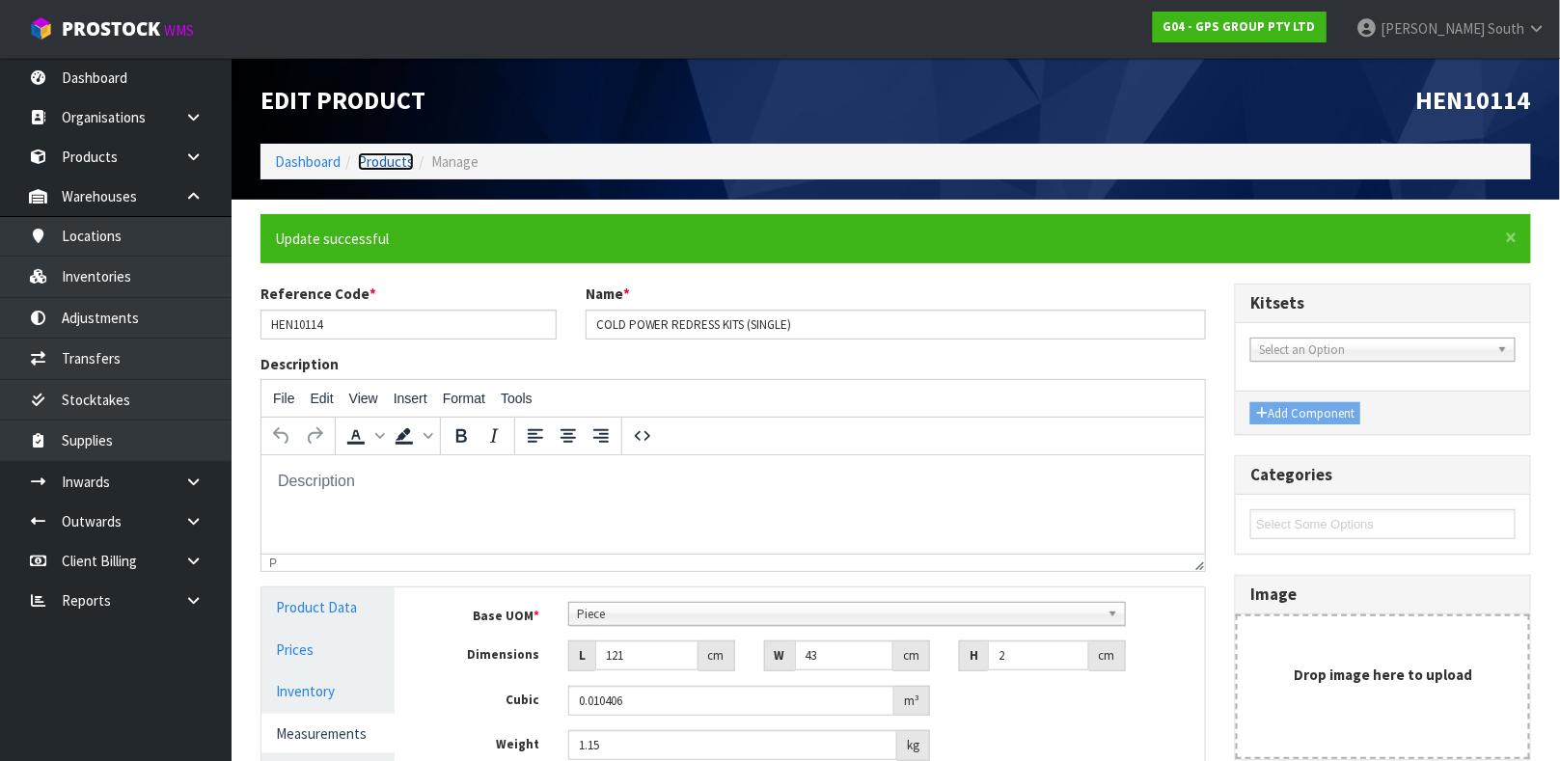
click at [369, 163] on link "Products" at bounding box center [386, 161] width 56 height 18
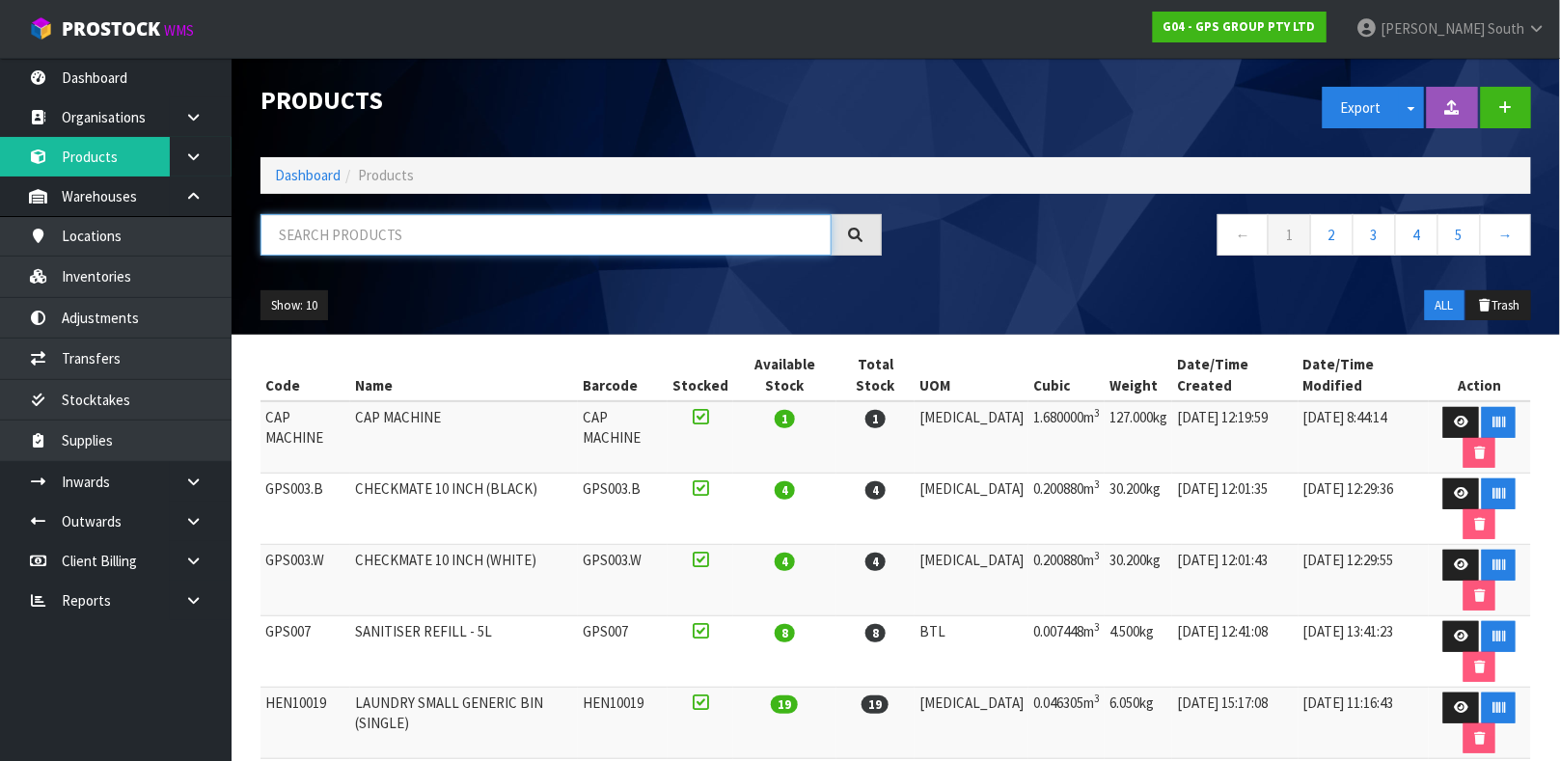
click at [371, 221] on input "text" at bounding box center [545, 234] width 571 height 41
type input "HEN"
